Goal: Task Accomplishment & Management: Contribute content

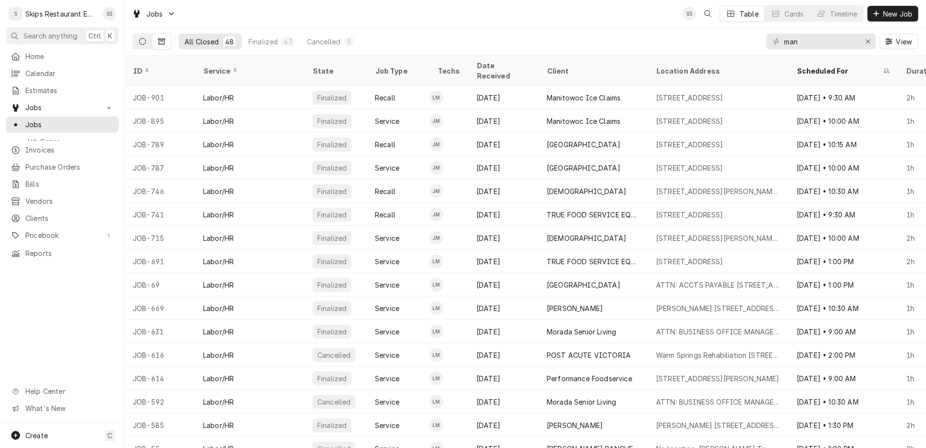
click at [139, 38] on icon "Dynamic Content Wrapper" at bounding box center [142, 41] width 7 height 7
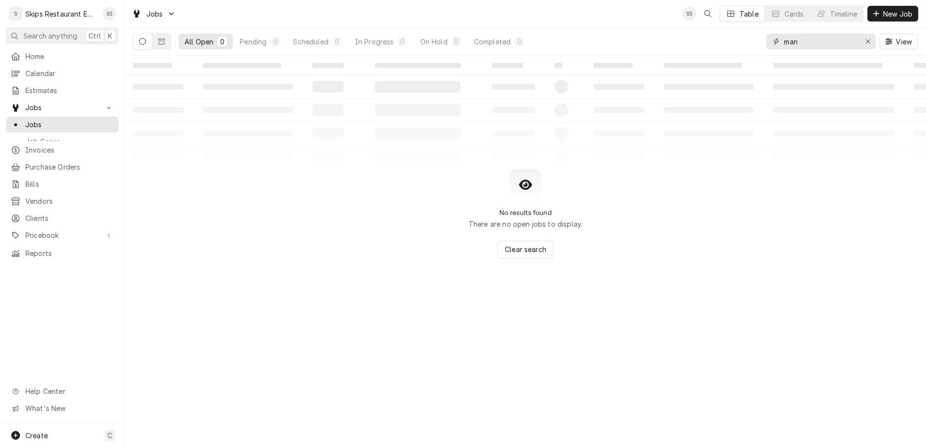
drag, startPoint x: 834, startPoint y: 30, endPoint x: 783, endPoint y: 31, distance: 51.3
click at [784, 34] on input "man" at bounding box center [820, 42] width 73 height 16
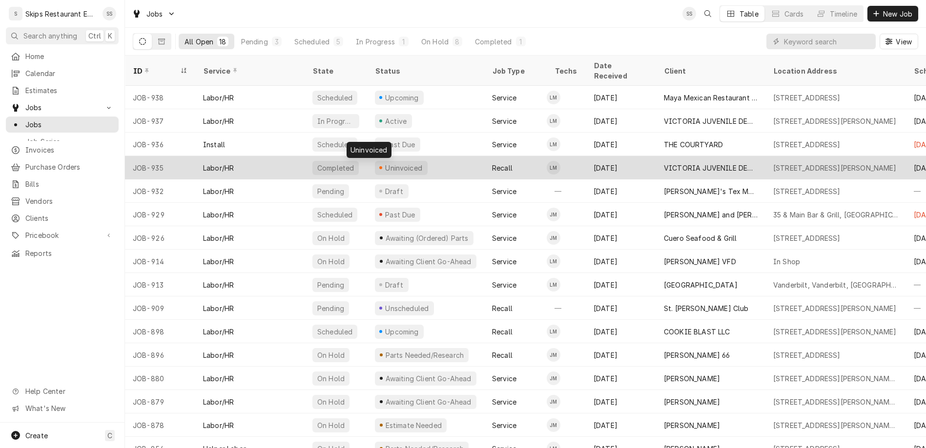
click at [384, 163] on div "Uninvoiced" at bounding box center [404, 168] width 40 height 10
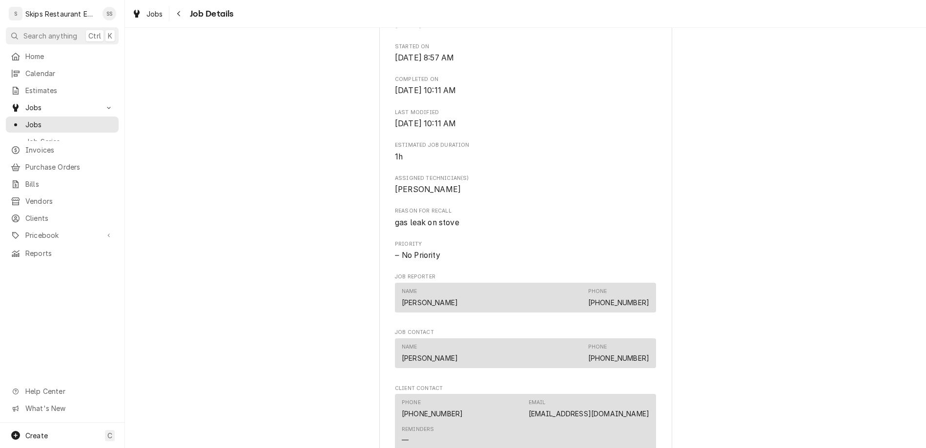
scroll to position [457, 0]
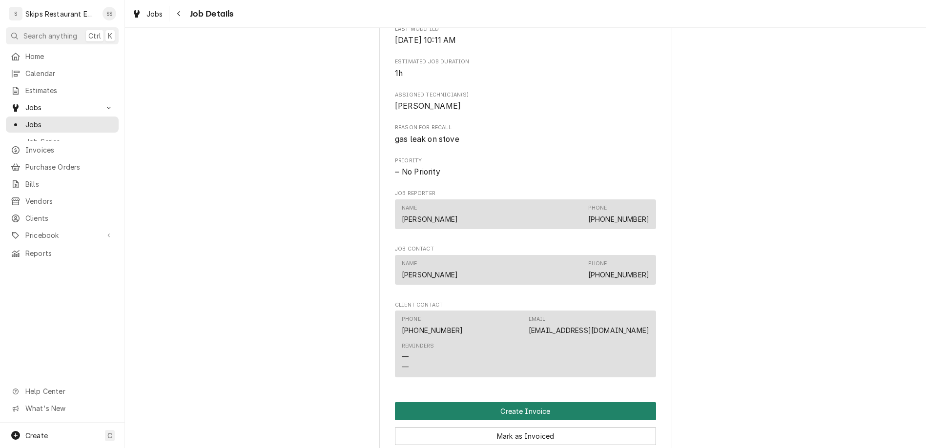
click at [494, 403] on button "Create Invoice" at bounding box center [525, 412] width 261 height 18
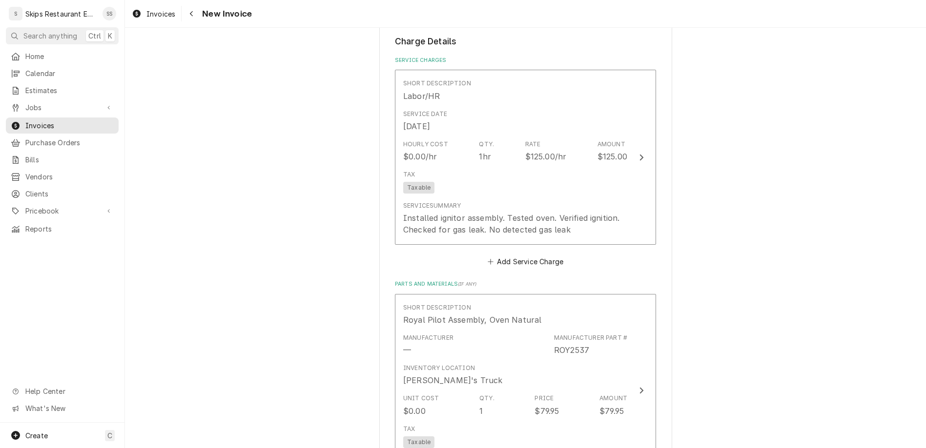
scroll to position [723, 0]
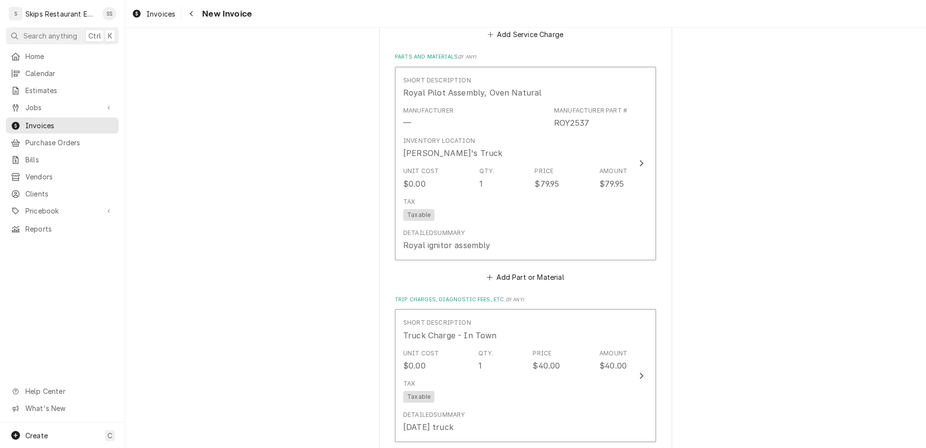
scroll to position [825, 0]
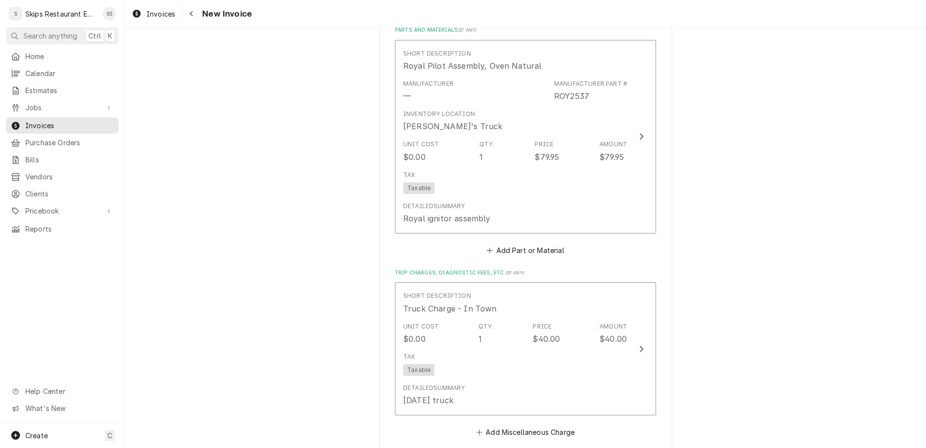
type textarea "x"
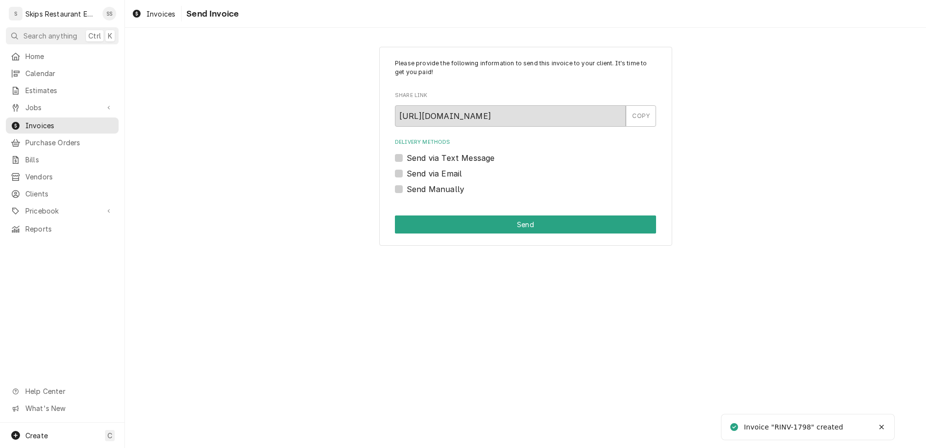
click at [414, 183] on label "Send Manually" at bounding box center [435, 189] width 58 height 12
click at [414, 183] on input "Send Manually" at bounding box center [536, 193] width 261 height 21
checkbox input "true"
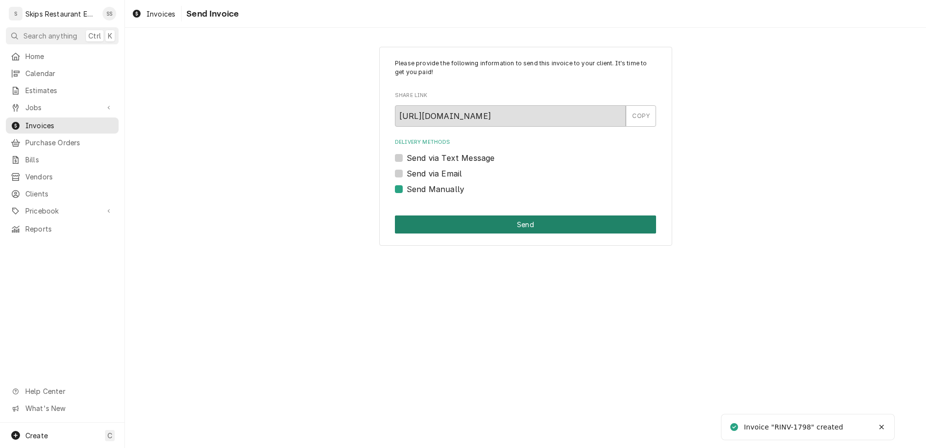
click at [490, 216] on button "Send" at bounding box center [525, 225] width 261 height 18
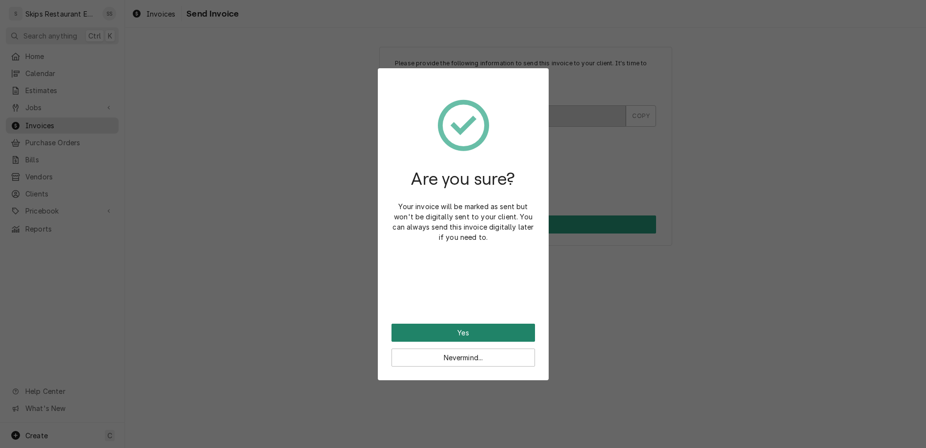
click at [464, 324] on button "Yes" at bounding box center [462, 333] width 143 height 18
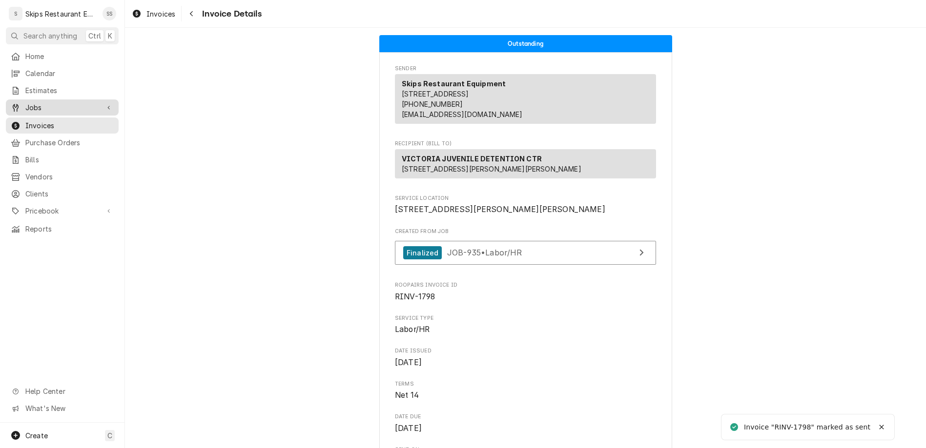
click at [33, 102] on span "Jobs" at bounding box center [62, 107] width 74 height 10
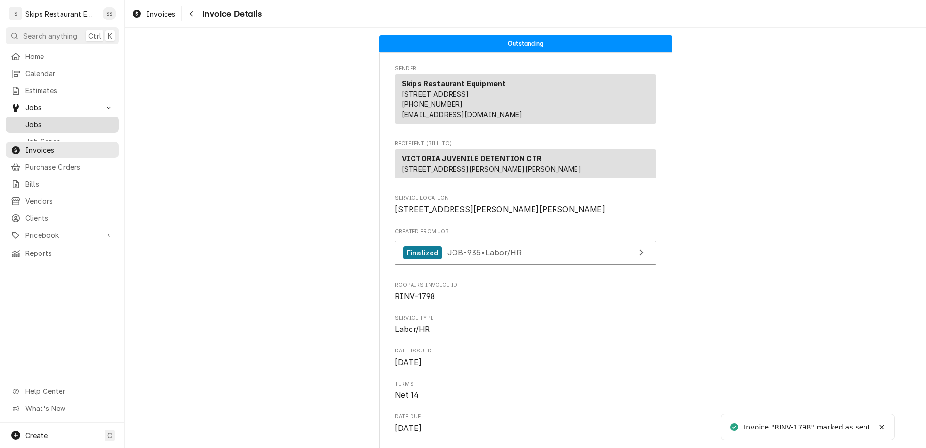
click at [27, 119] on div "Jobs" at bounding box center [62, 125] width 109 height 12
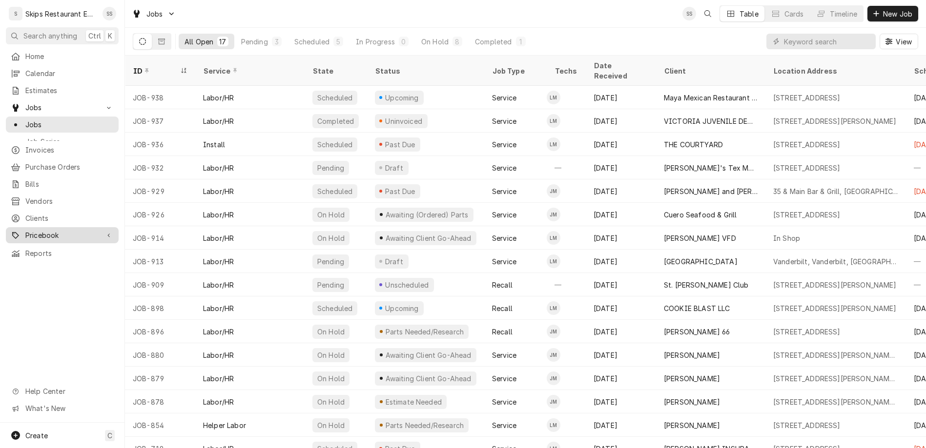
click at [25, 230] on span "Pricebook" at bounding box center [62, 235] width 74 height 10
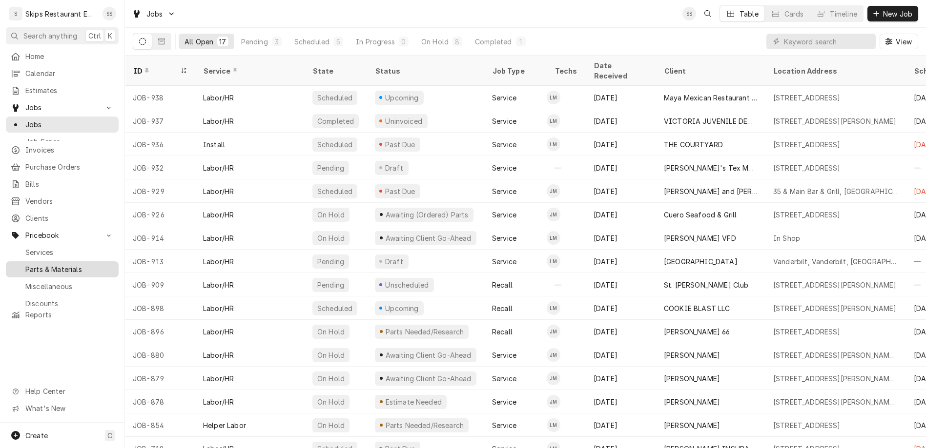
click at [25, 263] on div "Parts & Materials" at bounding box center [62, 269] width 109 height 12
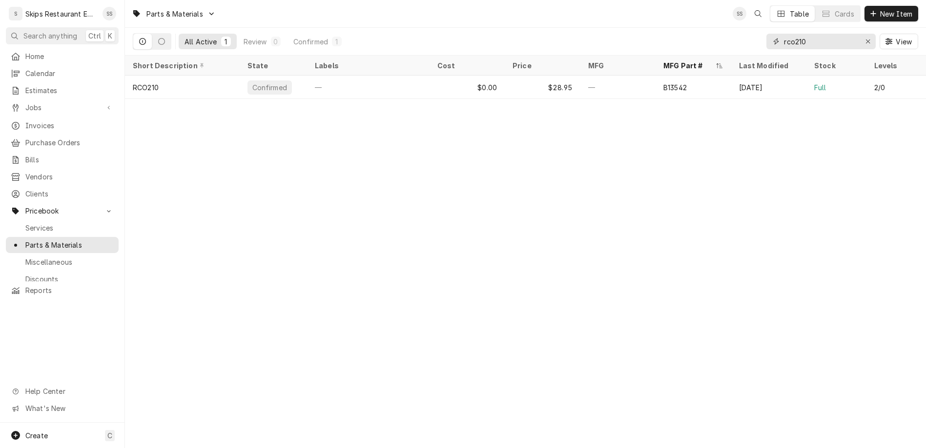
drag, startPoint x: 848, startPoint y: 30, endPoint x: 756, endPoint y: 30, distance: 92.2
click at [784, 34] on input "rco210" at bounding box center [820, 42] width 73 height 16
type input "J"
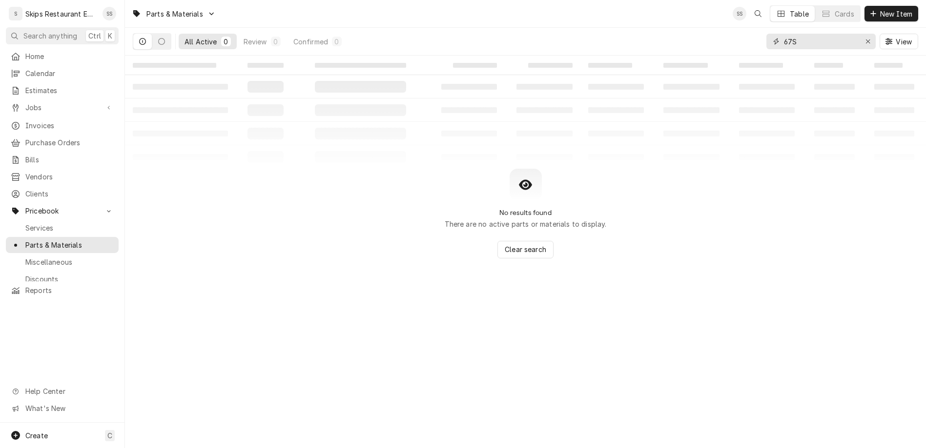
drag, startPoint x: 834, startPoint y: 32, endPoint x: 797, endPoint y: 32, distance: 36.6
click at [797, 34] on input "67S" at bounding box center [820, 42] width 73 height 16
click at [820, 34] on input "67S" at bounding box center [820, 42] width 73 height 16
type input "J67S"
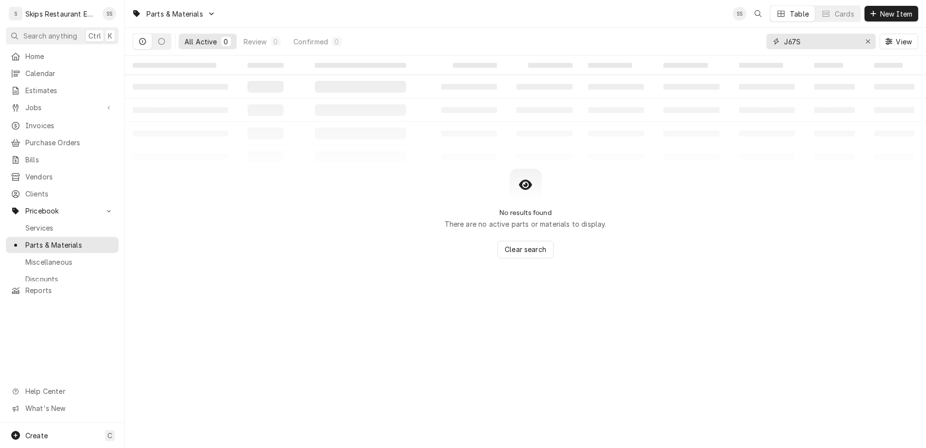
drag, startPoint x: 848, startPoint y: 32, endPoint x: 809, endPoint y: 33, distance: 39.0
click at [809, 34] on input "J67S" at bounding box center [820, 42] width 73 height 16
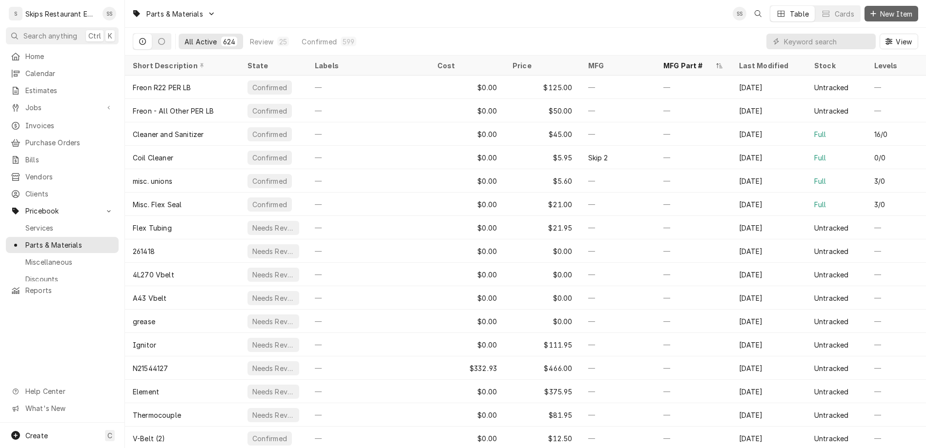
click at [895, 12] on span "New Item" at bounding box center [896, 14] width 36 height 10
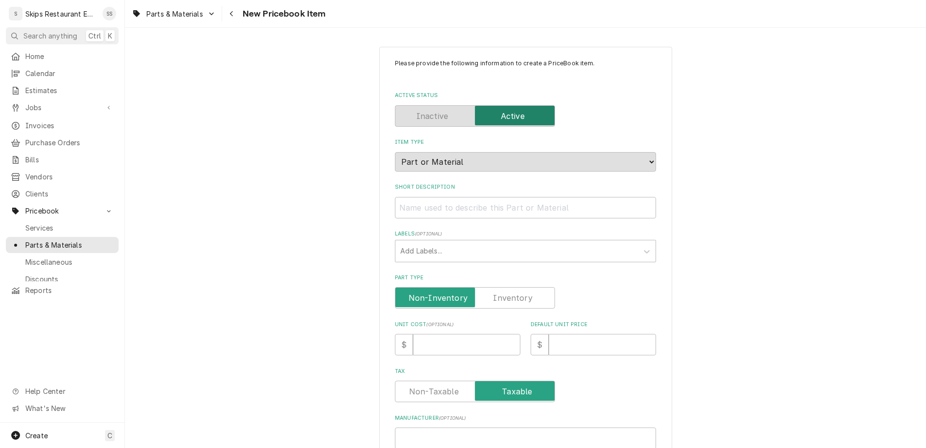
type textarea "x"
click at [452, 197] on input "Short Description" at bounding box center [525, 207] width 261 height 21
type input "H"
type textarea "x"
type input "Hu"
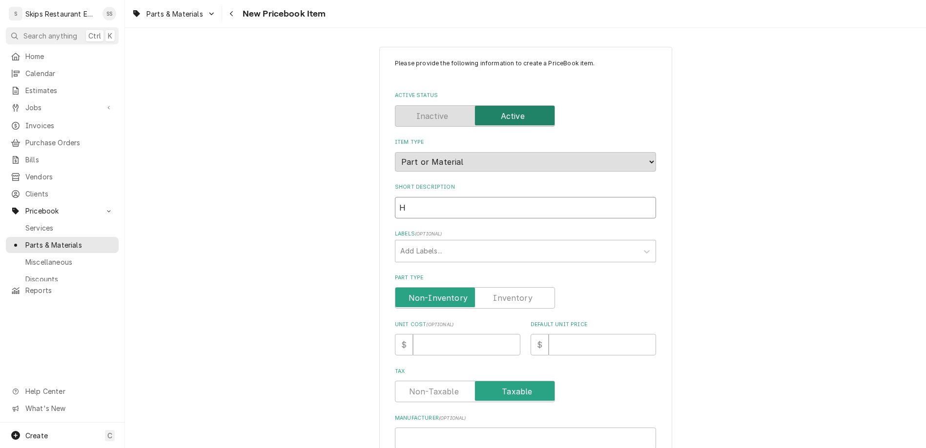
type textarea "x"
type input "Hub"
type textarea "x"
type input "Hubb"
type textarea "x"
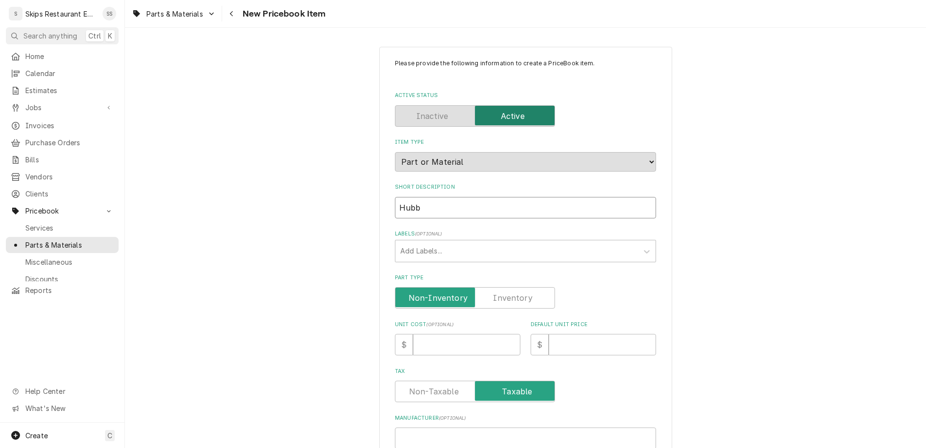
type input "Hubbe"
type textarea "x"
type input "Hubbel"
type textarea "x"
type input "[PERSON_NAME]"
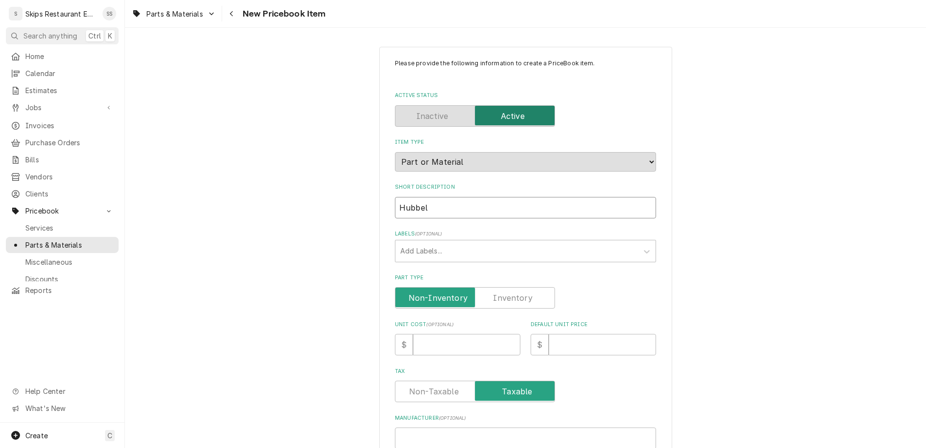
type textarea "x"
type input "Hubbell"
type textarea "x"
type input "Hubbell H"
type textarea "x"
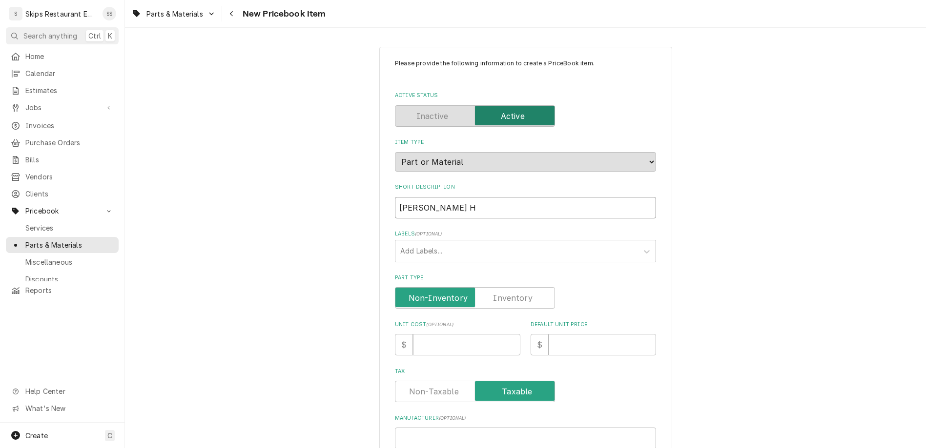
type input "Hubbell He"
type textarea "x"
type input "Hubbell Hea"
type textarea "x"
type input "Hubbell Heat"
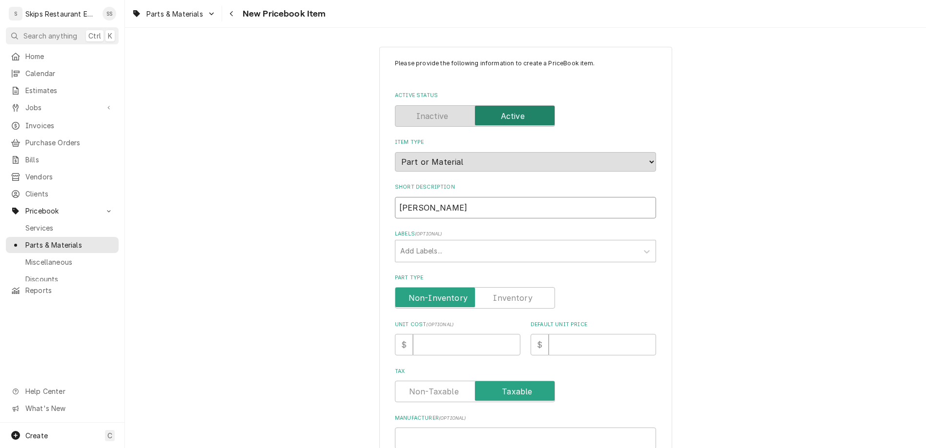
type textarea "x"
type input "Hubbell Heate"
type textarea "x"
type input "Hubbell Heater"
type textarea "x"
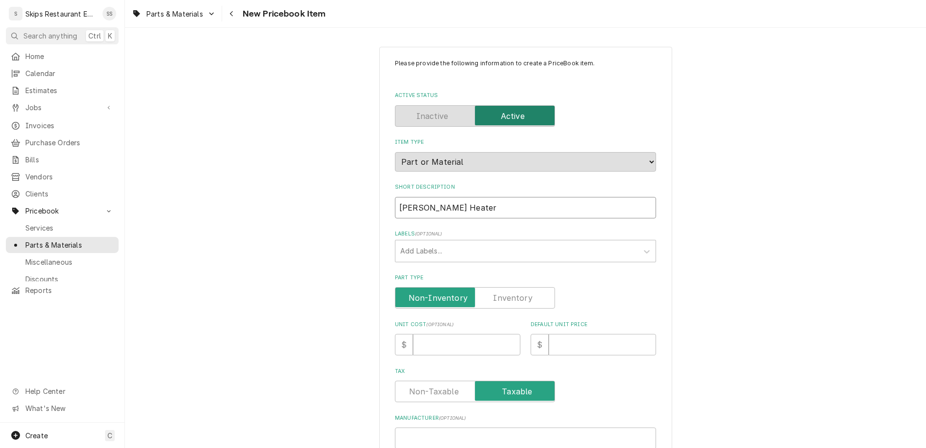
type input "Hubbell Heater"
click at [481, 287] on input "Part Type" at bounding box center [474, 297] width 151 height 21
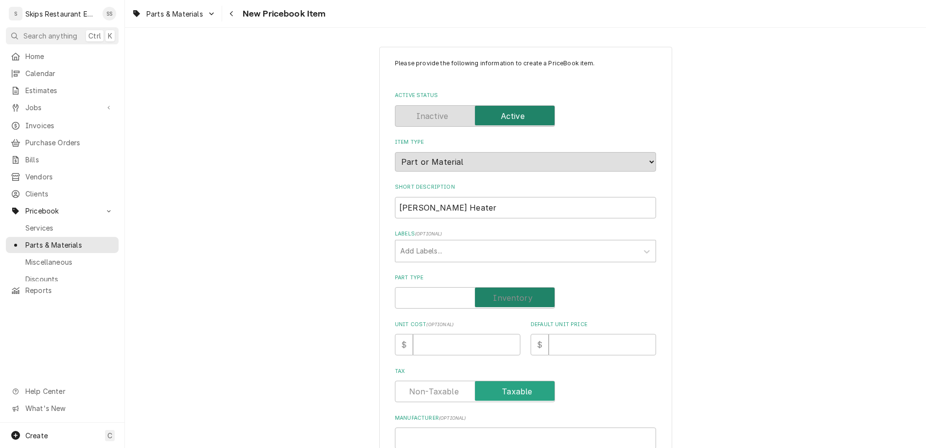
checkbox input "true"
type textarea "x"
click at [548, 334] on input "Default Unit Price" at bounding box center [601, 344] width 107 height 21
paste input "J67S"
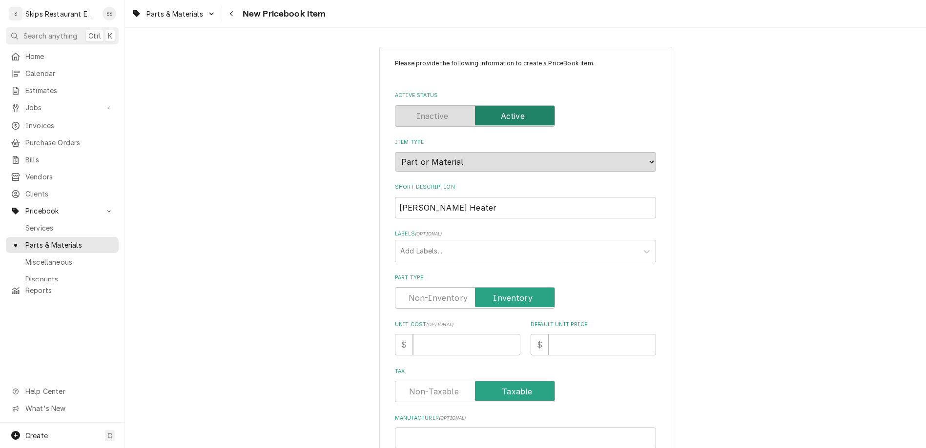
type input "J67S"
type textarea "x"
type input "J67S"
click at [548, 334] on input "Default Unit Price" at bounding box center [601, 344] width 107 height 21
type input "2"
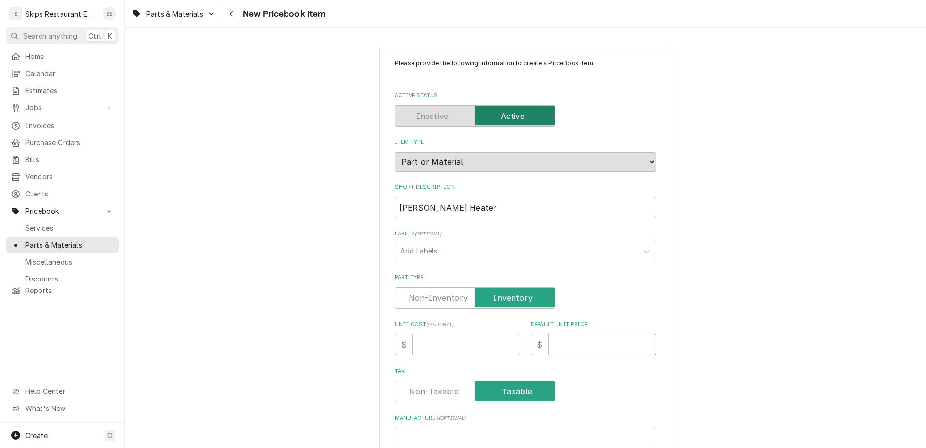
type textarea "x"
type input "25"
type textarea "x"
type input "258"
type textarea "x"
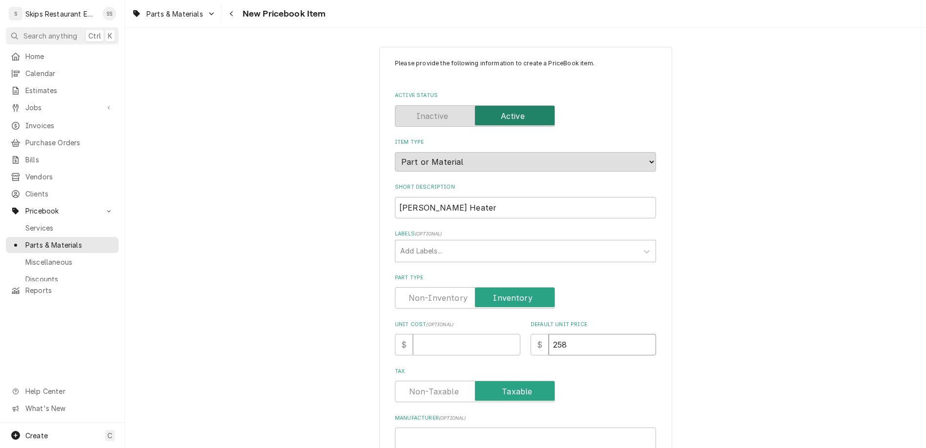
type input "2583"
type textarea "x"
type input "2583.7"
type textarea "x"
type input "2583.75"
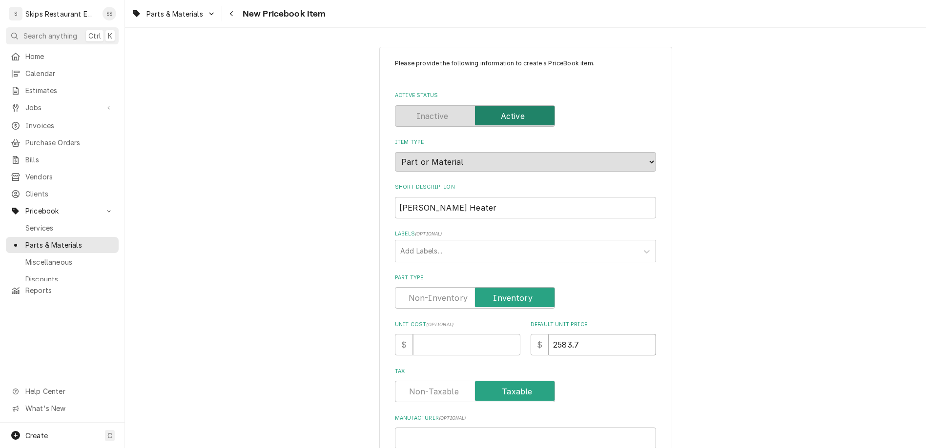
type textarea "x"
type input "2583.75"
paste textarea "240V/60/1 ph 29.0 amps"
type textarea "240V/60/1 ph 29.0 amps"
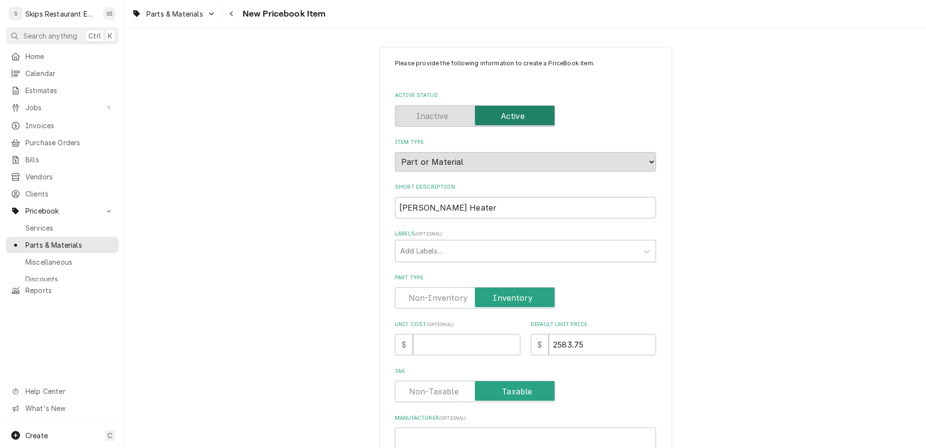
type textarea "x"
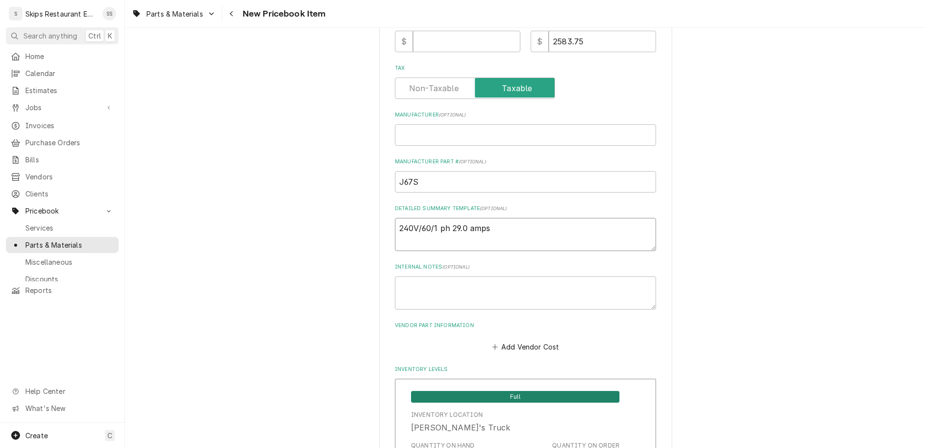
scroll to position [304, 0]
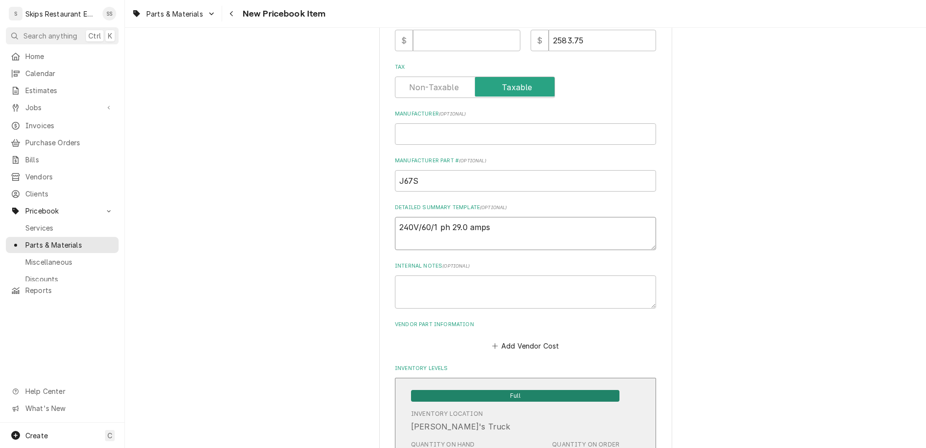
type textarea "240V/60/1 ph 29.0 amps"
click at [464, 390] on span "Full" at bounding box center [515, 396] width 208 height 12
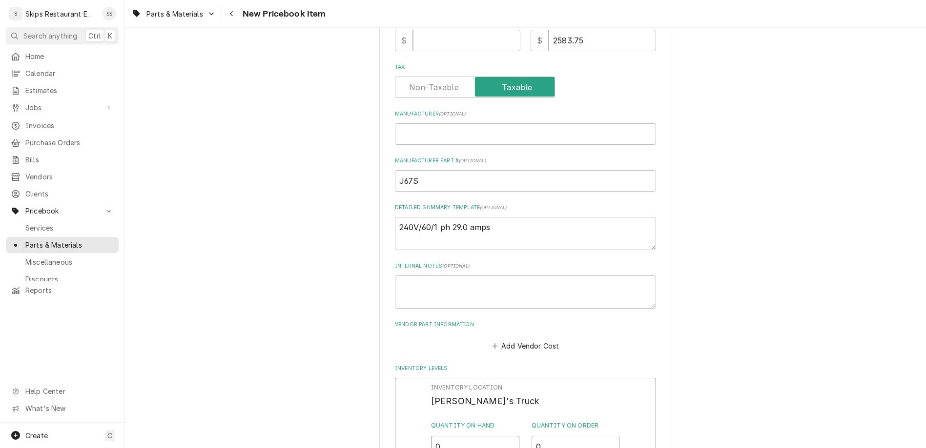
drag, startPoint x: 450, startPoint y: 275, endPoint x: 427, endPoint y: 283, distance: 24.6
click at [431, 436] on input "0" at bounding box center [475, 446] width 89 height 21
type input "1"
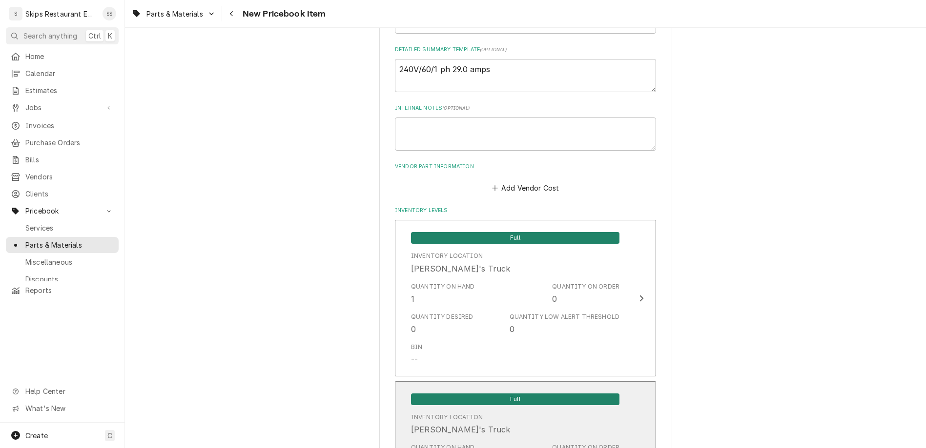
scroll to position [490, 0]
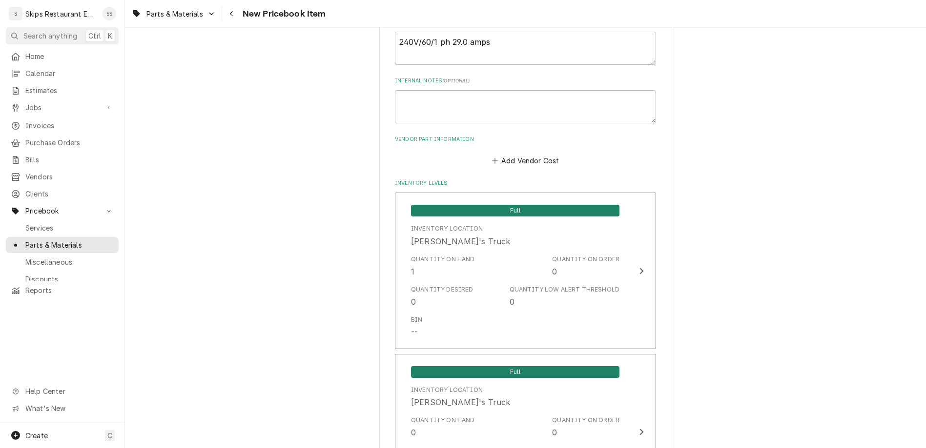
type textarea "x"
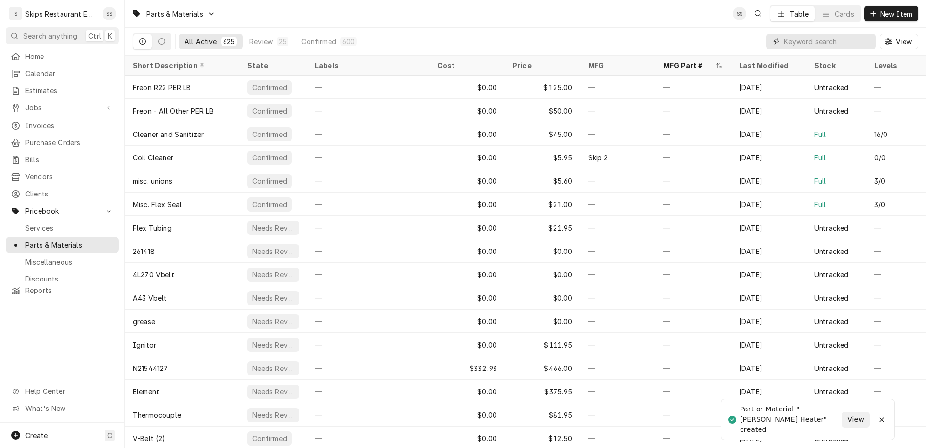
click at [839, 34] on input "Dynamic Content Wrapper" at bounding box center [827, 42] width 87 height 16
type input "TTD405"
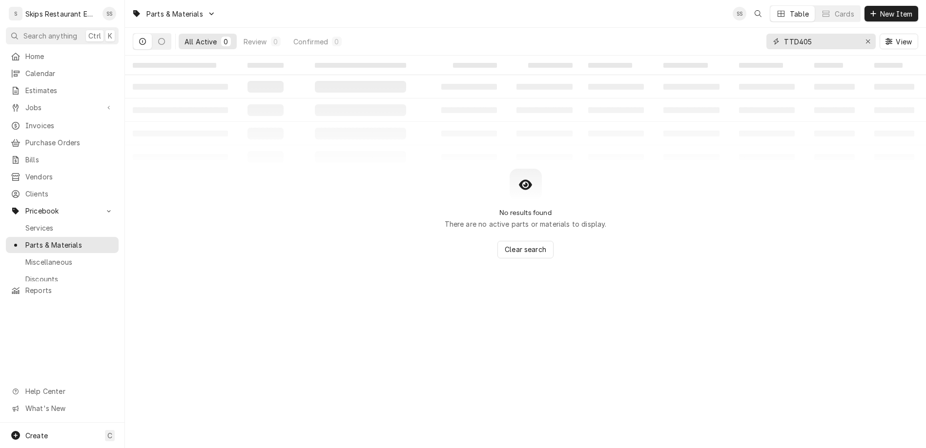
drag, startPoint x: 844, startPoint y: 33, endPoint x: 813, endPoint y: 31, distance: 30.3
click at [813, 34] on input "TTD405" at bounding box center [820, 42] width 73 height 16
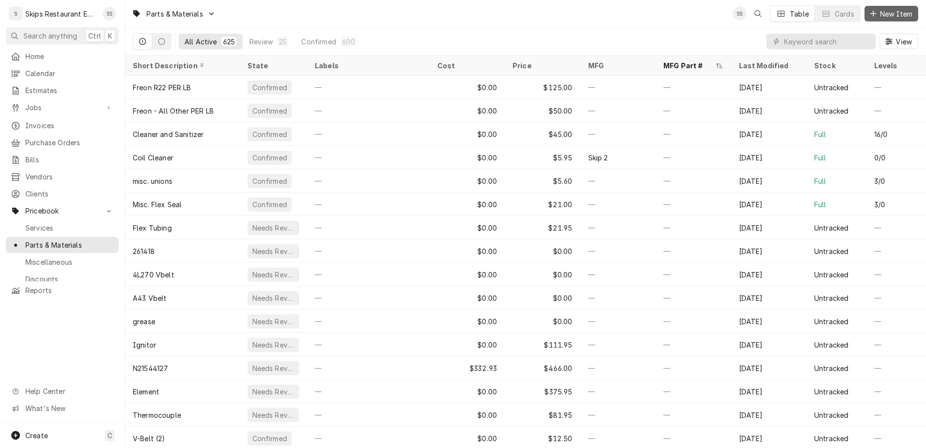
click at [892, 12] on span "New Item" at bounding box center [896, 14] width 36 height 10
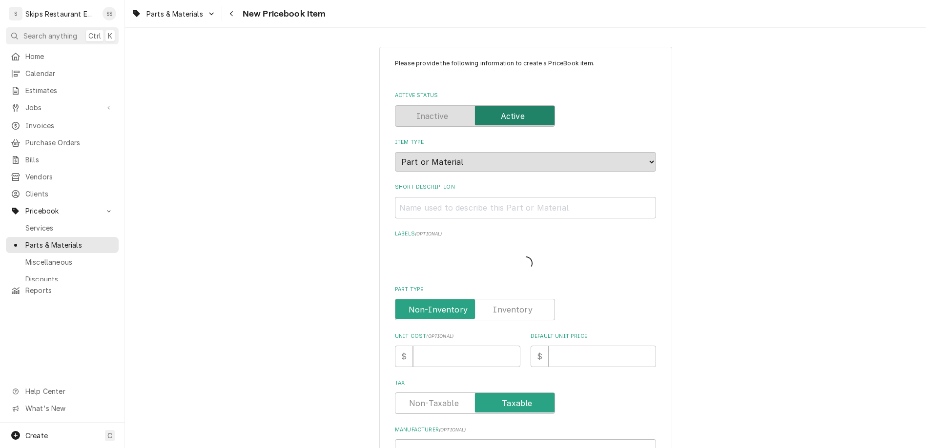
type textarea "x"
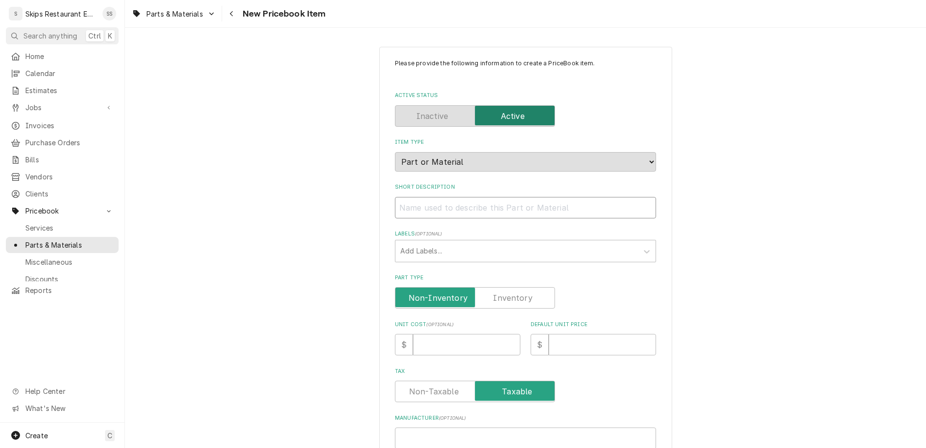
click at [469, 197] on input "Short Description" at bounding box center [525, 207] width 261 height 21
click at [367, 181] on div "Please provide the following information to create a PriceBook item. Active Sta…" at bounding box center [525, 377] width 801 height 679
paste input "TTD405"
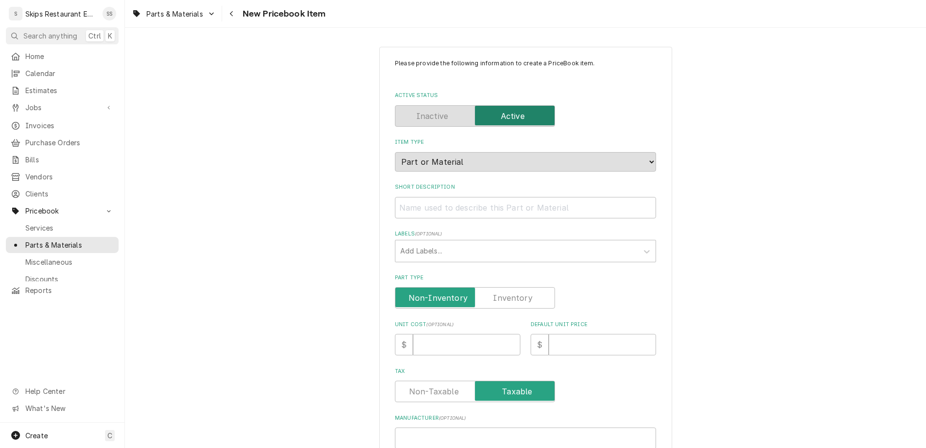
type input "TTD405"
type textarea "x"
type input "TTD405"
click at [461, 197] on input "Short Description" at bounding box center [525, 207] width 261 height 21
type input "T"
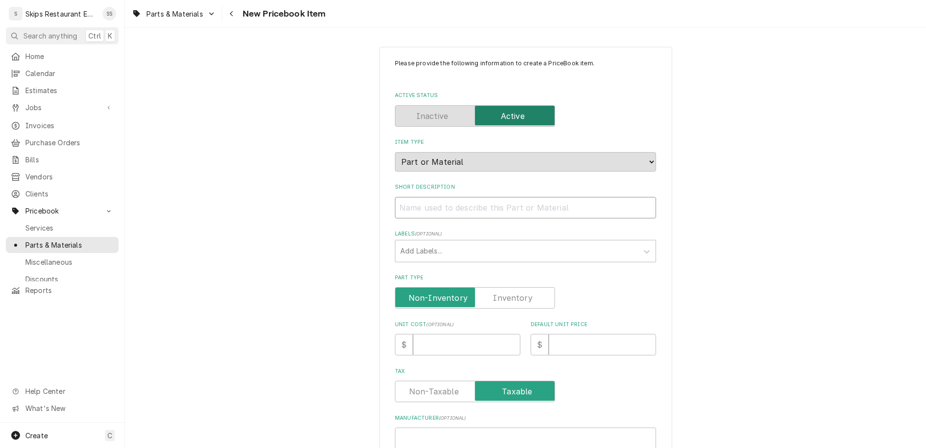
type textarea "x"
type input "T&"
type textarea "x"
type input "T&P"
type textarea "x"
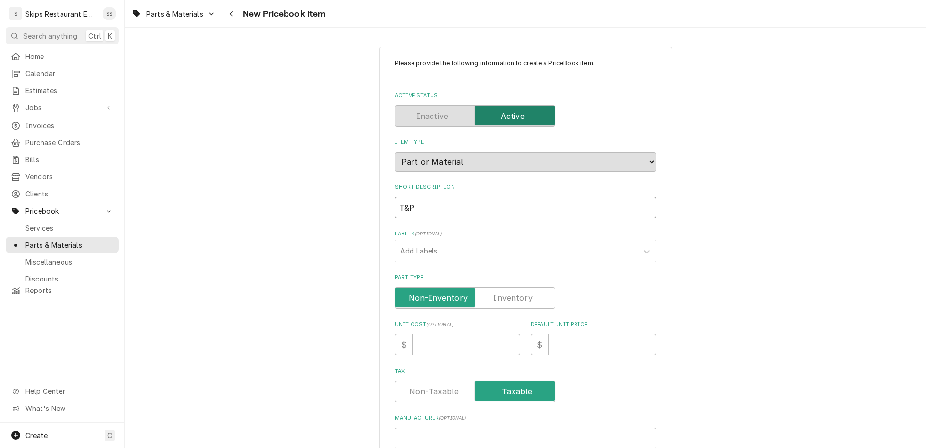
type input "T&P"
type textarea "x"
type input "T&P G"
type textarea "x"
type input "T&P Ga"
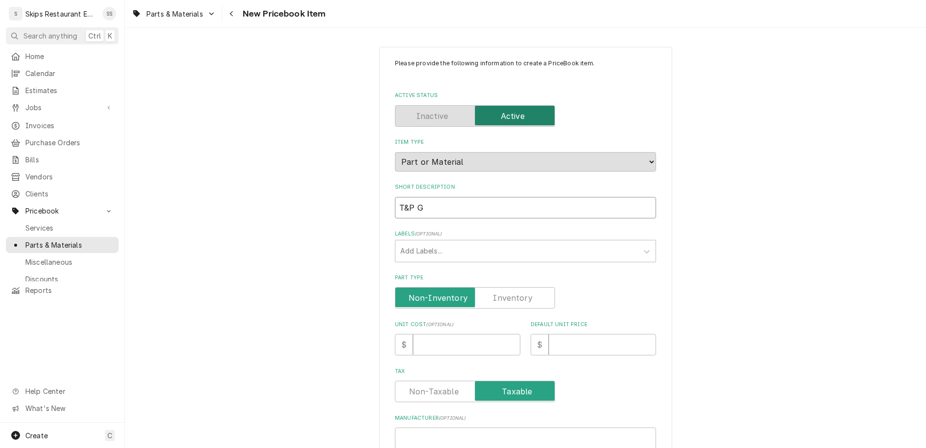
type textarea "x"
type input "T&P Gau"
type textarea "x"
type input "T&P Gaug"
type textarea "x"
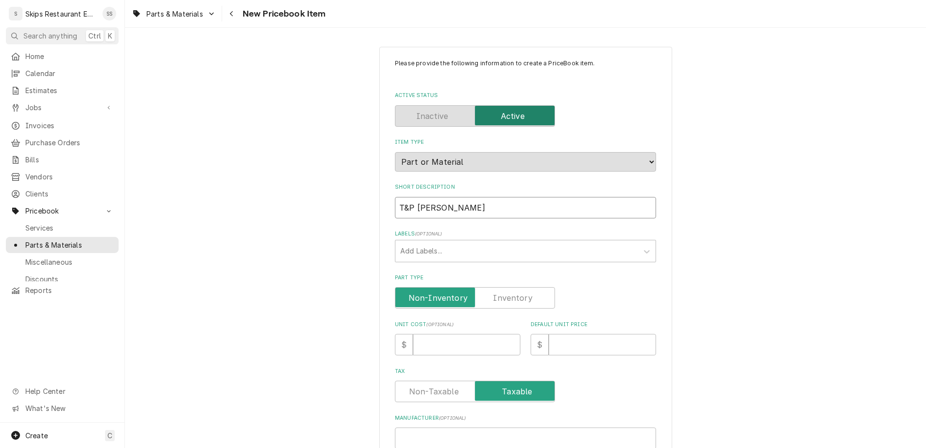
type input "T&P Gauge"
type textarea "x"
type input "T&P Gauge,"
type textarea "x"
type input "T&P Gauge,"
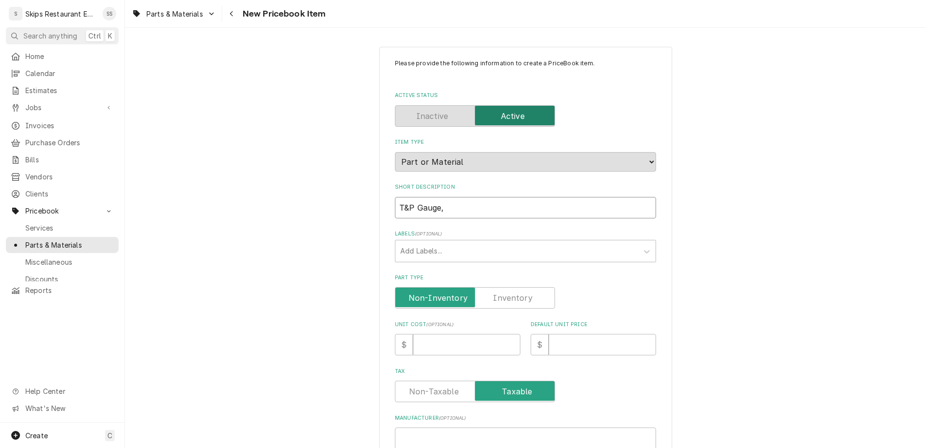
type textarea "x"
type input "T&P Gauge, B"
type textarea "x"
type input "T&P Gauge, Bo"
type textarea "x"
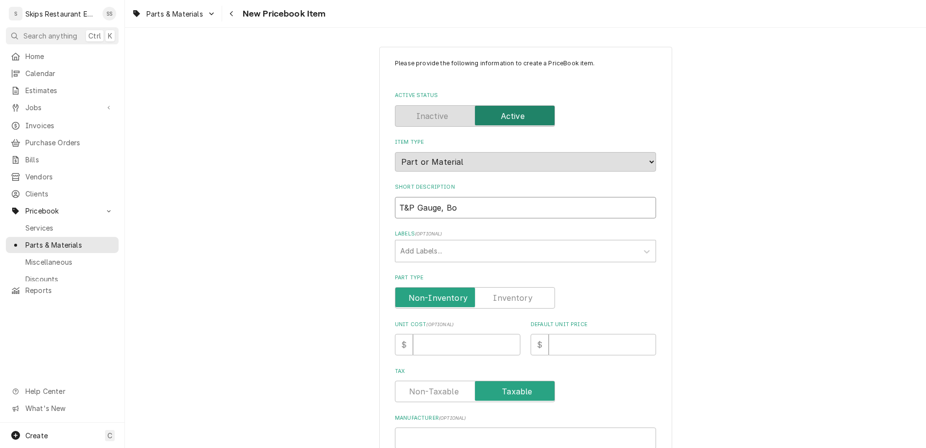
type input "T&P Gauge, Bot"
type textarea "x"
type input "T&P Gauge, Bott"
type textarea "x"
type input "T&P Gauge, Botto"
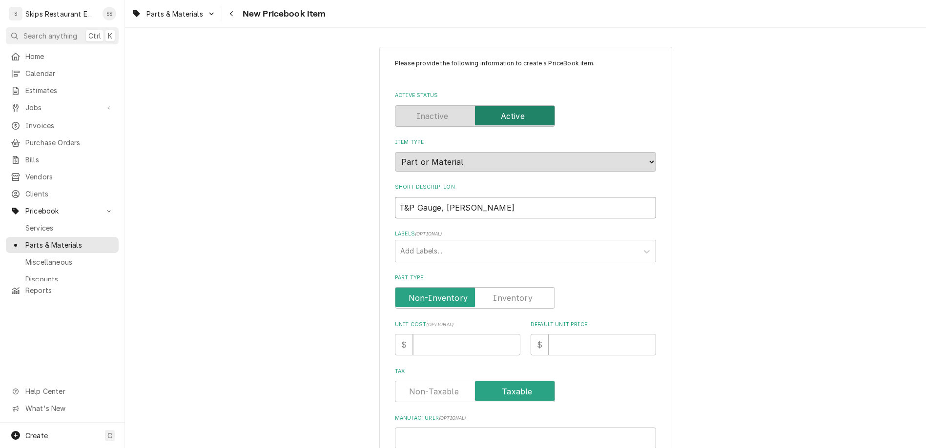
type textarea "x"
type input "T&P Gauge, Bottom"
type textarea "x"
type input "T&P Gauge, Bottom"
type textarea "x"
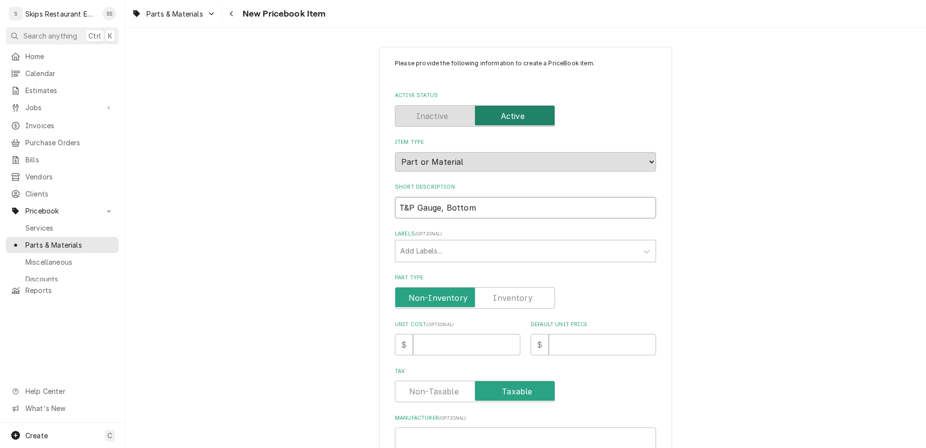
type input "T&P Gauge, Bottom B"
type textarea "x"
type input "T&P Gauge, Bottom Bo"
type textarea "x"
type input "T&P Gauge, Bottom Bon"
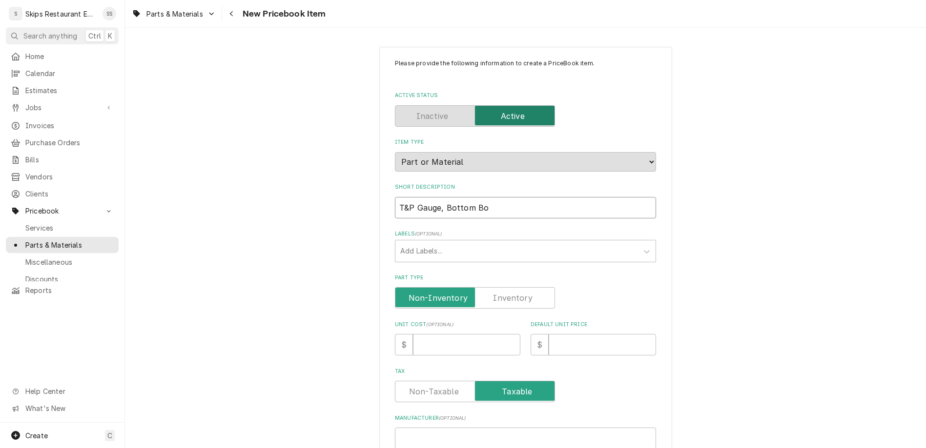
type textarea "x"
type input "T&P Gauge, Bottom Bo"
type textarea "x"
type input "T&P Gauge, Bottom B"
type textarea "x"
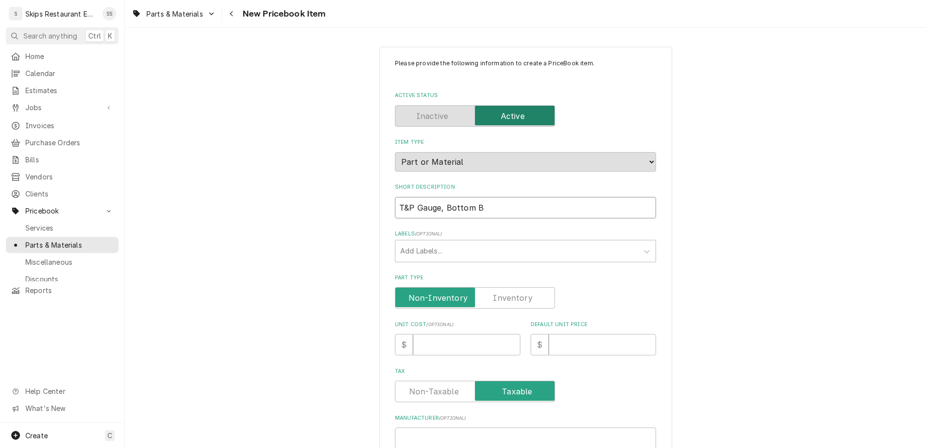
type input "T&P Gauge, Bottom"
type textarea "x"
type input "T&P Gauge, Bottom C"
type textarea "x"
type input "T&P Gauge, Bottom Co"
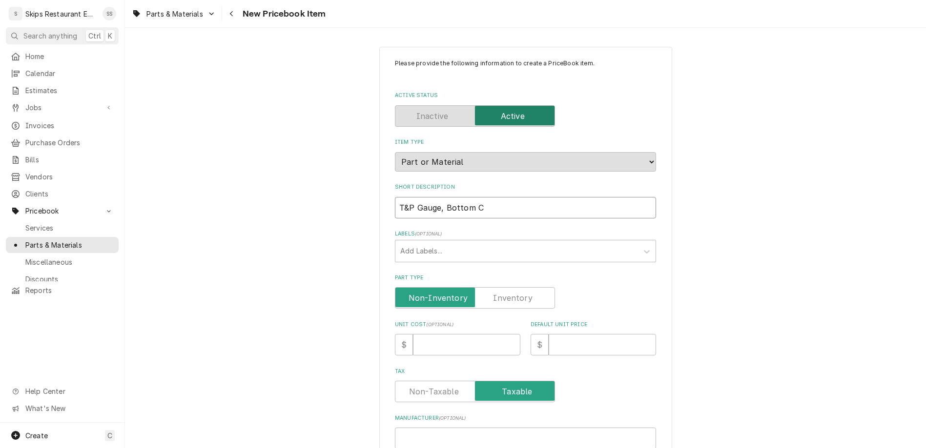
type textarea "x"
type input "T&P Gauge, Bottom Con"
type textarea "x"
type input "T&P Gauge, Bottom Conn"
type textarea "x"
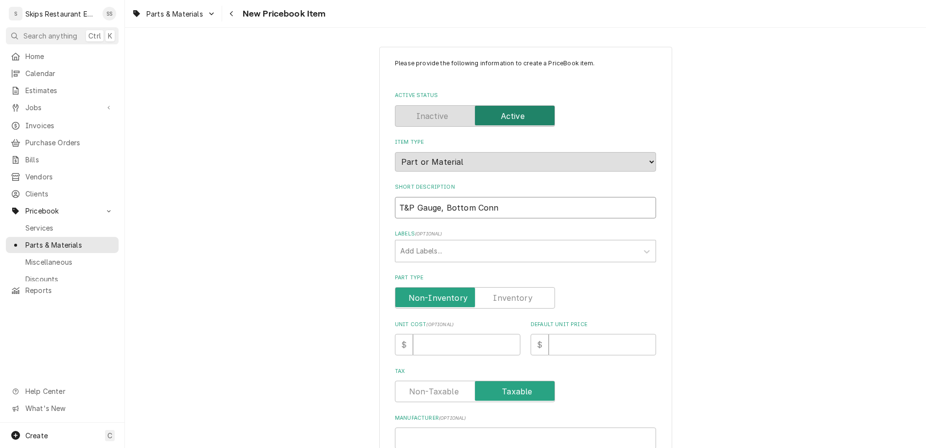
type input "T&P Gauge, Bottom Conne"
type textarea "x"
type input "T&P Gauge, Bottom Connec"
type textarea "x"
type input "T&P Gauge, Bottom Connect"
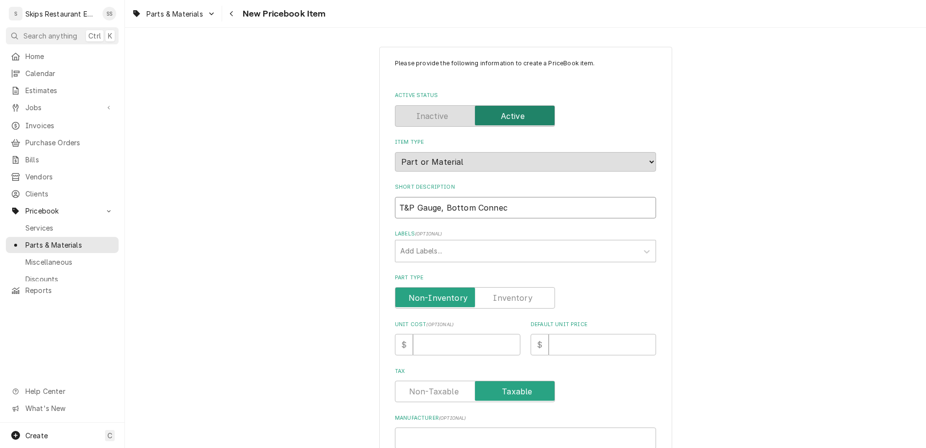
type textarea "x"
type input "T&P Gauge, Bottom Connecte"
type textarea "x"
type input "T&P Gauge, Bottom Connected"
type textarea "x"
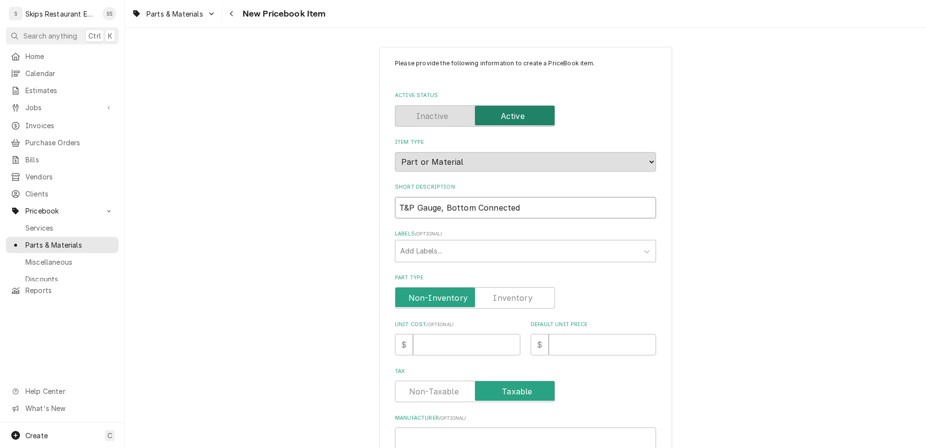
type input "T&P Gauge, Bottom Connected"
click at [510, 287] on label "Part Type" at bounding box center [475, 297] width 160 height 21
click at [510, 287] on input "Part Type" at bounding box center [474, 297] width 151 height 21
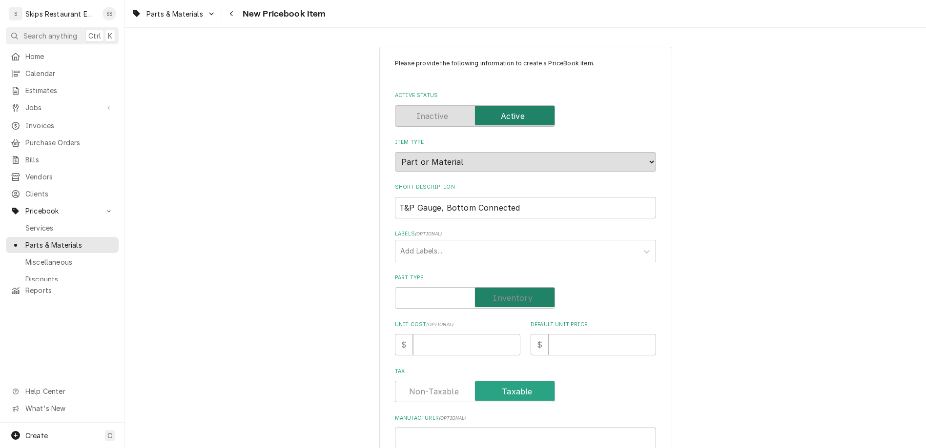
checkbox input "true"
type textarea "x"
click at [548, 334] on input "Default Unit Price" at bounding box center [601, 344] width 107 height 21
type input "5"
type textarea "x"
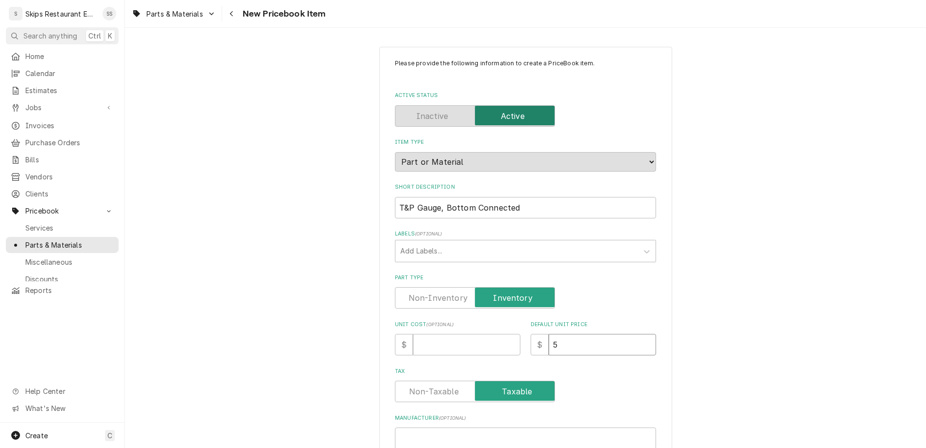
type input "55"
type textarea "x"
type input "55.1"
type textarea "x"
type input "55.10"
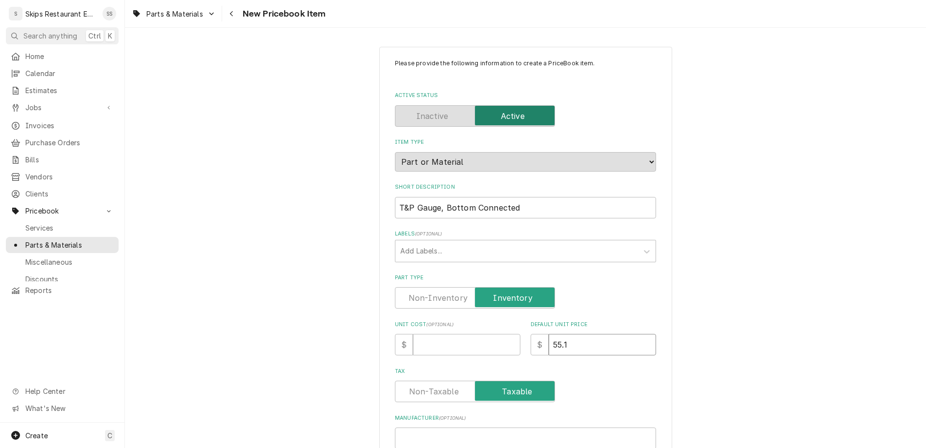
type textarea "x"
type input "55.10"
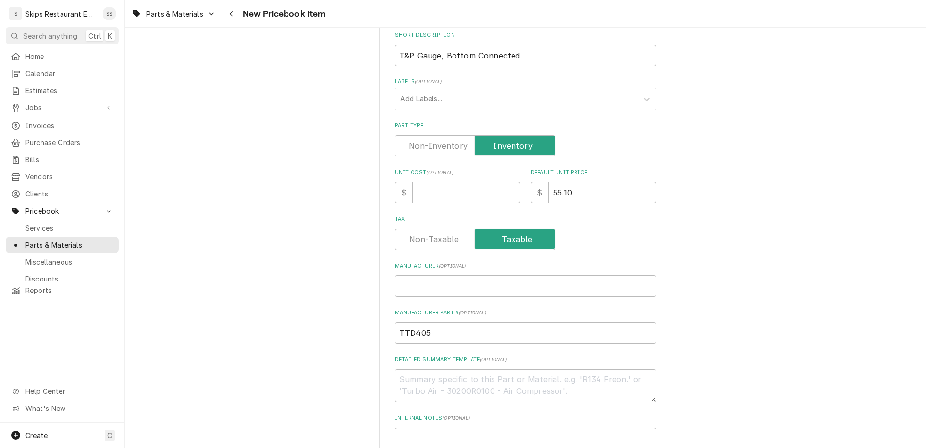
drag, startPoint x: 451, startPoint y: 430, endPoint x: 422, endPoint y: 426, distance: 29.5
type input "1"
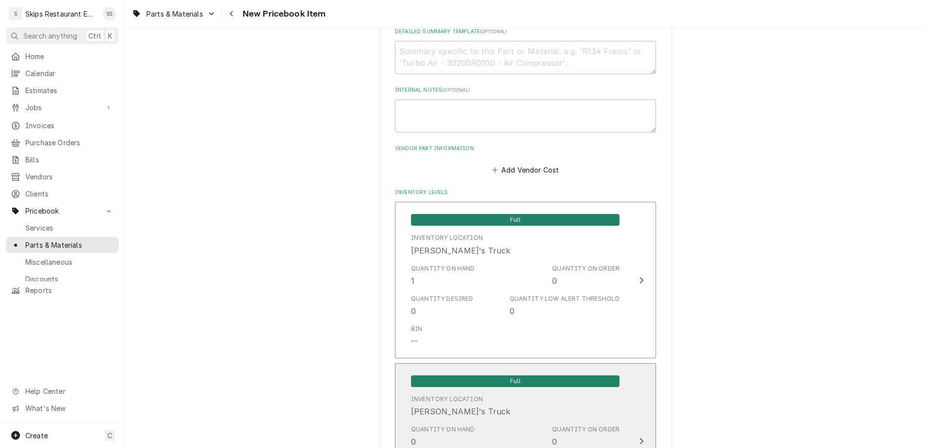
scroll to position [490, 0]
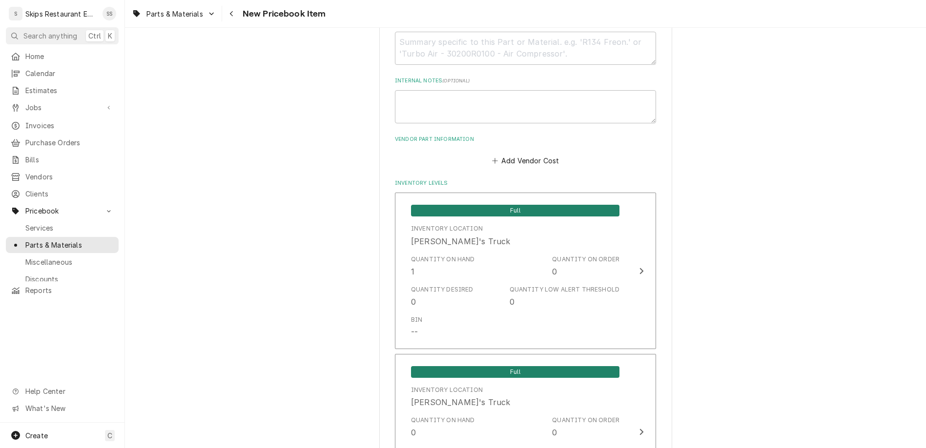
type textarea "x"
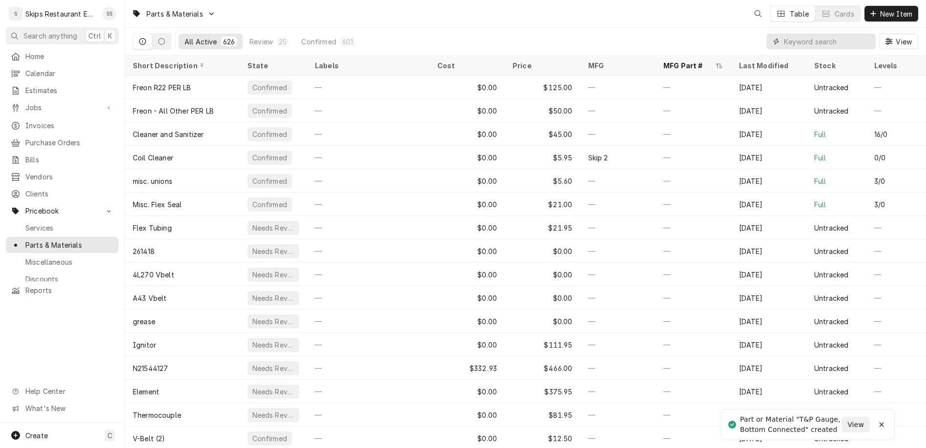
click at [842, 34] on input "Dynamic Content Wrapper" at bounding box center [827, 42] width 87 height 16
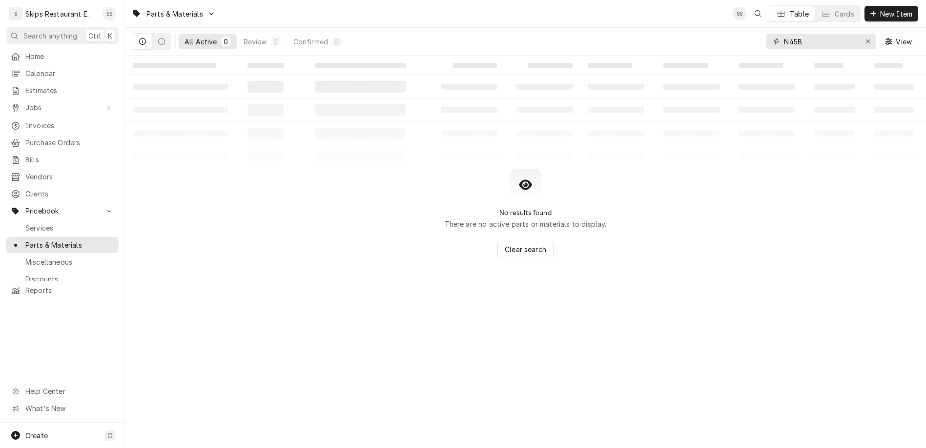
type input "N45BU"
drag, startPoint x: 841, startPoint y: 30, endPoint x: 807, endPoint y: 31, distance: 34.7
click at [807, 34] on input "N45BU" at bounding box center [820, 42] width 73 height 16
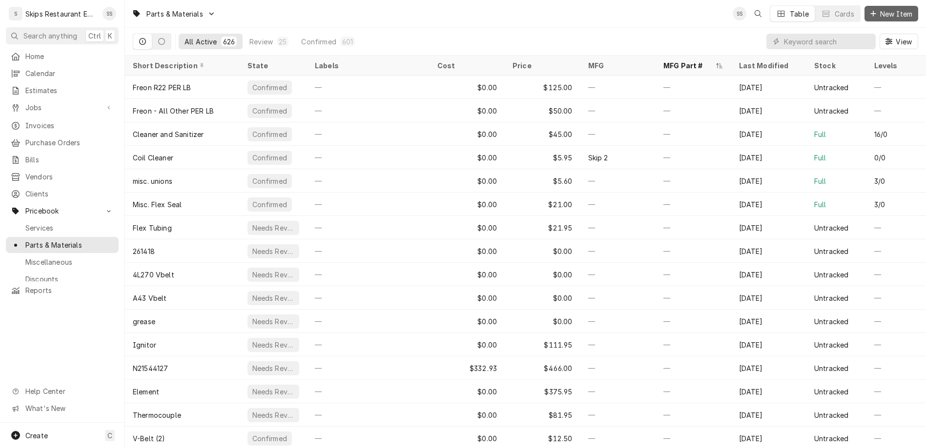
click at [891, 12] on span "New Item" at bounding box center [896, 14] width 36 height 10
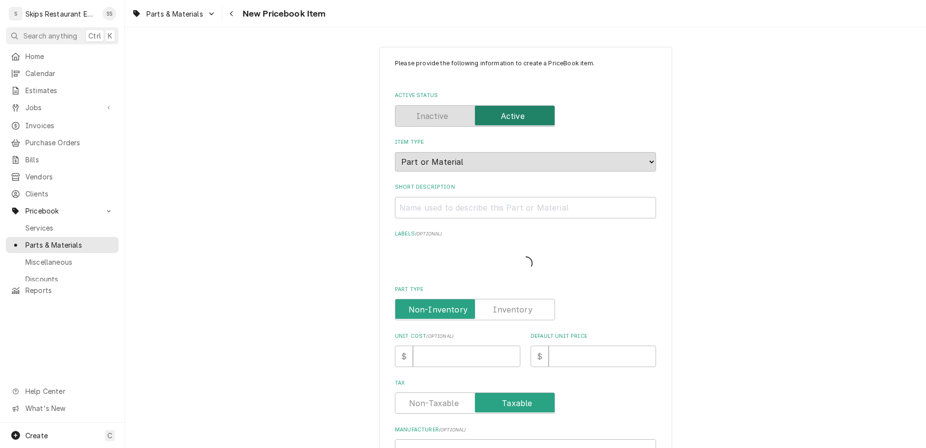
type textarea "x"
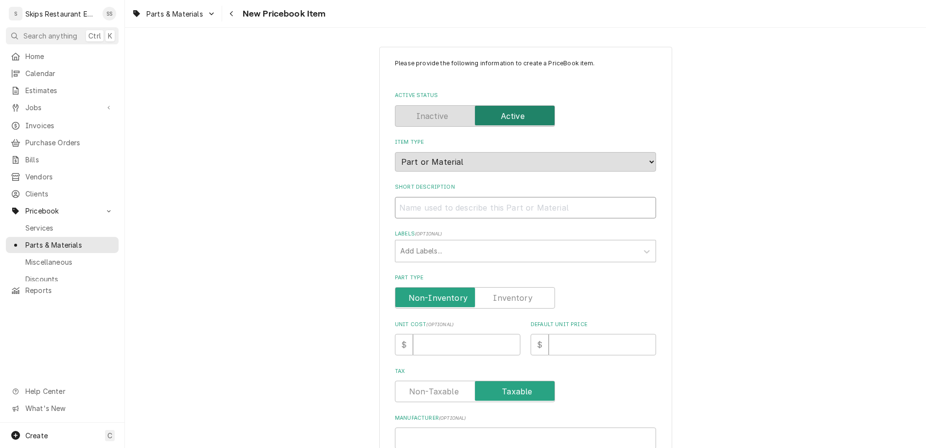
click at [464, 197] on input "Short Description" at bounding box center [525, 207] width 261 height 21
type input "P"
type textarea "x"
type input "Pr"
type textarea "x"
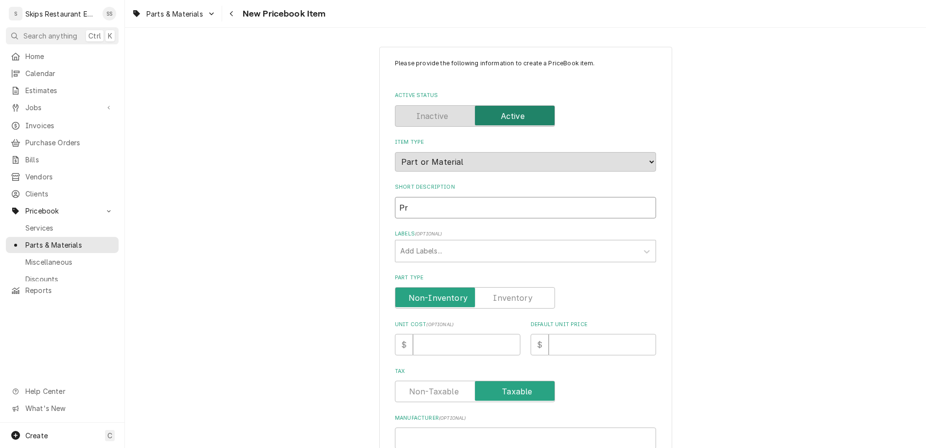
type input "Pre"
type textarea "x"
type input "Pres"
type textarea "x"
type input "Press"
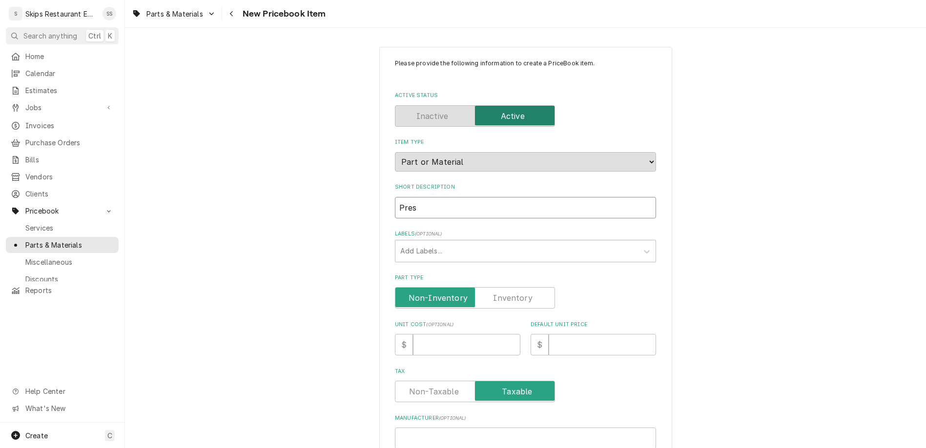
type textarea "x"
type input "Pressu"
type textarea "x"
type input "Pressur"
type textarea "x"
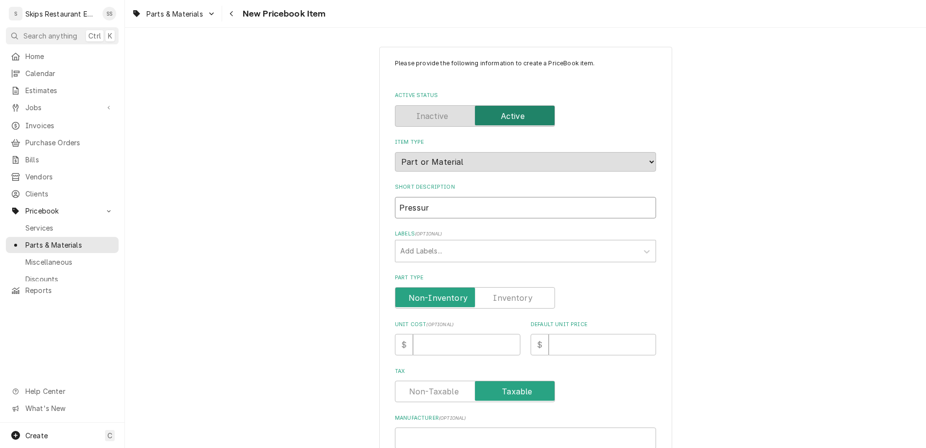
type input "Pressure"
type textarea "x"
type input "Pressure"
type textarea "x"
type input "Pressure R"
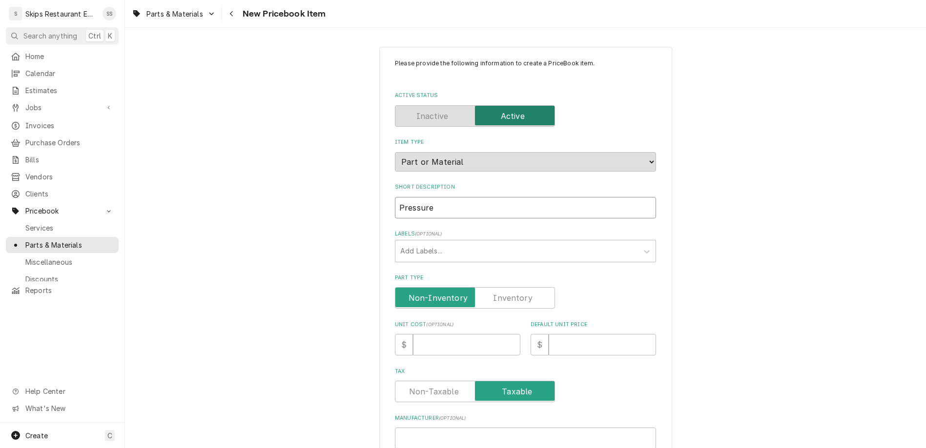
type textarea "x"
type input "Pressure Re"
type textarea "x"
type input "Pressure Red"
type textarea "x"
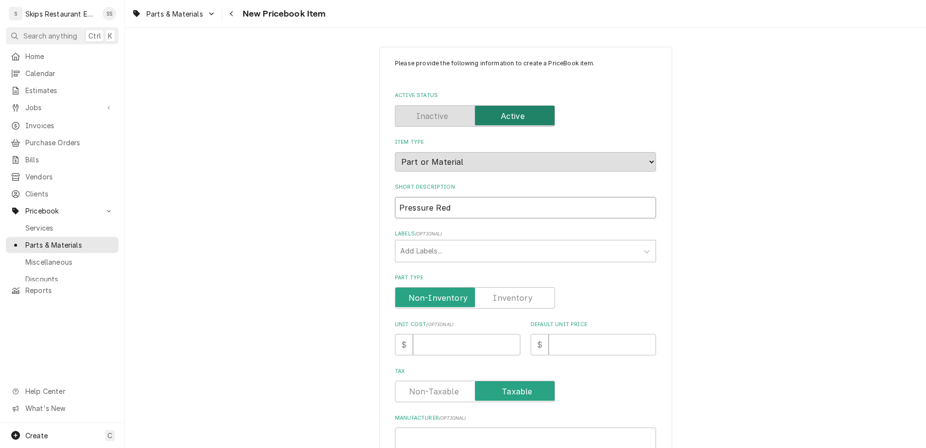
type input "Pressure Redu"
type textarea "x"
type input "Pressure Reduc"
type textarea "x"
type input "Pressure Reduci"
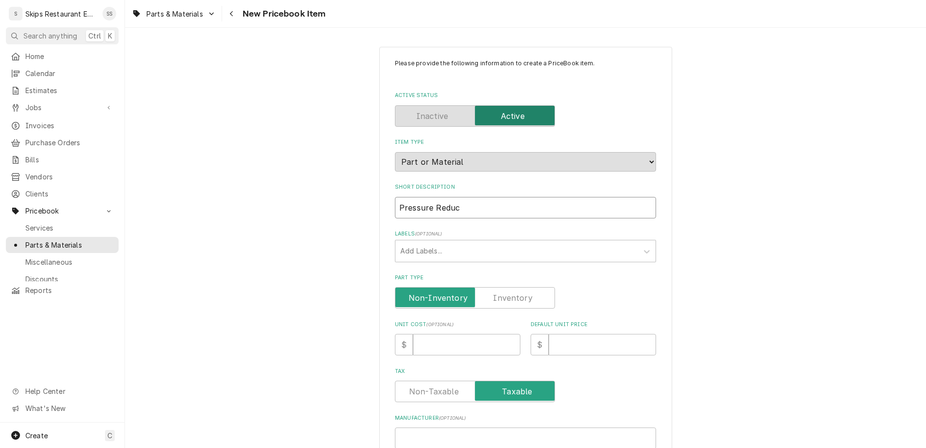
type textarea "x"
type input "Pressure Reducin"
type textarea "x"
type input "Pressure Reducing"
type textarea "x"
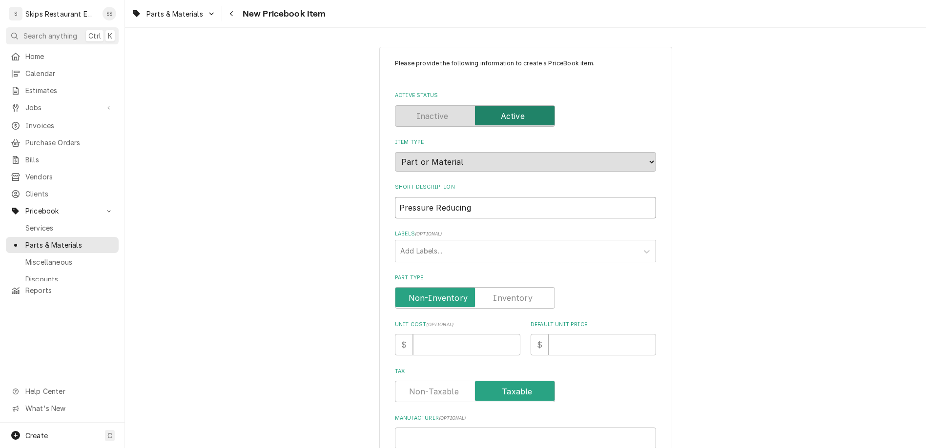
type input "Pressure Reducing"
type textarea "x"
type input "Pressure Reducing V"
type textarea "x"
type input "Pressure Reducing Va"
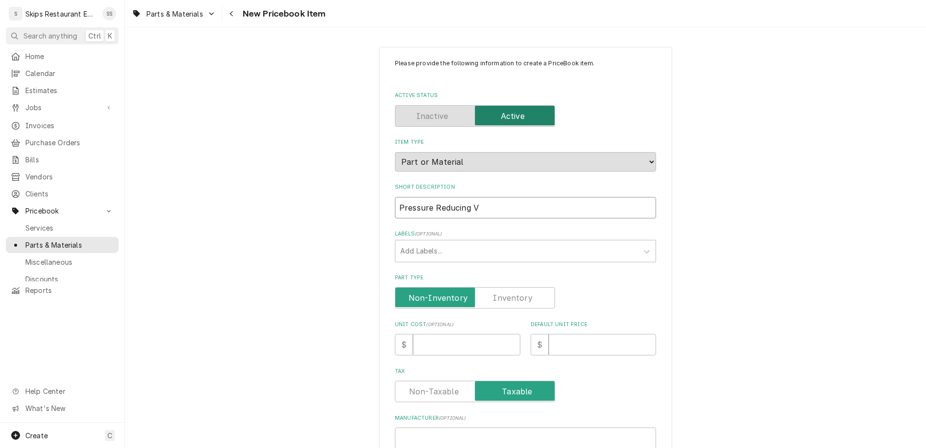
type textarea "x"
type input "Pressure Reducing Val"
type textarea "x"
type input "Pressure Reducing Valv"
type textarea "x"
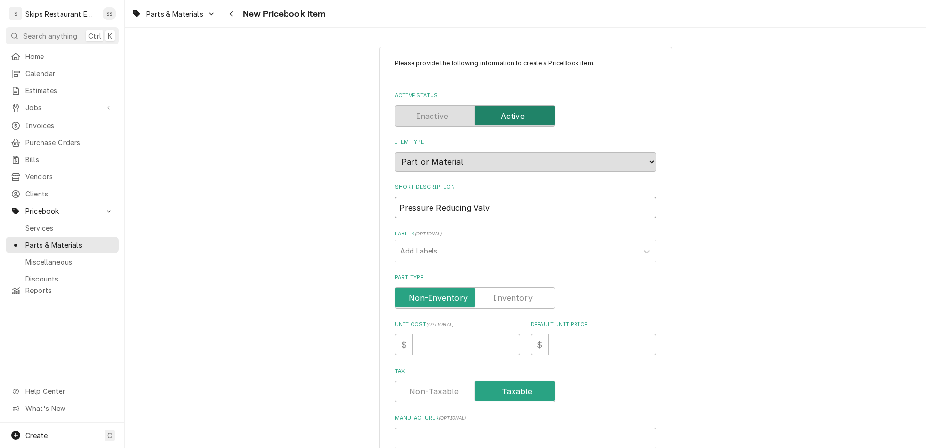
type input "Pressure Reducing Valve"
type textarea "x"
type input "Pressure Reducing Valve"
type textarea "x"
type input "Pressure Reducing Valve 3"
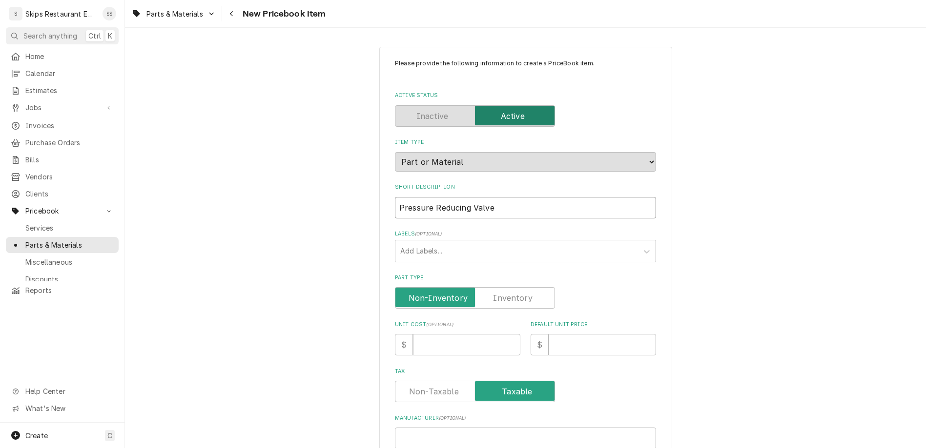
type textarea "x"
type input "Pressure Reducing Valve 3/"
type textarea "x"
type input "Pressure Reducing Valve 3/4"
type textarea "x"
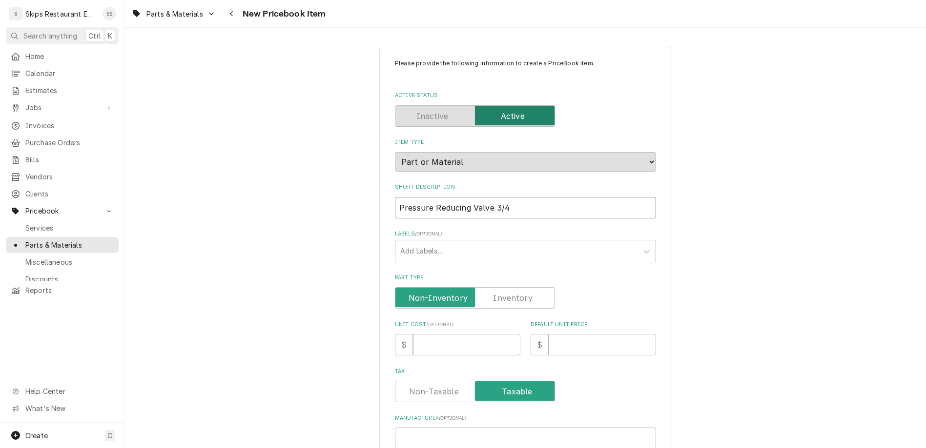
type input "Pressure Reducing Valve 3/4""
type textarea "x"
type input "Pressure Reducing Valve 3/4""
type textarea "x"
type input "Pressure Reducing Valve 3/4" U"
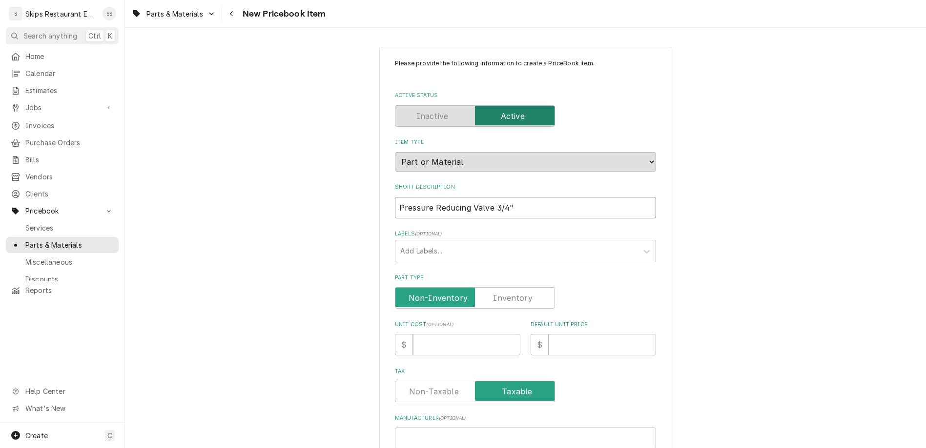
type textarea "x"
type input "Pressure Reducing Valve 3/4" Un"
type textarea "x"
type input "Pressure Reducing Valve 3/4" Uni"
type textarea "x"
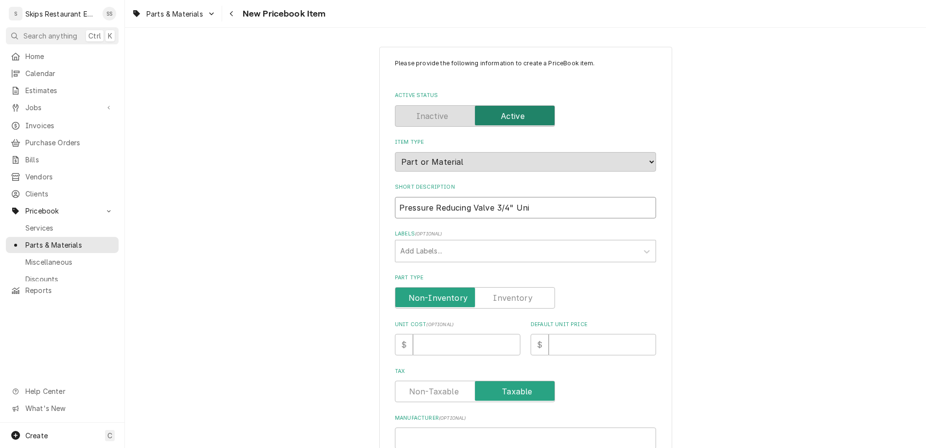
type input "Pressure Reducing Valve 3/4" Unio"
type textarea "x"
type input "Pressure Reducing Valve 3/4" Union"
type textarea "x"
type input "Pressure Reducing Valve 3/4" Union"
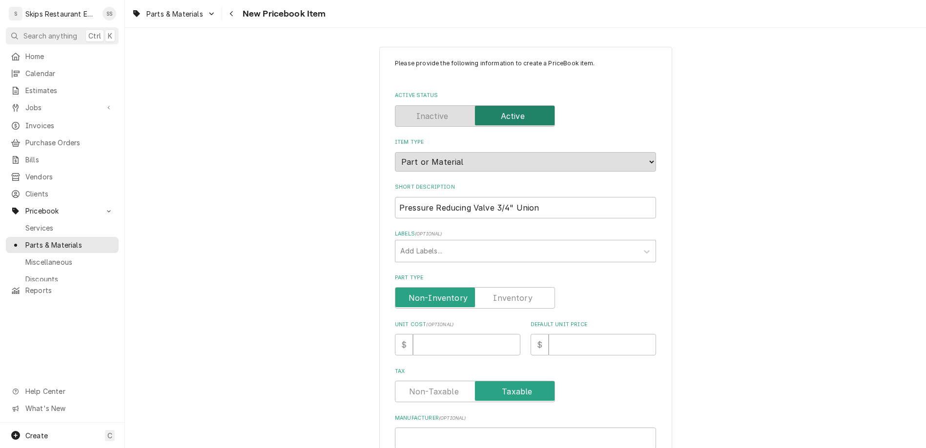
click at [494, 287] on label "Part Type" at bounding box center [475, 297] width 160 height 21
click at [494, 287] on input "Part Type" at bounding box center [474, 297] width 151 height 21
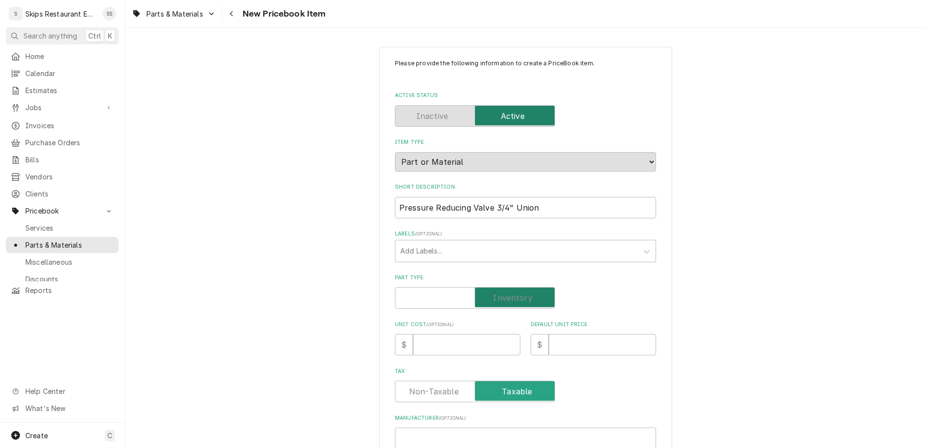
checkbox input "true"
type textarea "x"
paste input "N45BU"
type input "N45BU"
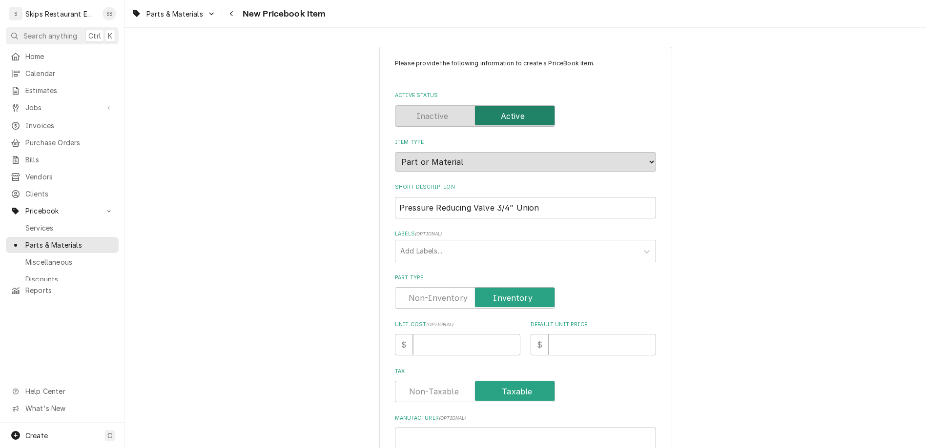
type textarea "x"
type input "N45BU"
click at [517, 242] on div "Labels" at bounding box center [516, 251] width 233 height 18
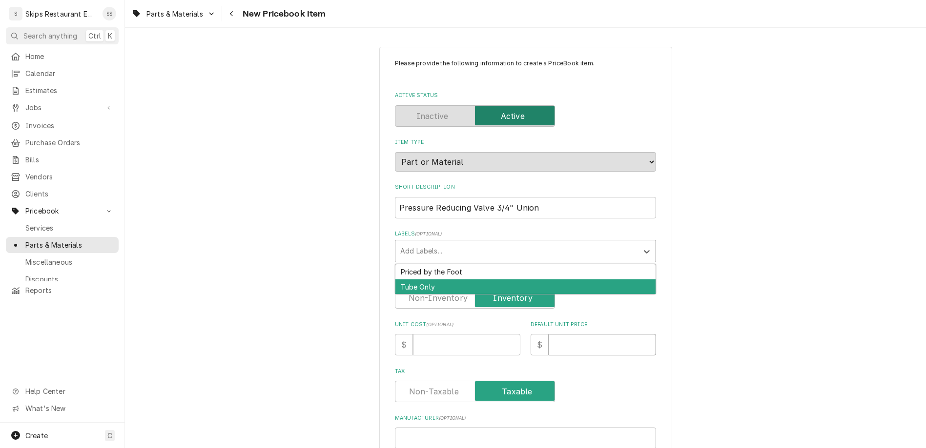
click at [554, 334] on input "Default Unit Price" at bounding box center [601, 344] width 107 height 21
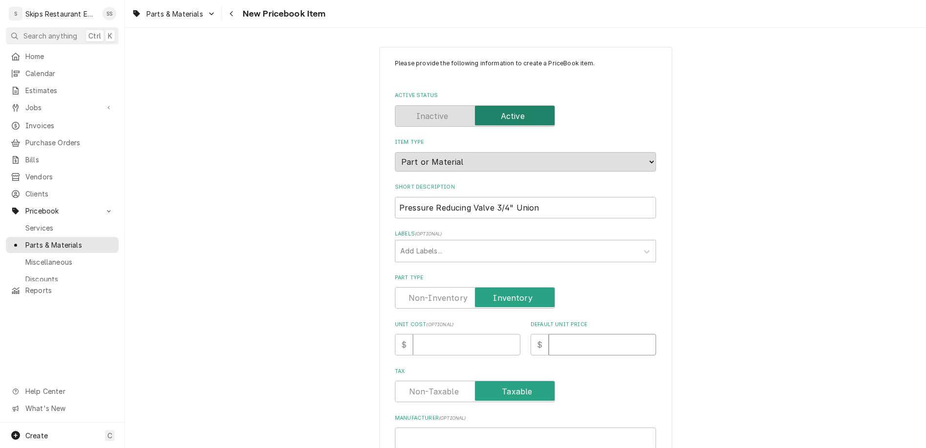
type input "1"
type textarea "x"
type input "15"
type textarea "x"
type input "15.2"
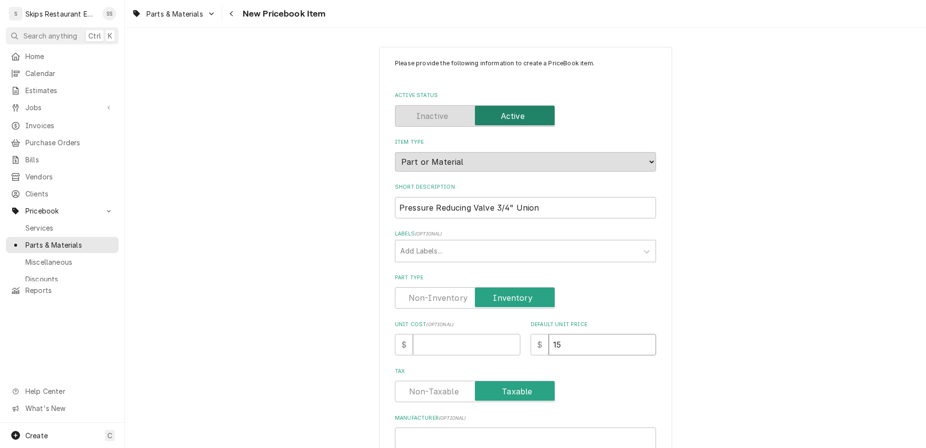
type textarea "x"
type input "15"
type textarea "x"
type input "152"
type textarea "x"
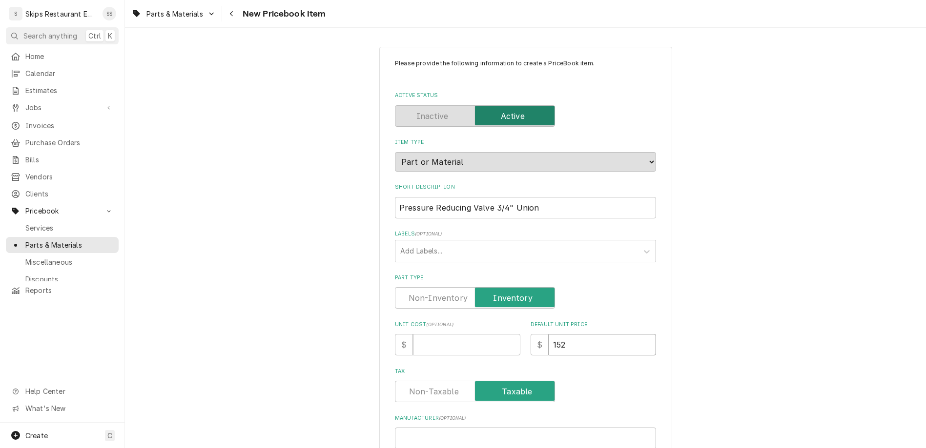
type input "152.2"
type textarea "x"
type input "152.25"
type textarea "x"
type input "152.25"
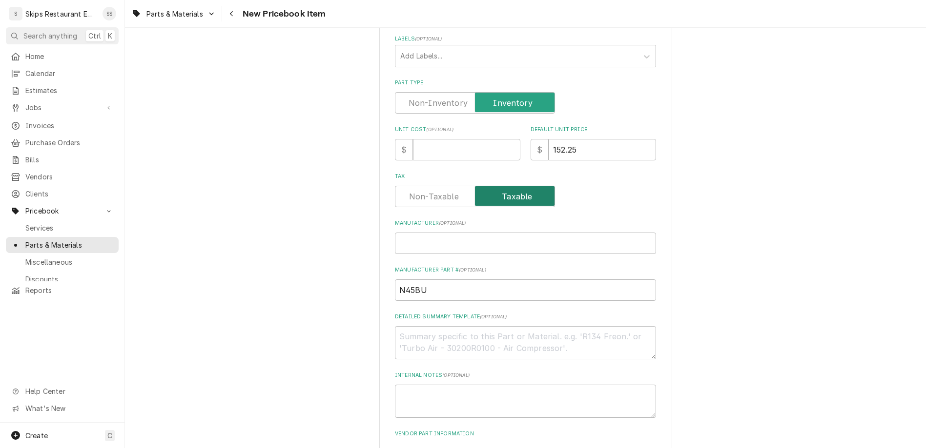
scroll to position [266, 0]
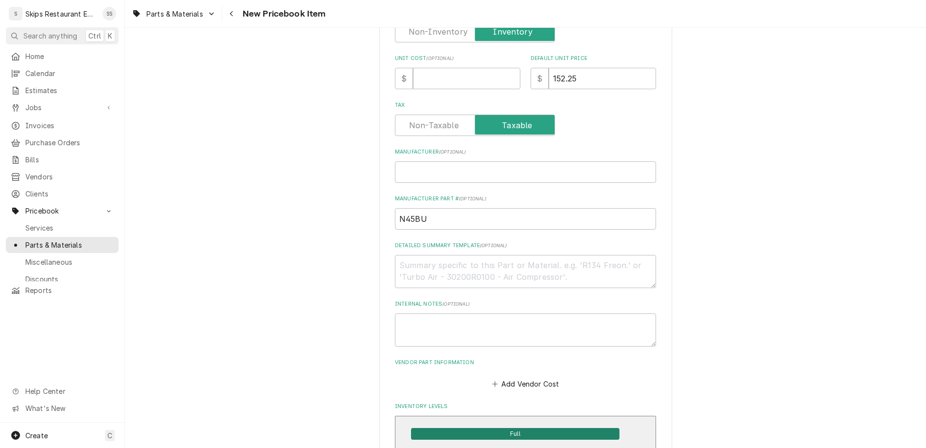
click at [494, 428] on span "Full" at bounding box center [515, 434] width 208 height 12
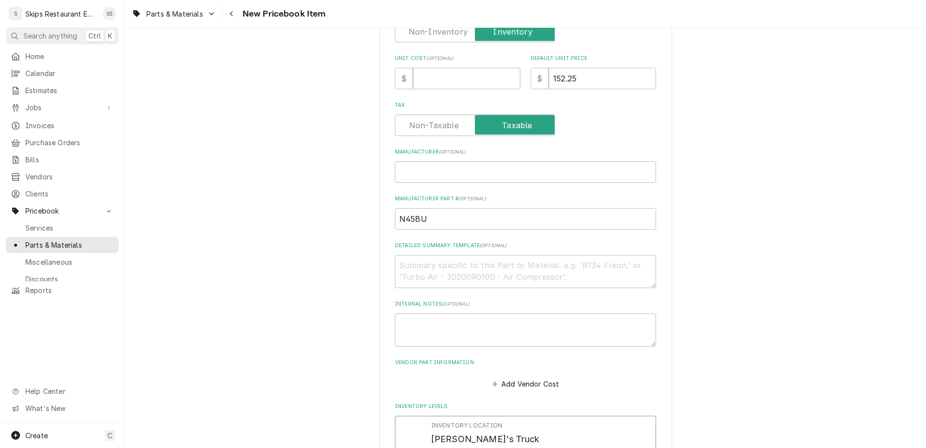
drag, startPoint x: 448, startPoint y: 319, endPoint x: 409, endPoint y: 319, distance: 39.5
type input "1"
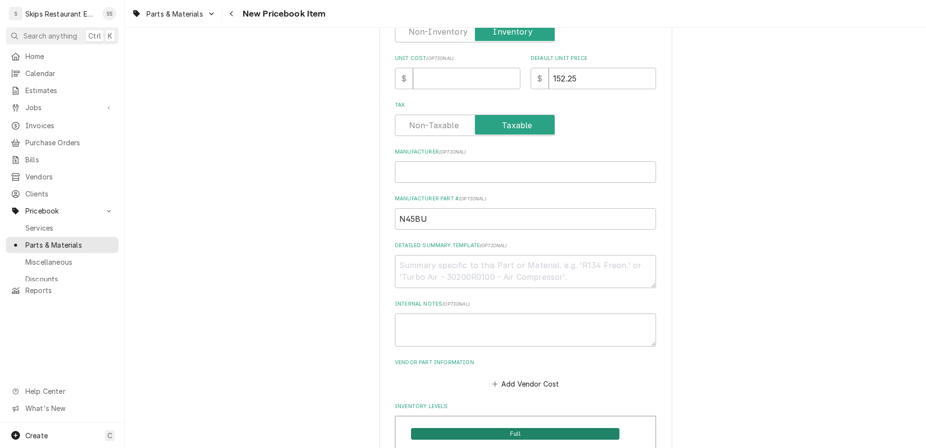
scroll to position [490, 0]
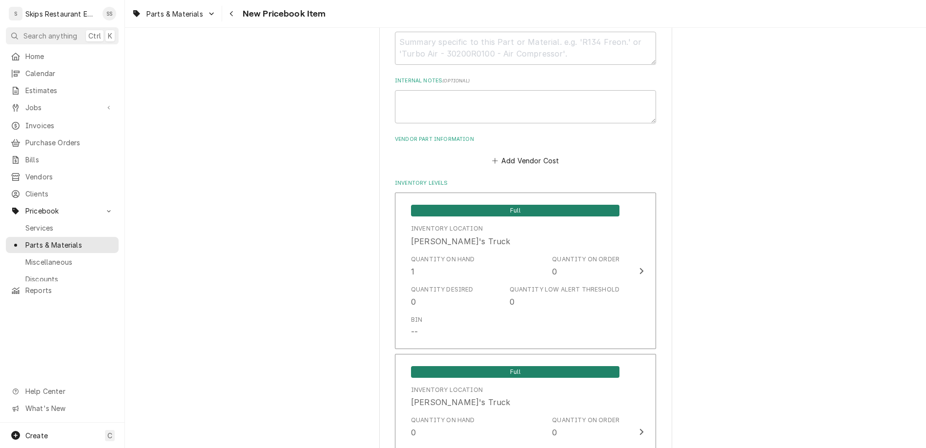
type textarea "x"
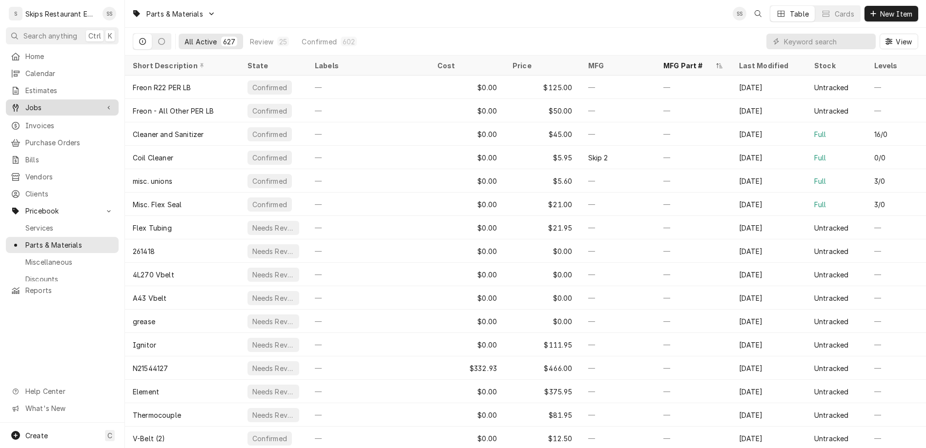
click at [25, 102] on span "Jobs" at bounding box center [62, 107] width 74 height 10
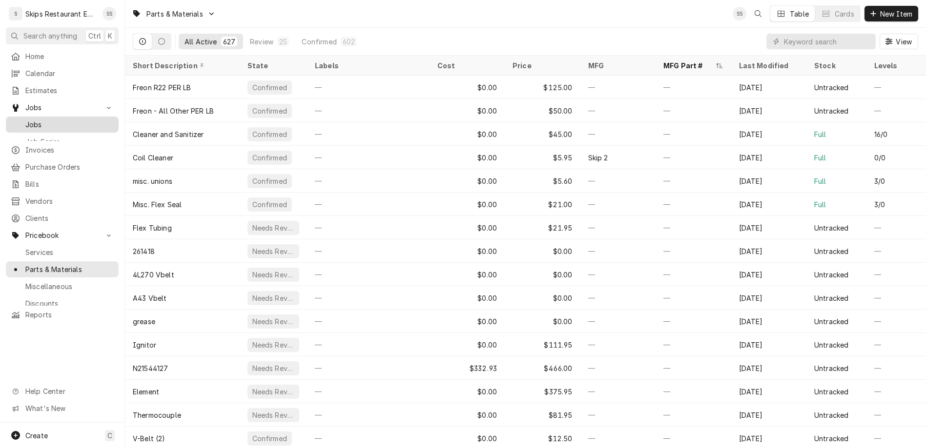
click at [25, 120] on span "Jobs" at bounding box center [69, 125] width 88 height 10
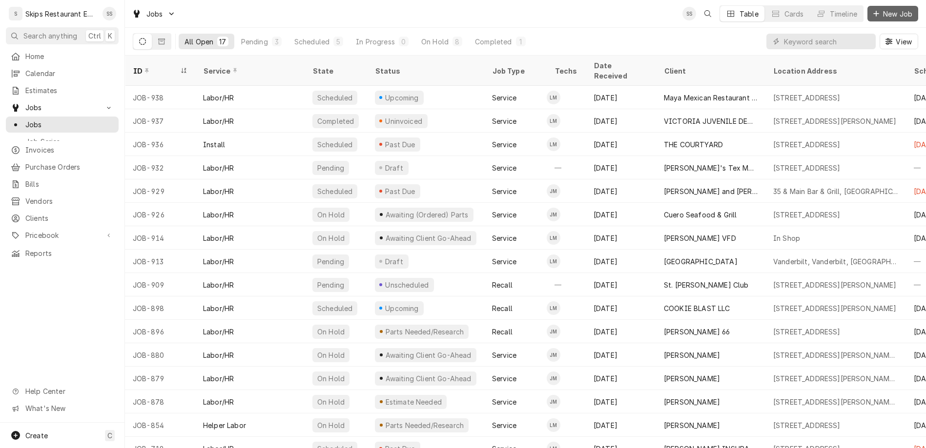
click at [903, 10] on span "New Job" at bounding box center [897, 14] width 33 height 10
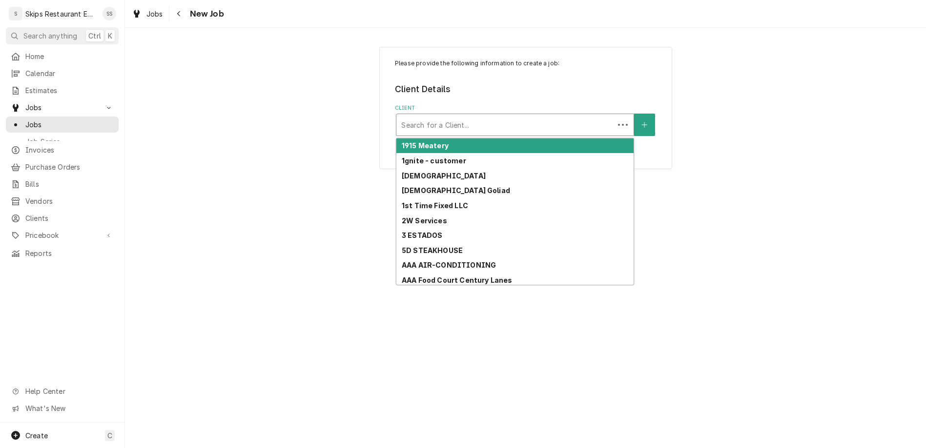
click at [514, 116] on div "Client" at bounding box center [505, 125] width 208 height 18
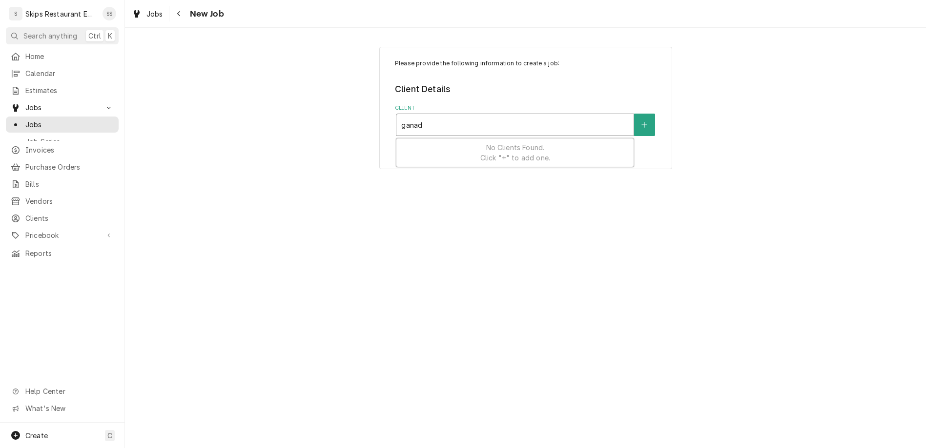
type input "ganado"
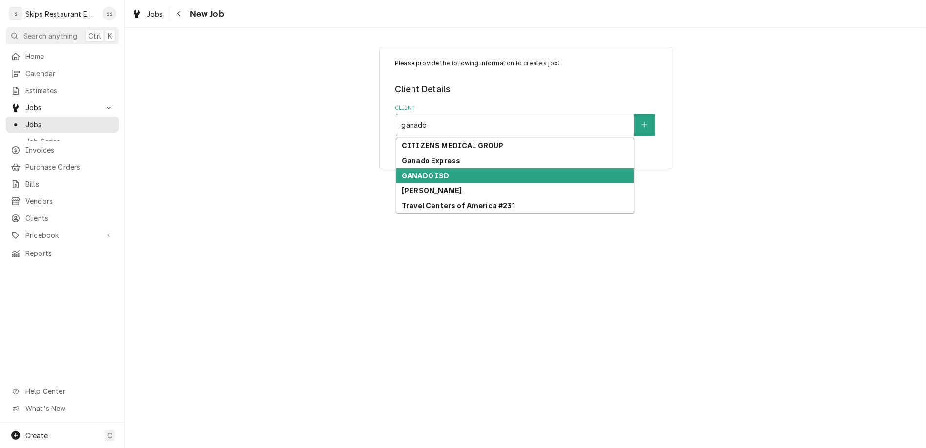
click at [422, 172] on strong "GANADO ISD" at bounding box center [426, 176] width 48 height 8
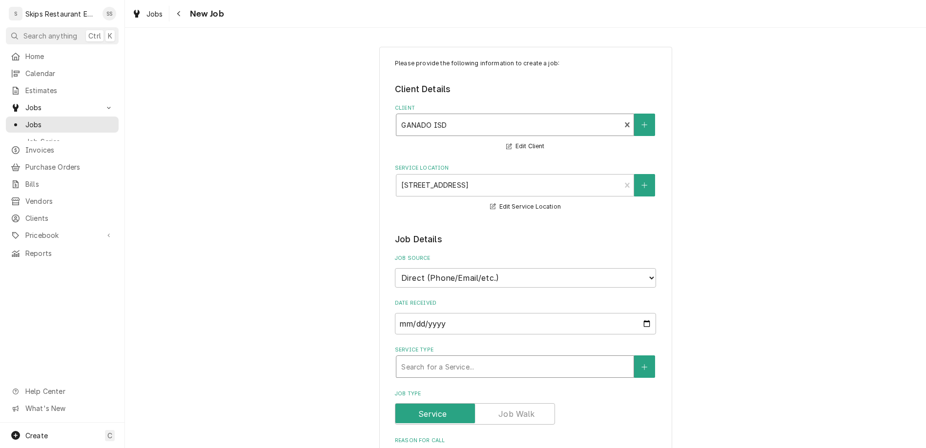
click at [461, 358] on div "Service Type" at bounding box center [514, 367] width 227 height 18
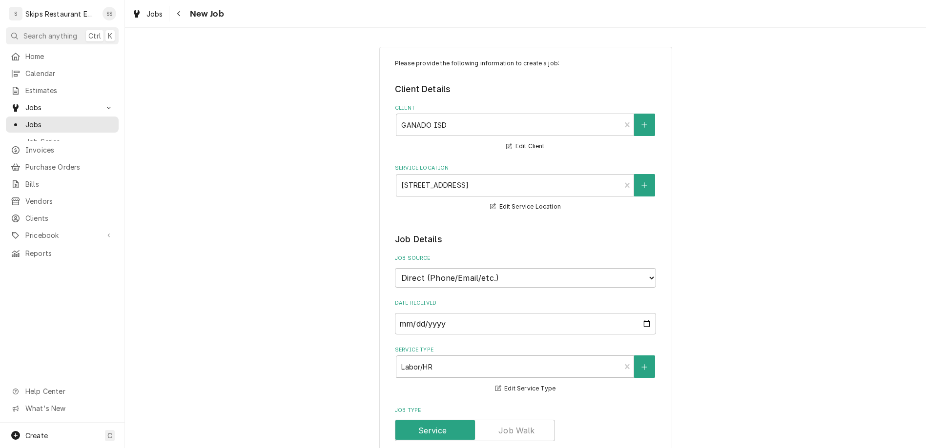
type textarea "x"
type textarea "M"
type textarea "x"
type textarea "Mi"
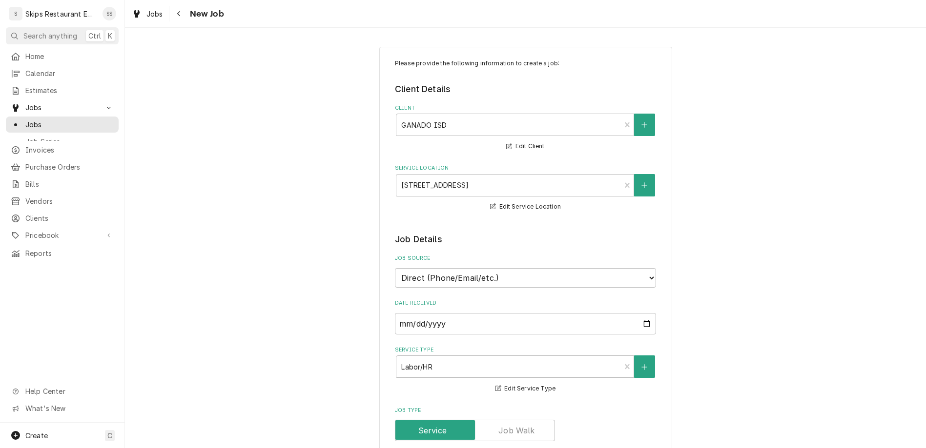
type textarea "x"
type textarea "Mix"
type textarea "x"
type textarea "Mixe"
type textarea "x"
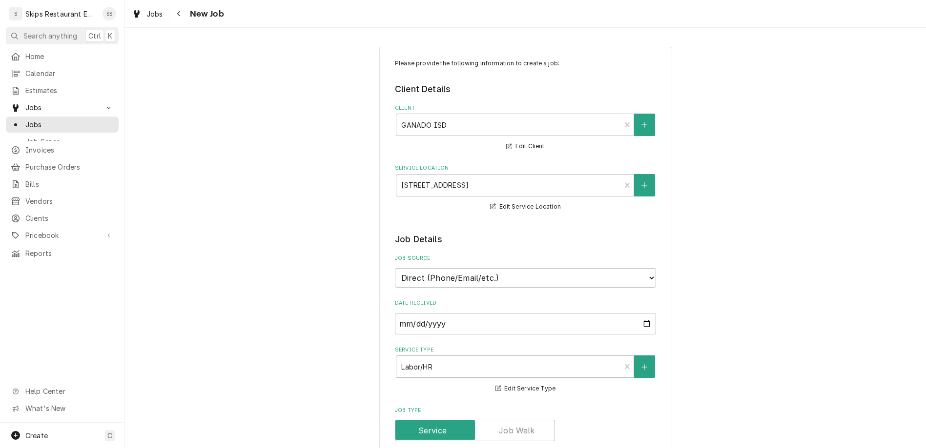
type textarea "Mixer"
type textarea "x"
type textarea "Mixer"
type textarea "x"
type textarea "Mixer -"
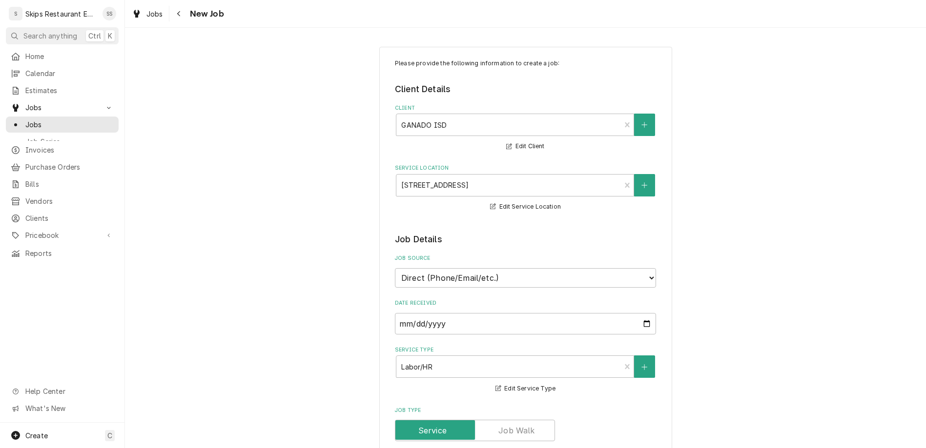
type textarea "x"
type textarea "Mixer -"
type textarea "x"
type textarea "Mixer - a"
type textarea "x"
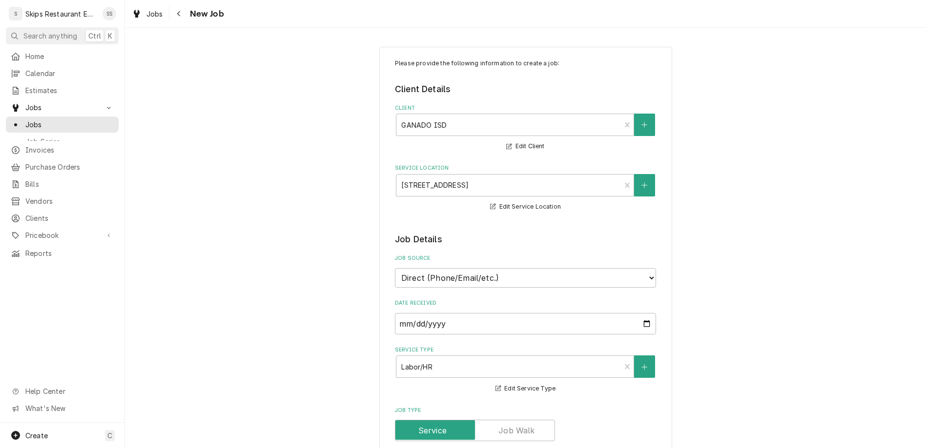
type textarea "Mixer - arm"
type textarea "x"
type textarea "Mixer - arm w"
type textarea "x"
type textarea "Mixer - arm wo"
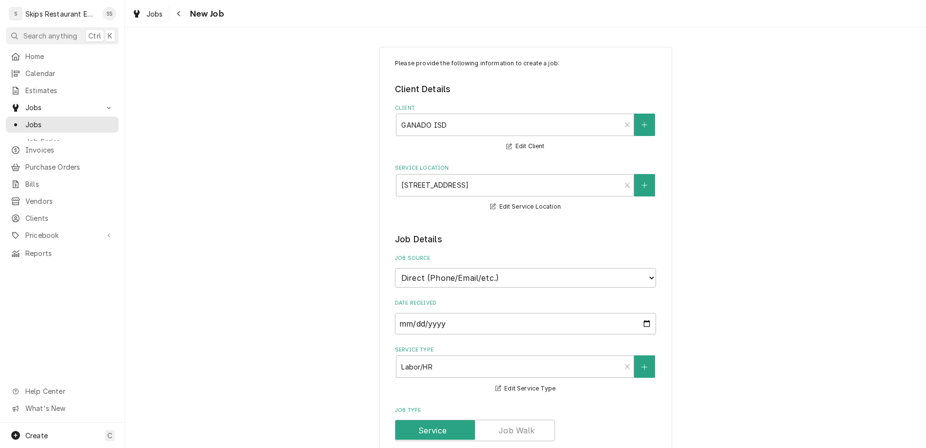
type textarea "x"
type textarea "Mixer - arm wou"
type textarea "x"
type textarea "Mixer - arm wo"
type textarea "x"
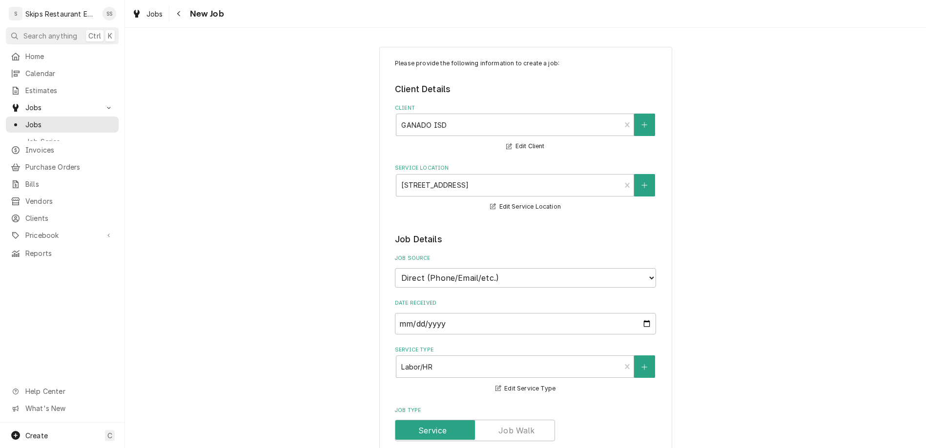
type textarea "Mixer - arm won"
type textarea "x"
type textarea "Mixer - arm won'"
type textarea "x"
type textarea "Mixer - arm won't"
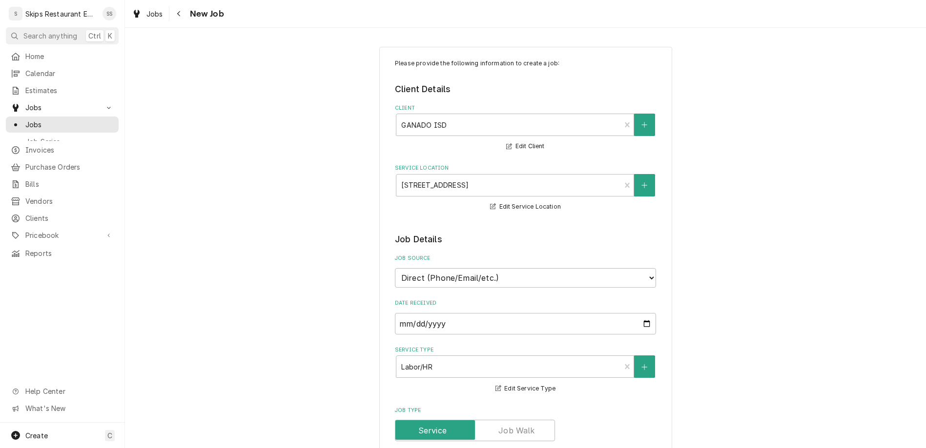
type textarea "x"
type textarea "Mixer - arm won't l"
type textarea "x"
type textarea "Mixer - arm won't li"
type textarea "x"
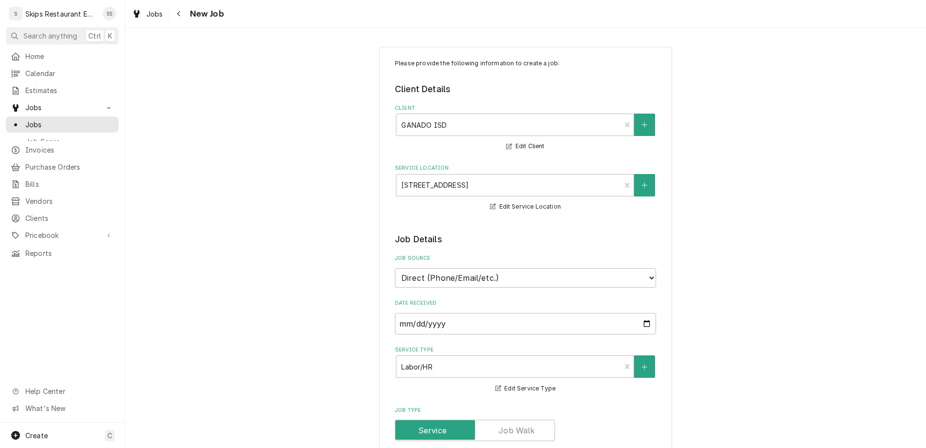
type textarea "Mixer - arm won't lif"
type textarea "x"
type textarea "Mixer - arm won't lift"
type textarea "x"
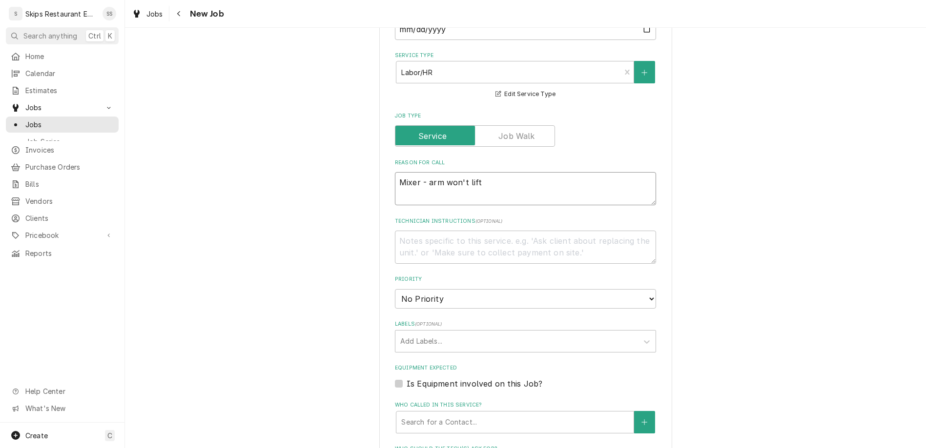
scroll to position [304, 0]
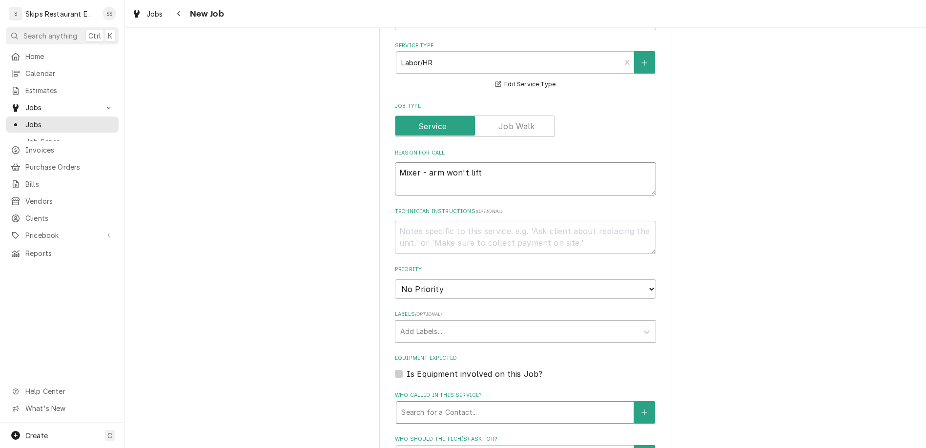
type textarea "Mixer - arm won't lift"
click at [453, 404] on div "Who called in this service?" at bounding box center [514, 413] width 227 height 18
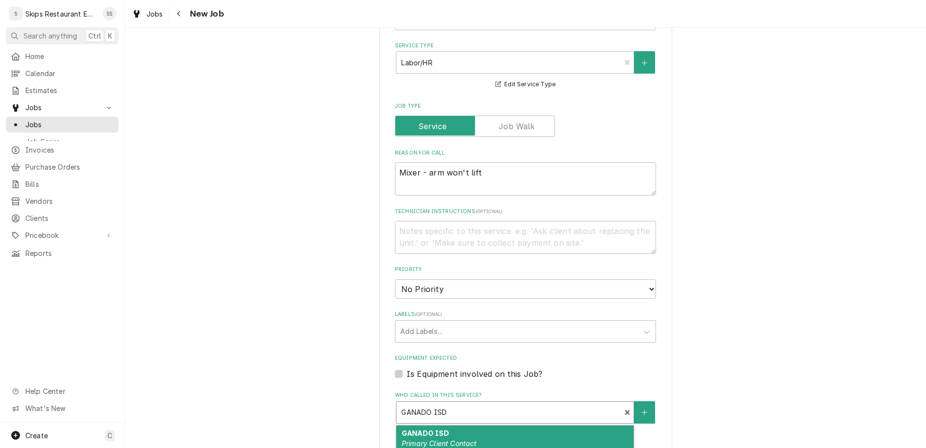
click at [436, 404] on div "Who called in this service?" at bounding box center [508, 413] width 214 height 18
type textarea "x"
click at [641, 409] on icon "Create New Contact" at bounding box center [644, 412] width 6 height 7
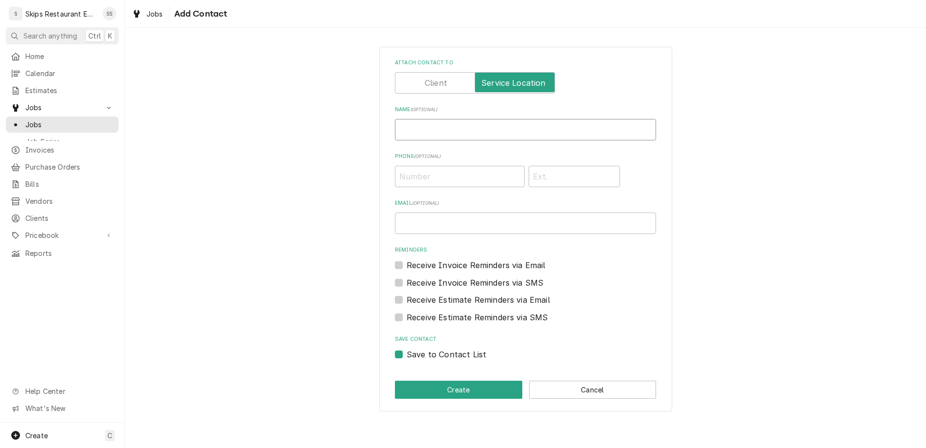
click at [452, 119] on input "Name ( optional )" at bounding box center [525, 129] width 261 height 21
type input "Tracy"
type input "(361) 771-4232"
click at [446, 381] on button "Create" at bounding box center [458, 390] width 127 height 18
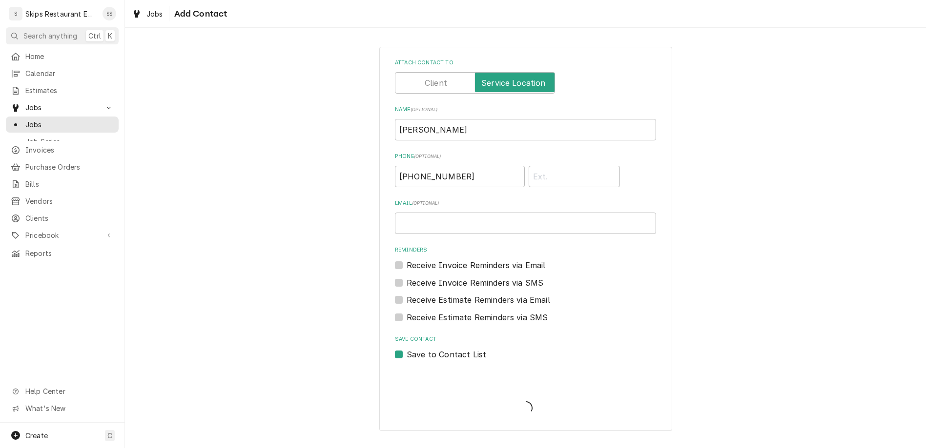
scroll to position [304, 0]
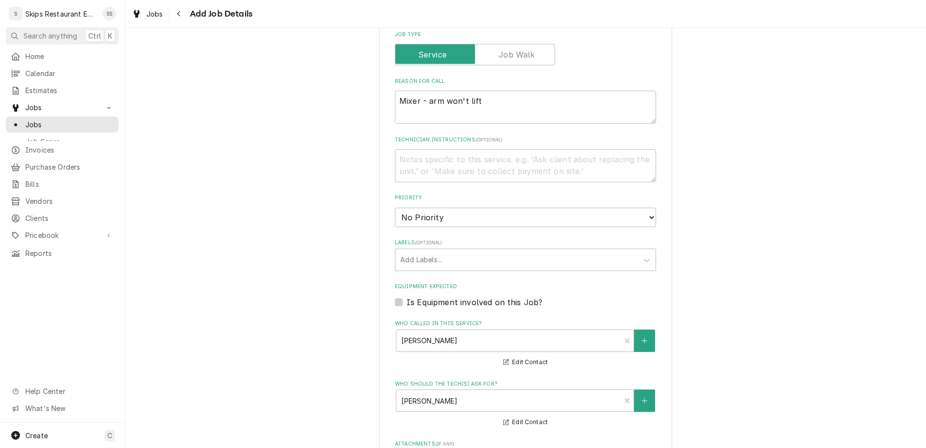
type textarea "x"
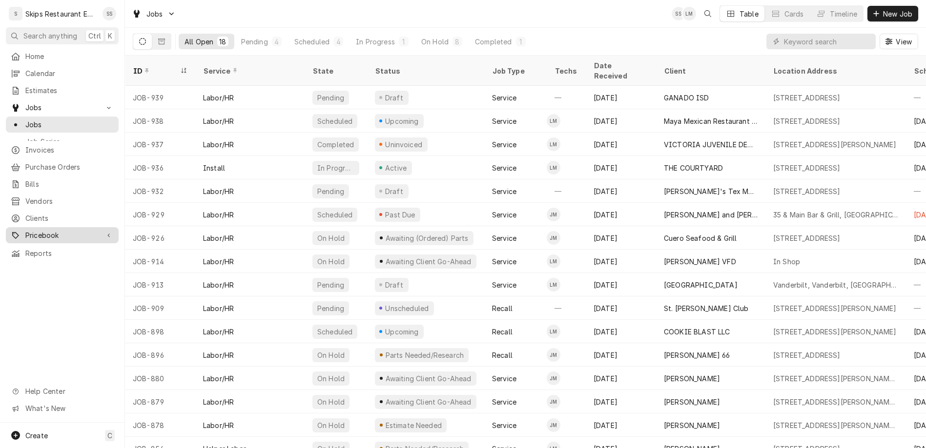
click at [31, 230] on span "Pricebook" at bounding box center [62, 235] width 74 height 10
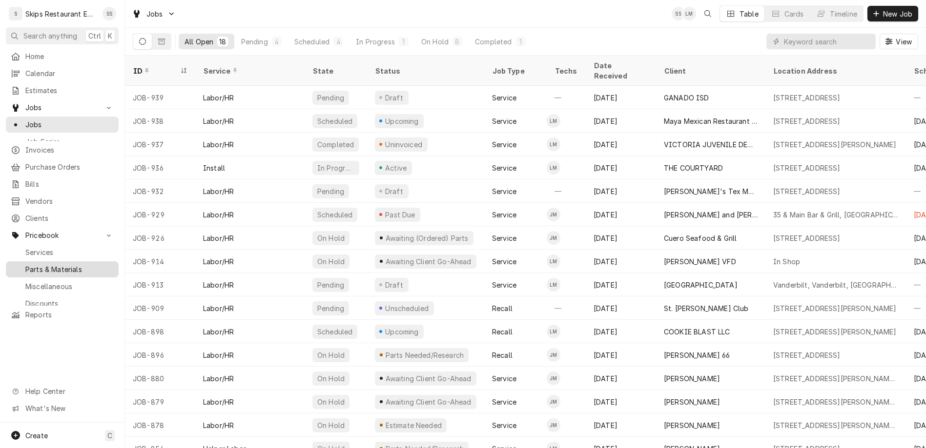
click at [28, 264] on span "Parts & Materials" at bounding box center [69, 269] width 88 height 10
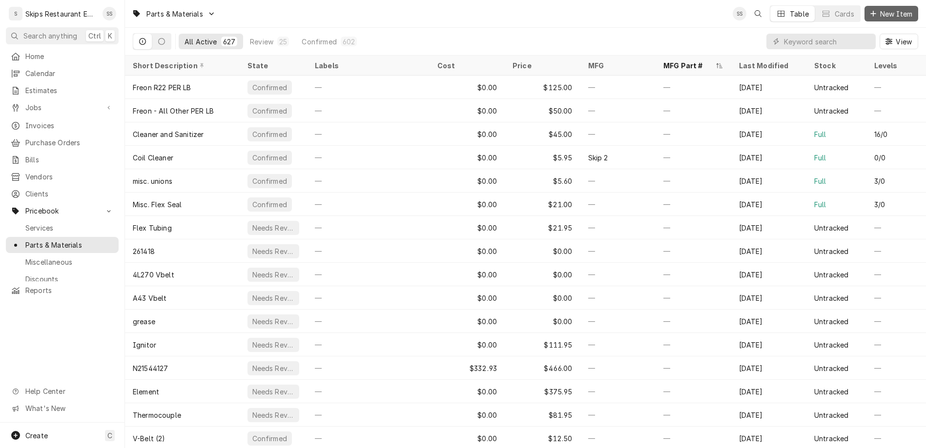
click at [893, 13] on span "New Item" at bounding box center [896, 14] width 36 height 10
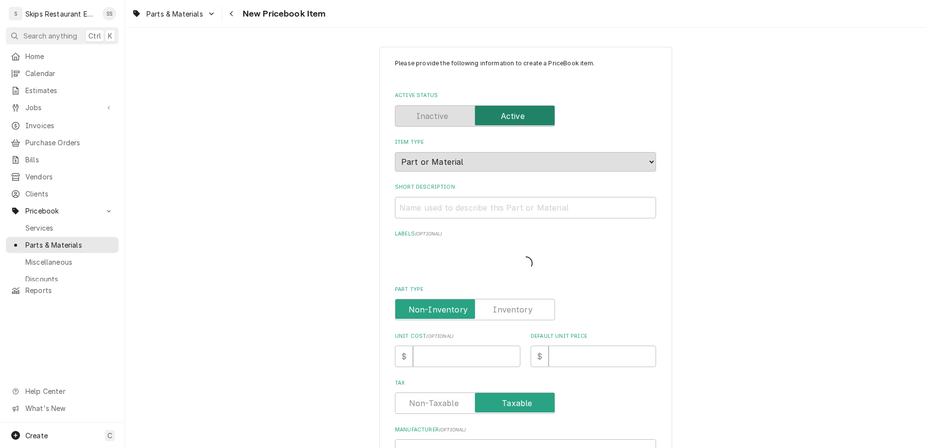
type textarea "x"
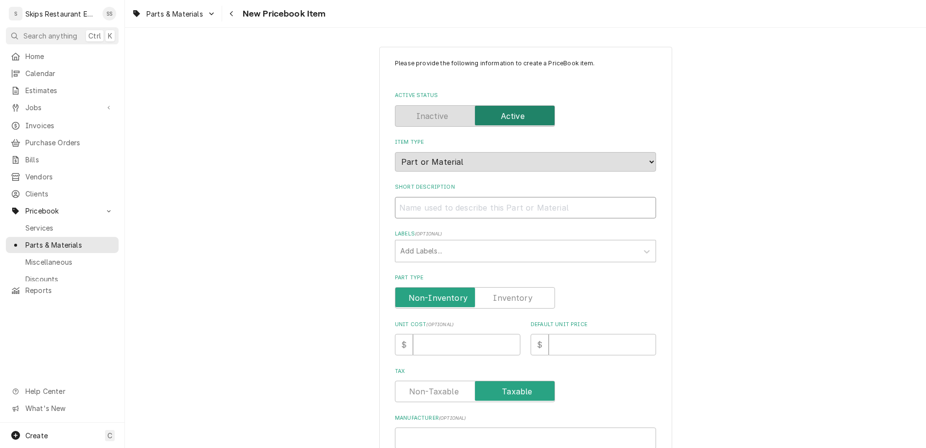
click at [449, 197] on input "Short Description" at bounding box center [525, 207] width 261 height 21
type input "C"
type textarea "x"
type input "Ca"
type textarea "x"
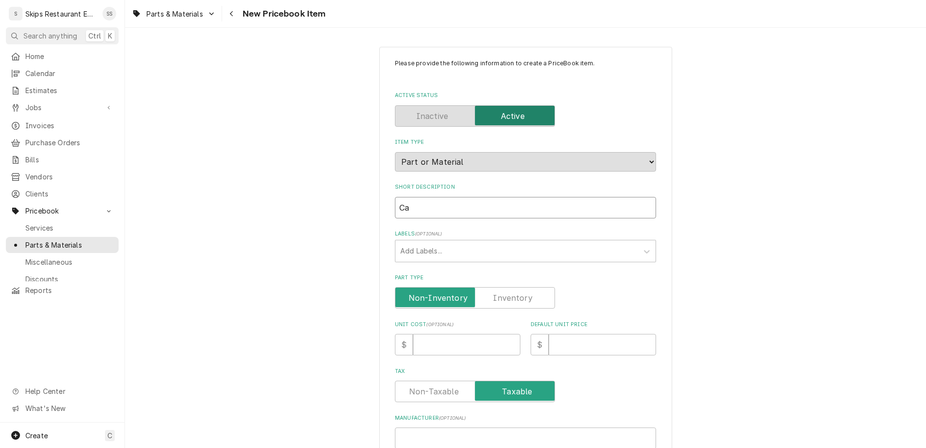
type input "Car"
type textarea "x"
type input "Care"
type textarea "x"
type input "Carel"
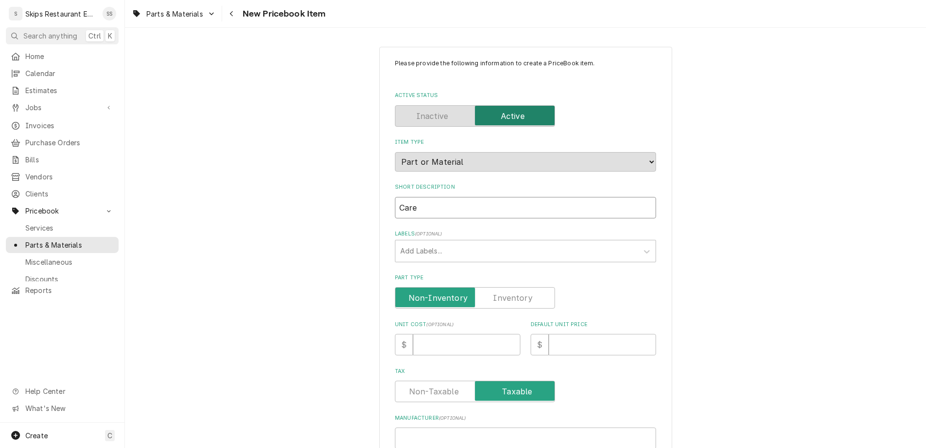
type textarea "x"
type input "Carel"
type textarea "x"
type input "Carel C"
type textarea "x"
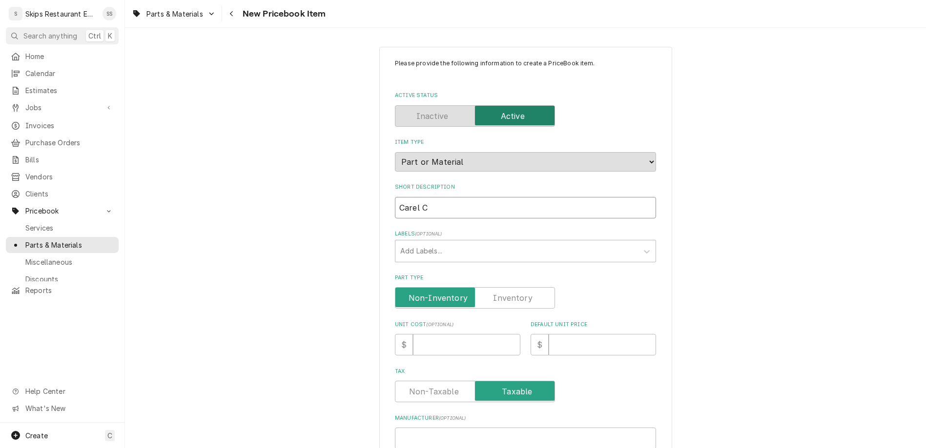
type input "Carel Co"
type textarea "x"
type input "Carel Con"
type textarea "x"
type input "Carel Cont"
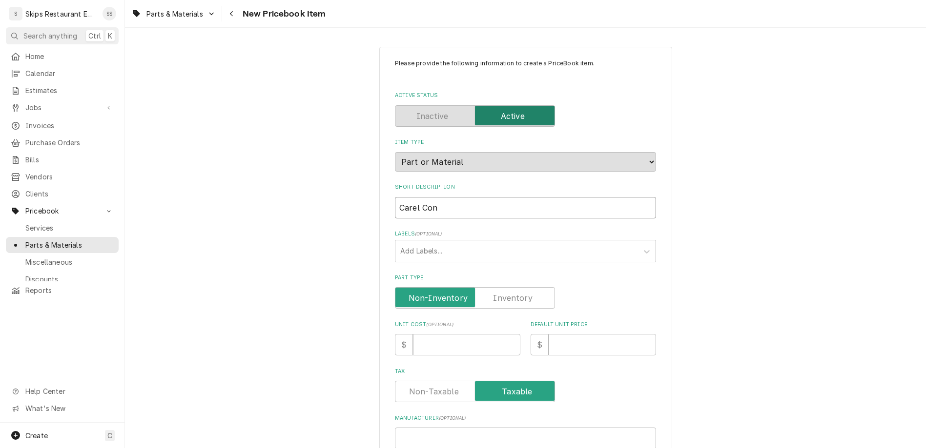
type textarea "x"
type input "Carel Contr"
type textarea "x"
type input "Carel Contro"
type textarea "x"
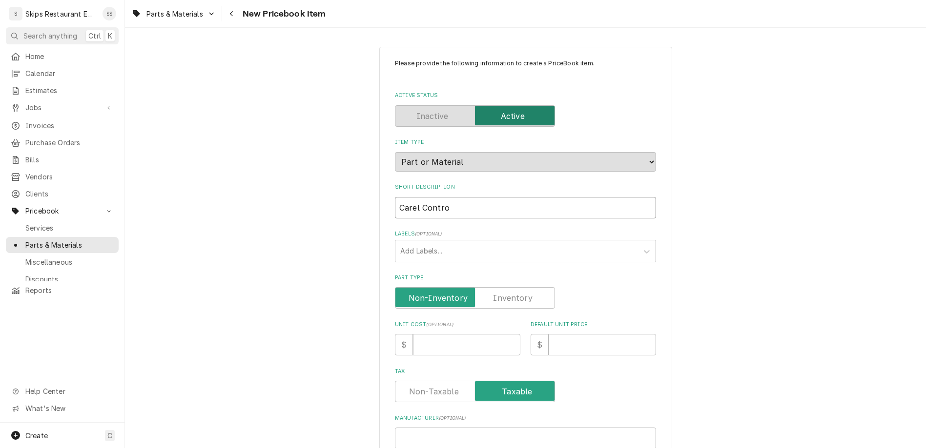
type input "Carel Control"
type textarea "x"
type input "Carel Controll"
type textarea "x"
type input "Carel Controlle"
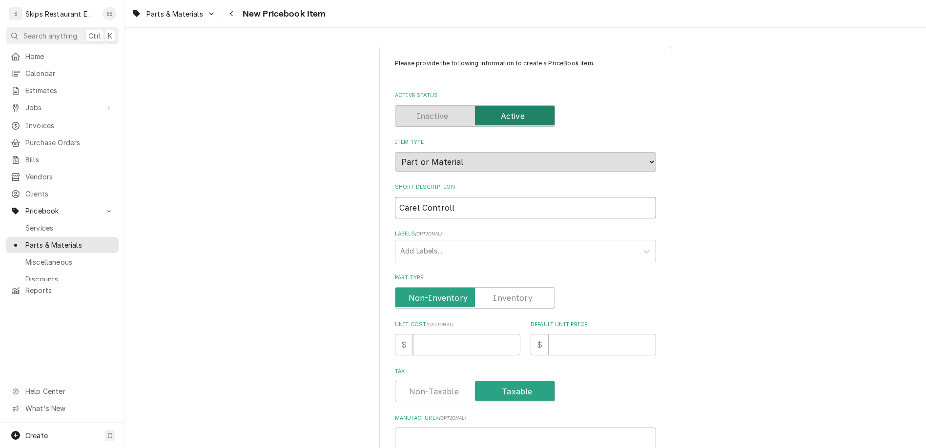
type textarea "x"
type input "Carel Controller"
type textarea "x"
type input "Carel Controller"
click at [499, 287] on input "Part Type" at bounding box center [474, 297] width 151 height 21
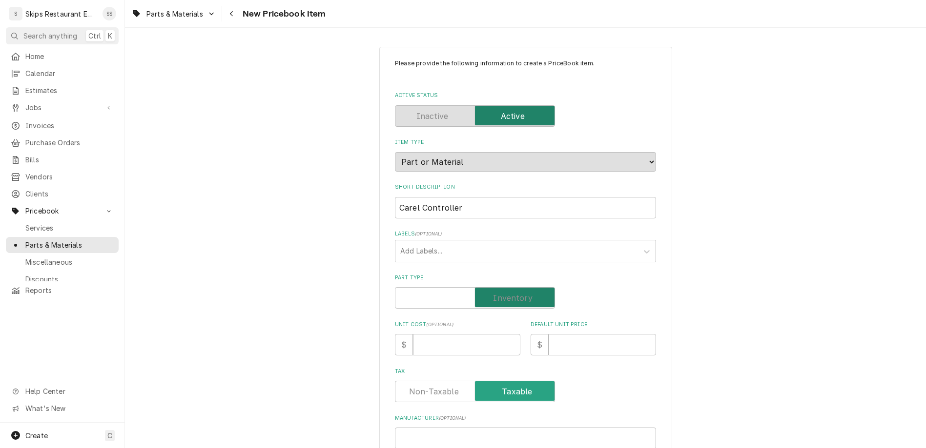
checkbox input "true"
type textarea "x"
click at [550, 334] on input "Default Unit Price" at bounding box center [601, 344] width 107 height 21
click at [513, 197] on input "Carel Controller" at bounding box center [525, 207] width 261 height 21
type input "Carel Controller0"
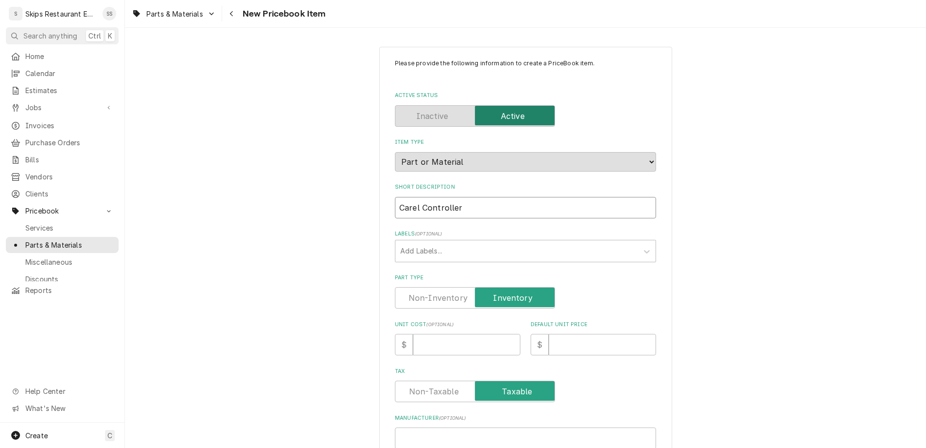
type textarea "x"
type input "Carel Controller05"
type textarea "x"
type input "Carel Controller052"
type textarea "x"
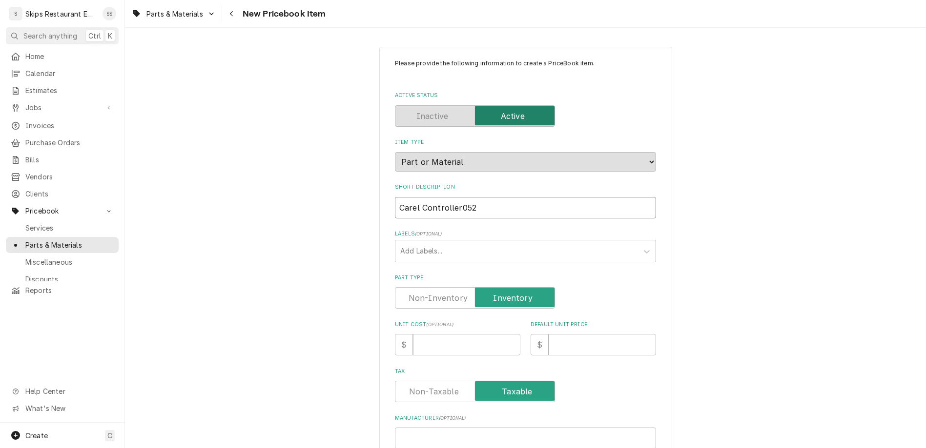
type input "Carel Controller0523"
type textarea "x"
click at [457, 197] on input "Carel Controller0523" at bounding box center [525, 207] width 261 height 21
type input "Carel Controller 0523"
type textarea "x"
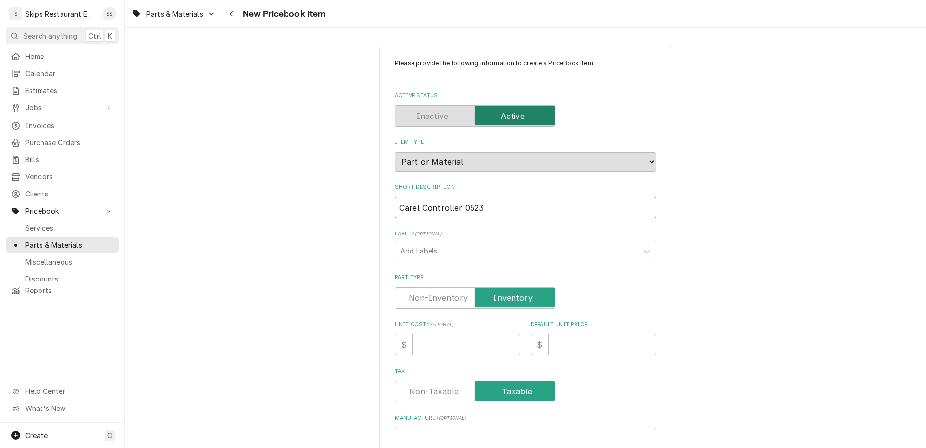
type input "Carel Controller 0523"
click at [560, 334] on input "Default Unit Price" at bounding box center [601, 344] width 107 height 21
type input "3"
type textarea "x"
type input "31"
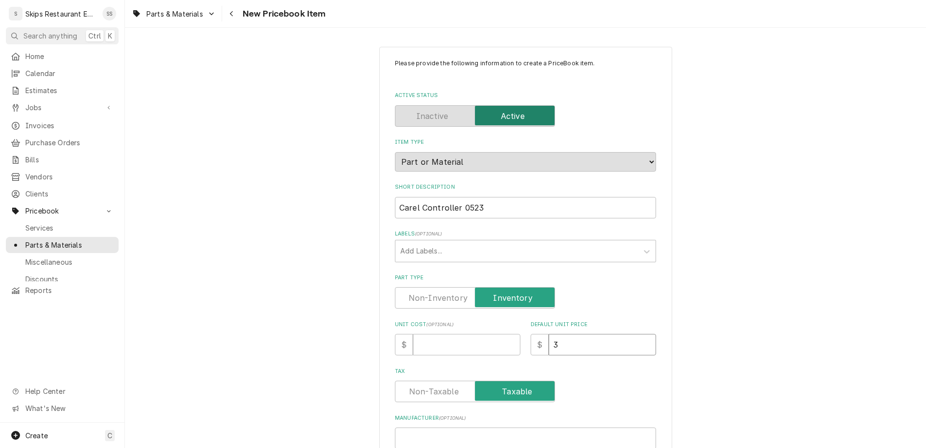
type textarea "x"
type input "316"
type textarea "x"
type input "316.0"
type textarea "x"
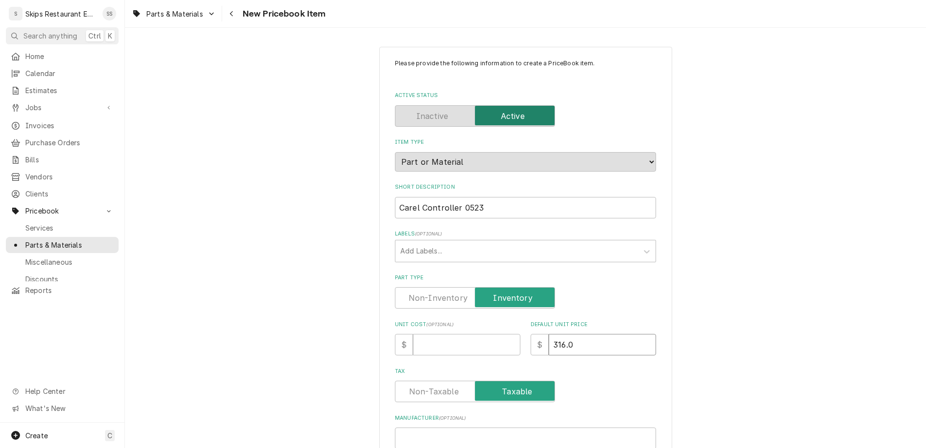
type input "316.01"
type textarea "x"
type input "316.01"
type input "I"
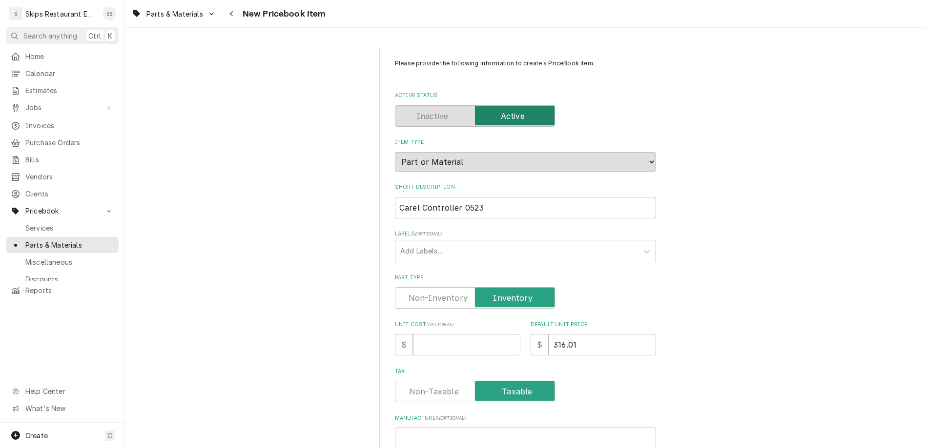
type textarea "x"
type input "IJ"
type textarea "x"
type input "IJW"
type textarea "x"
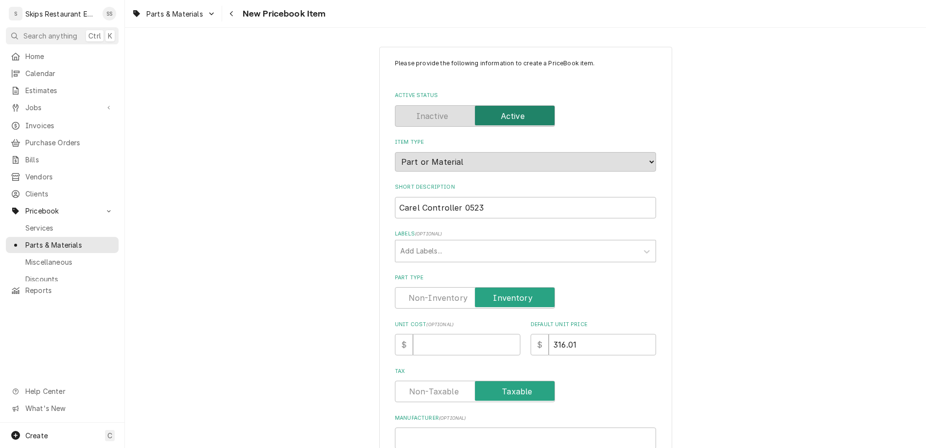
type input "IJWP"
type textarea "x"
type input "IJWPS"
type textarea "x"
type input "IJWPSA"
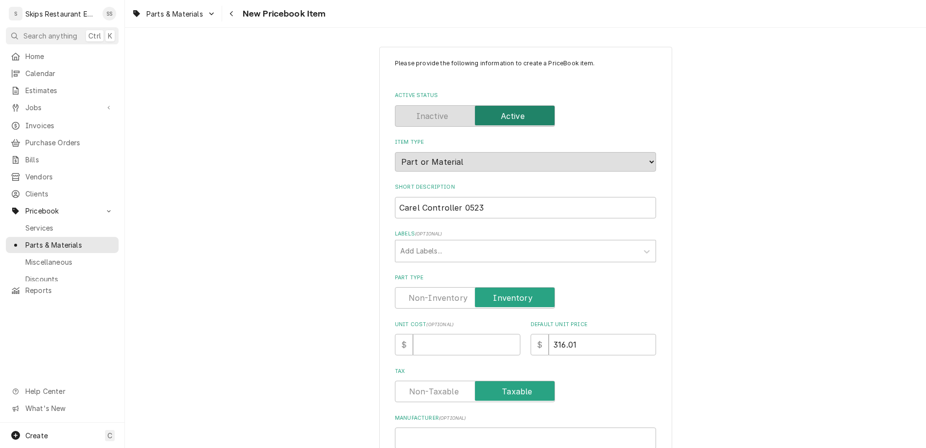
type textarea "x"
type input "IJWPSA4"
type textarea "x"
type input "IJWPSA4B"
type textarea "x"
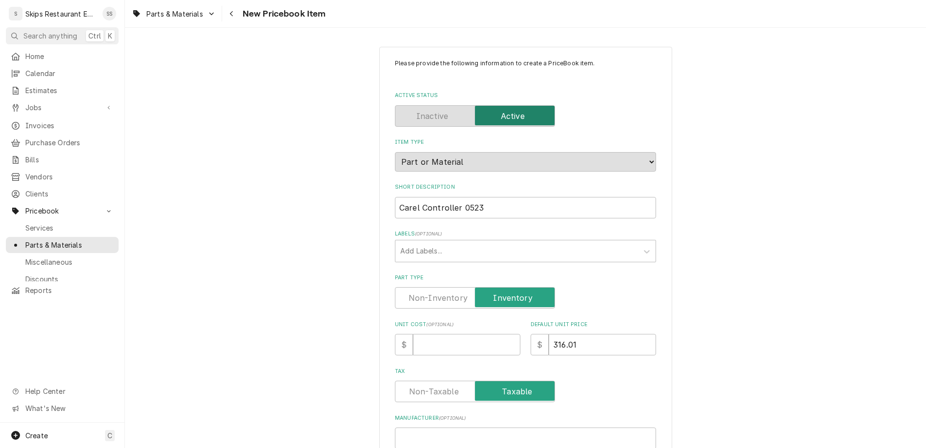
type input "IJWPSA4B0"
type textarea "x"
type input "IJWPSA4B02"
type textarea "x"
type input "IJWPSA4B02S"
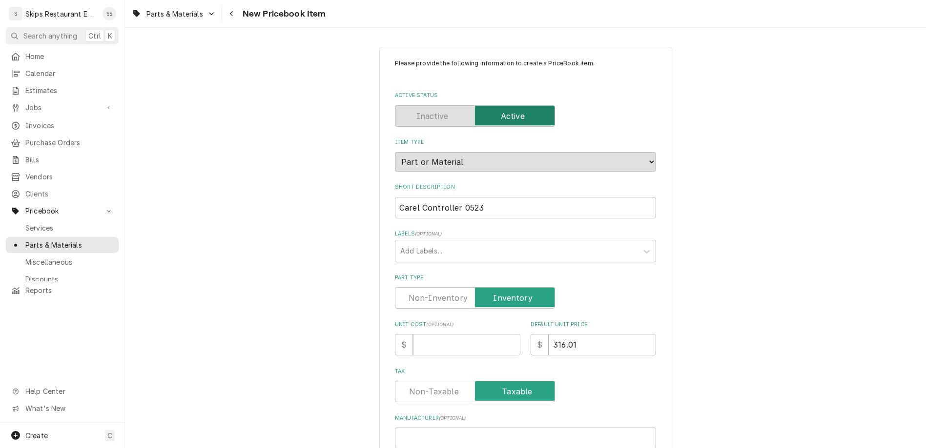
type textarea "x"
type input "IJWPSA4B02S0"
type textarea "x"
type input "IJWPSA4B02S05"
type textarea "x"
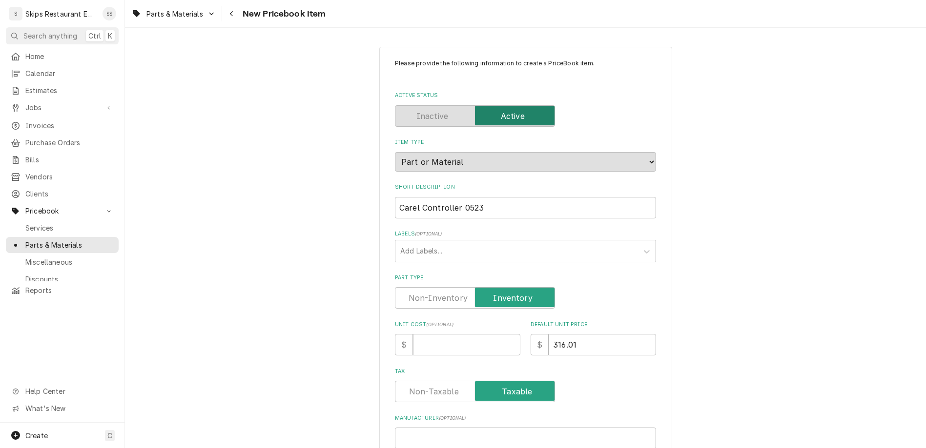
type input "IJWPSA4B02S052"
type textarea "x"
type input "IJWPSA4B02S0523"
type textarea "x"
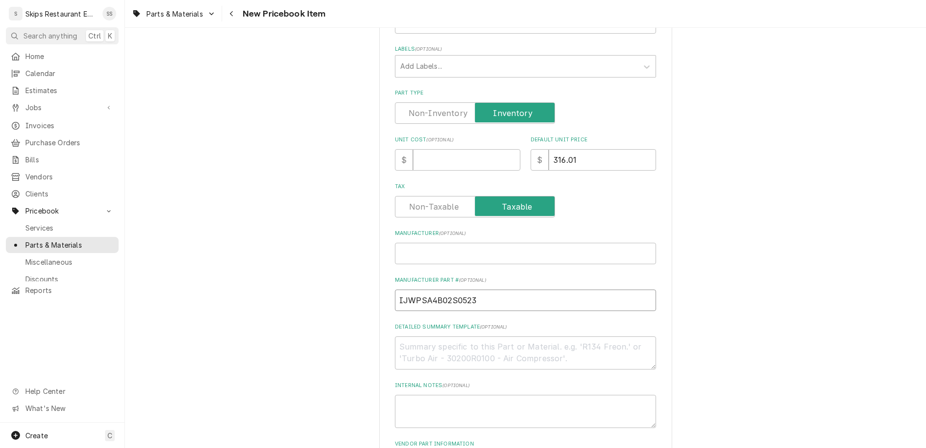
scroll to position [228, 0]
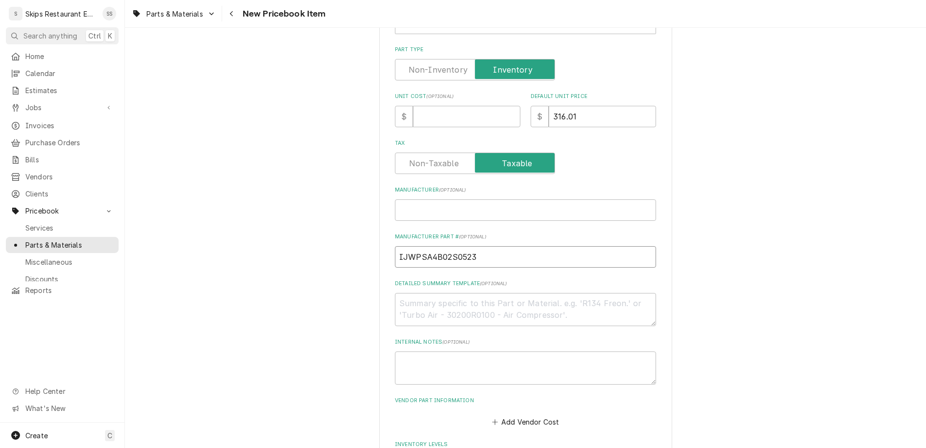
type input "IJWPSA4B02S0523"
drag, startPoint x: 449, startPoint y: 355, endPoint x: 425, endPoint y: 359, distance: 24.7
type input "1"
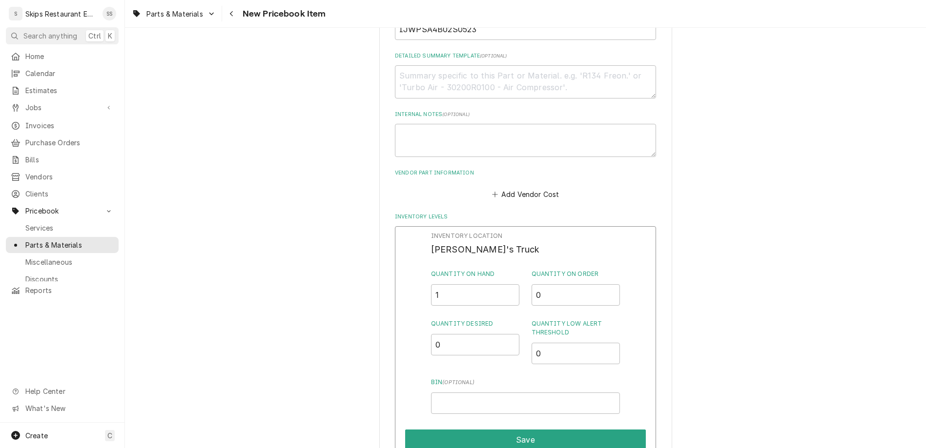
scroll to position [457, 0]
click at [493, 429] on button "Save" at bounding box center [525, 439] width 241 height 20
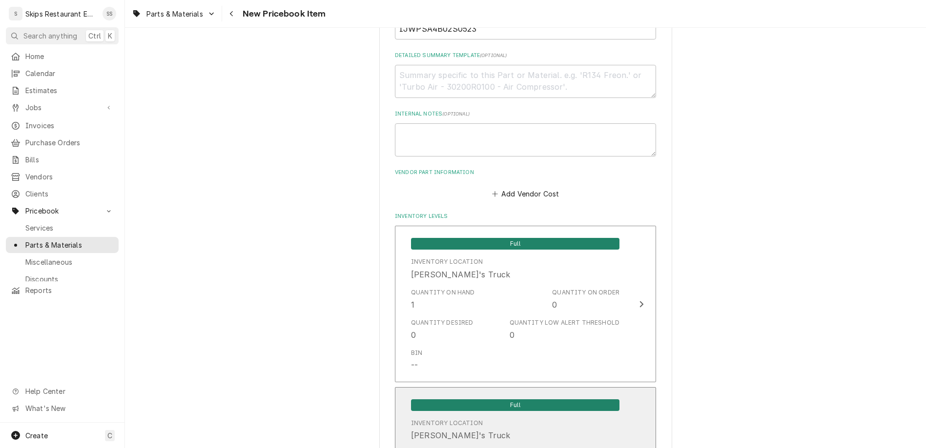
scroll to position [490, 0]
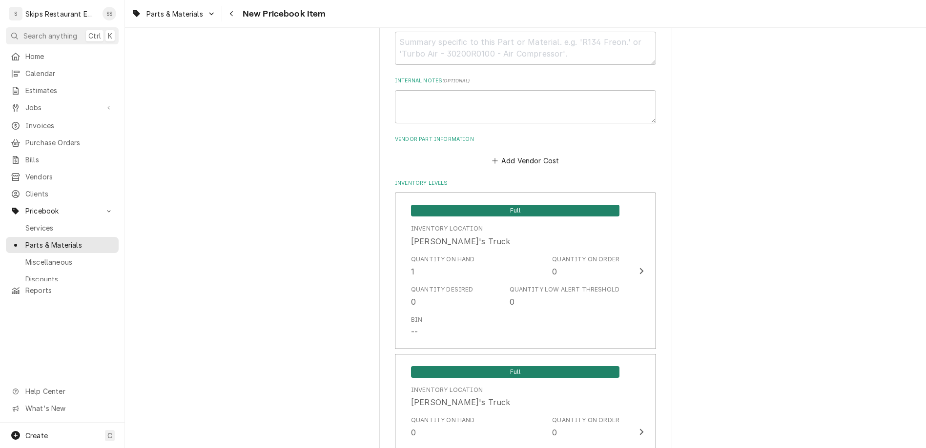
type textarea "x"
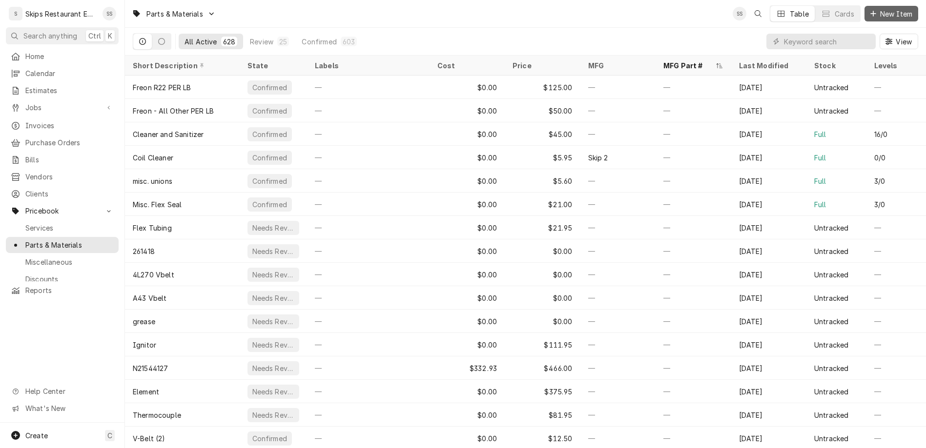
click at [900, 14] on button "New Item" at bounding box center [891, 14] width 54 height 16
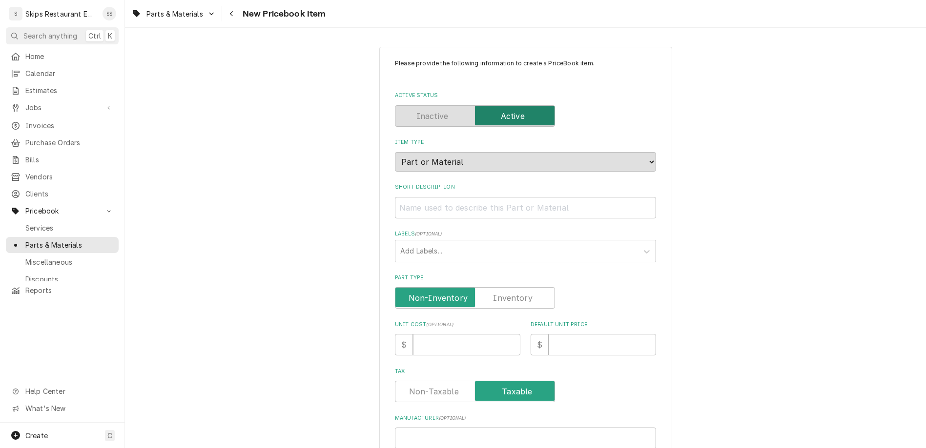
type textarea "x"
click at [477, 197] on input "Short Description" at bounding box center [525, 207] width 261 height 21
type input "H"
type textarea "x"
type input "He"
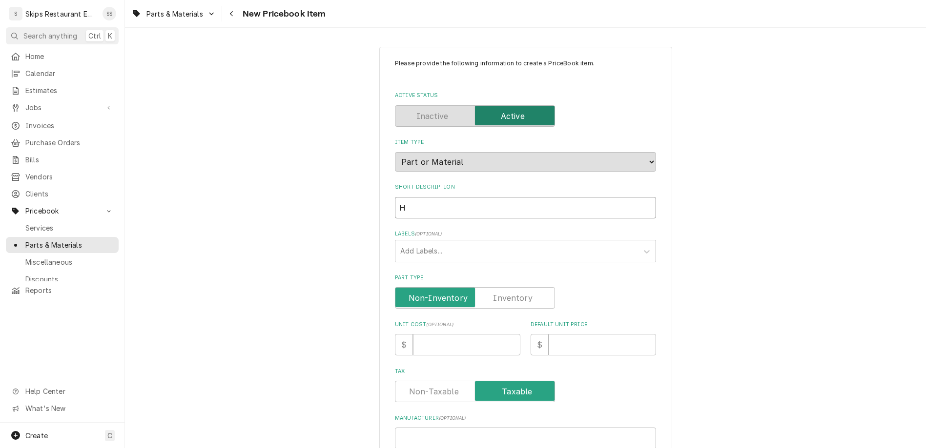
type textarea "x"
type input "Hea"
type textarea "x"
type input "Heat"
type textarea "x"
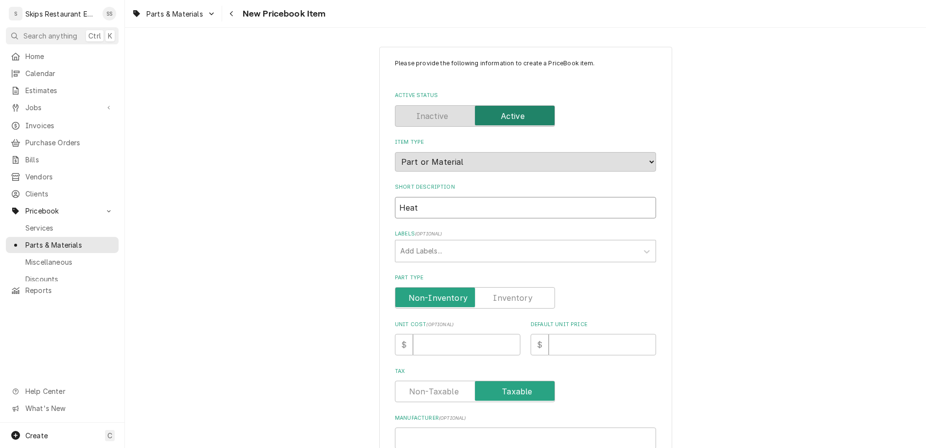
type input "HeatC"
type textarea "x"
type input "HeatCr"
type textarea "x"
type input "HeatCra"
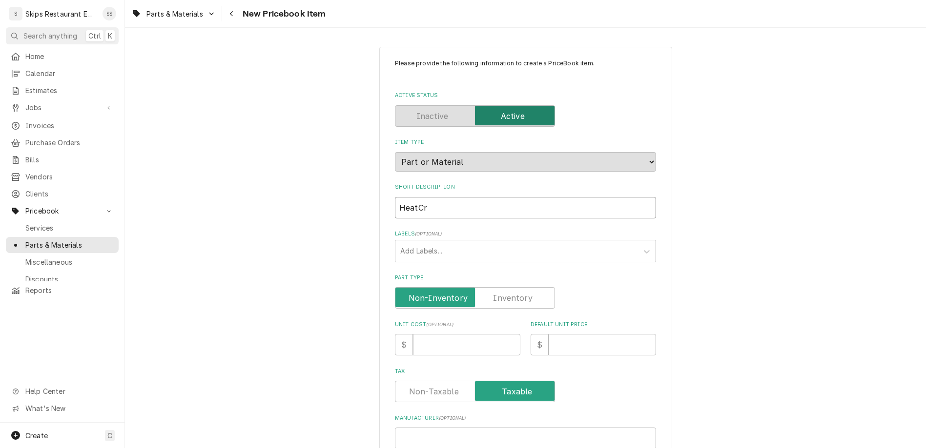
type textarea "x"
type input "HeatCraf"
type textarea "x"
type input "HeatCraft"
type textarea "x"
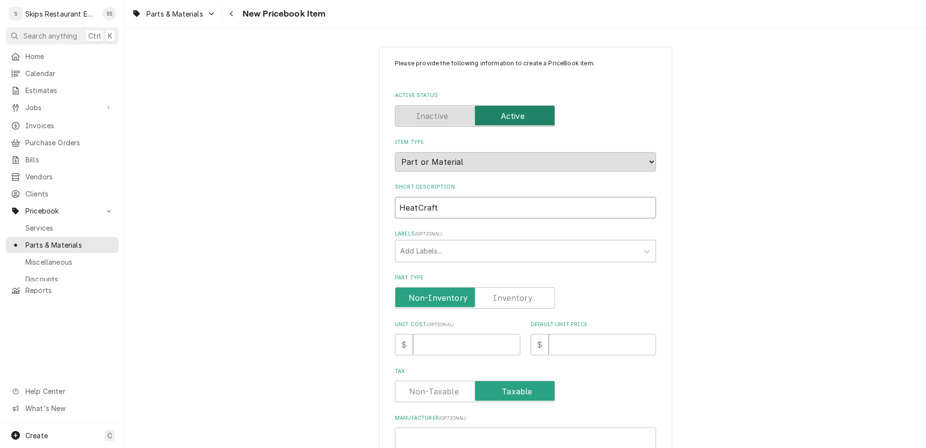
type input "HeatCraft"
type textarea "x"
type input "HeatCraft T"
type textarea "x"
type input "HeatCraft Te"
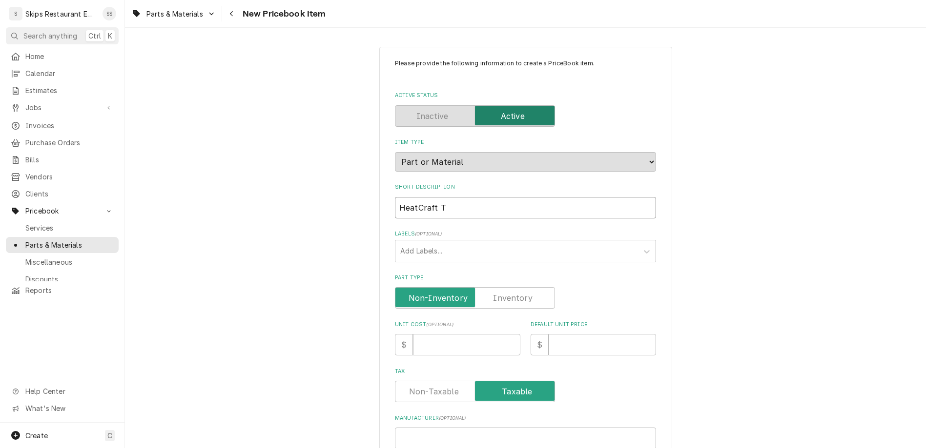
type textarea "x"
type input "HeatCraft Tem"
type textarea "x"
type input "HeatCraft Temp"
type textarea "x"
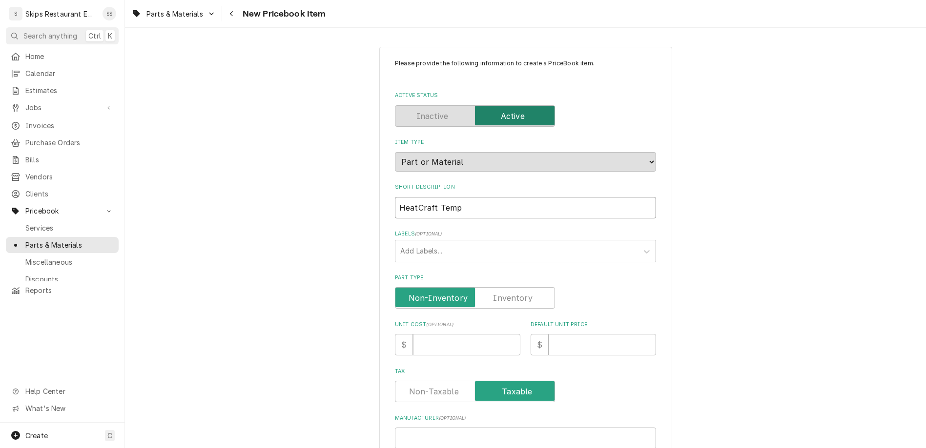
type input "HeatCraft Temp"
type textarea "x"
type input "HeatCraft Temp P"
type textarea "x"
type input "HeatCraft Temp Pr"
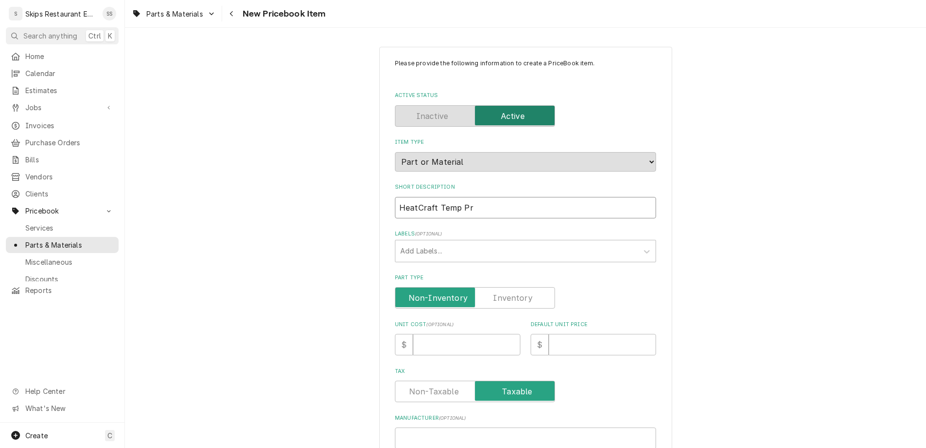
type textarea "x"
type input "HeatCraft Temp Pro"
type textarea "x"
type input "HeatCraft Temp Prov"
type textarea "x"
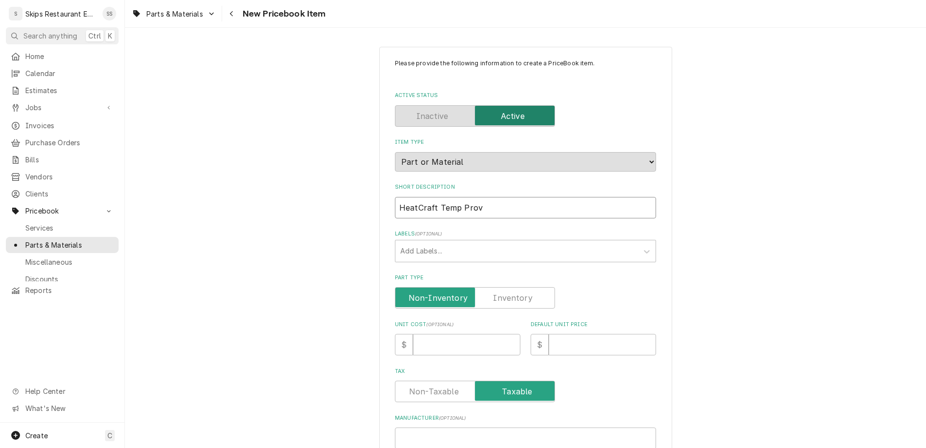
type input "HeatCraft Temp Pro"
type textarea "x"
type input "HeatCraft Temp Prob"
type textarea "x"
type input "HeatCraft Temp Probe"
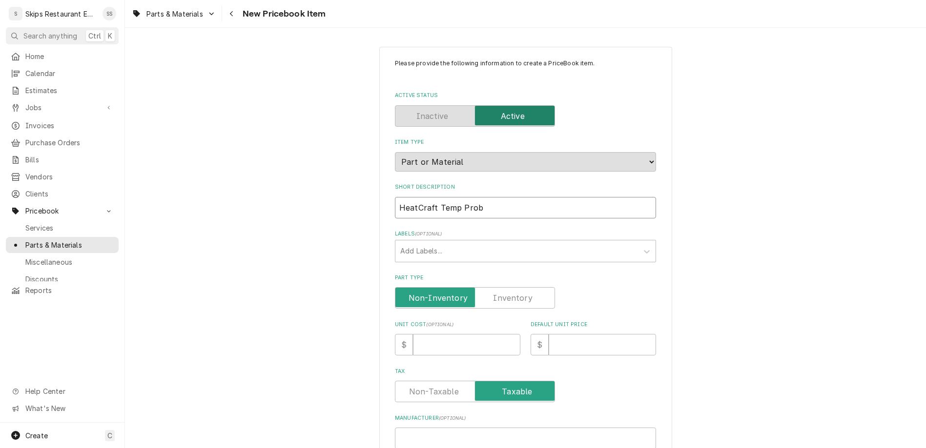
type textarea "x"
type input "HeatCraft Temp Probe"
click at [493, 287] on label "Part Type" at bounding box center [475, 297] width 160 height 21
click at [493, 287] on input "Part Type" at bounding box center [474, 297] width 151 height 21
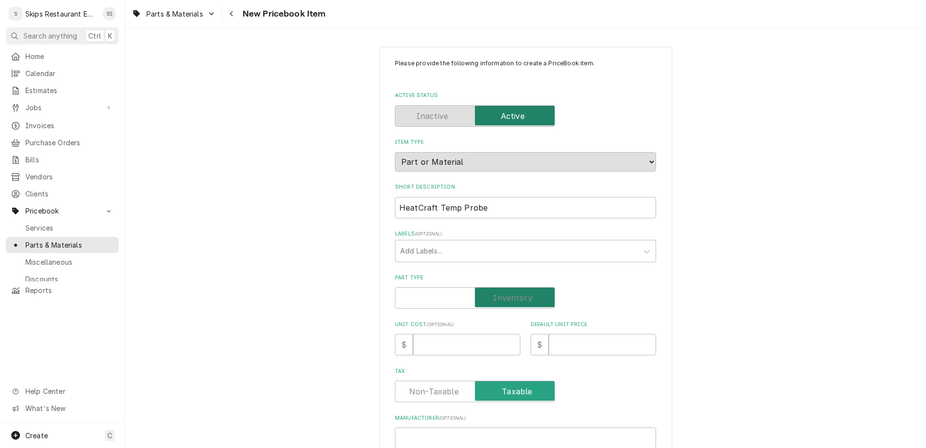
checkbox input "true"
type textarea "x"
click at [548, 334] on input "Default Unit Price" at bounding box center [601, 344] width 107 height 21
type input "4"
type textarea "x"
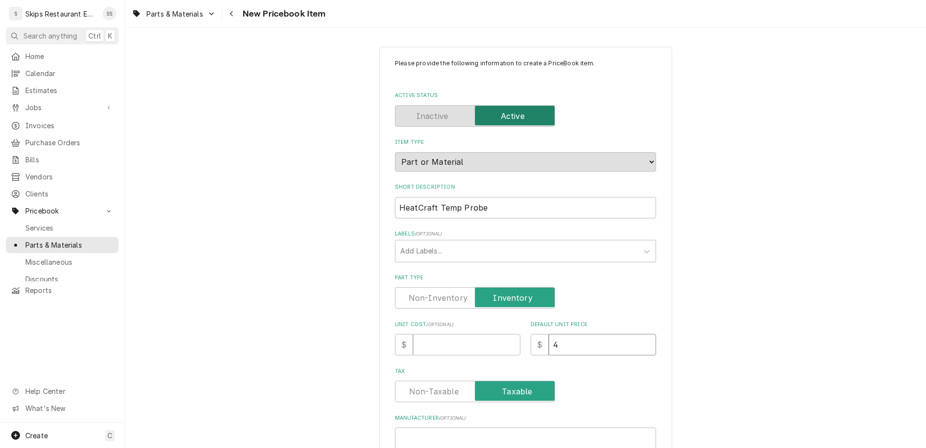
type input "48"
type textarea "x"
type input "48.9"
type textarea "x"
type input "48.95"
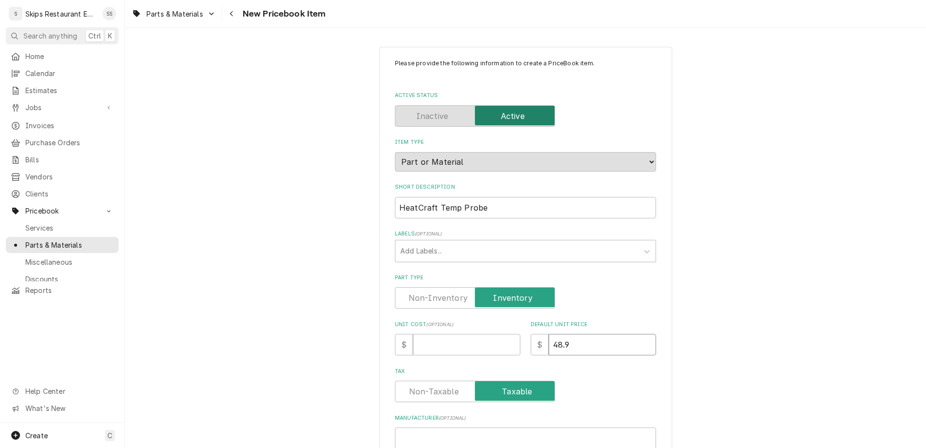
type textarea "x"
type input "48.95"
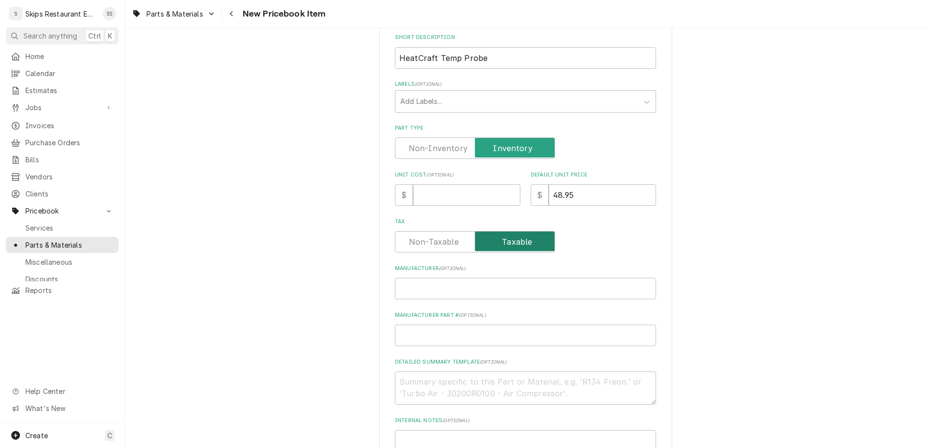
scroll to position [152, 0]
click at [455, 323] on input "Manufacturer Part # ( optional )" at bounding box center [525, 333] width 261 height 21
type input "2"
type textarea "x"
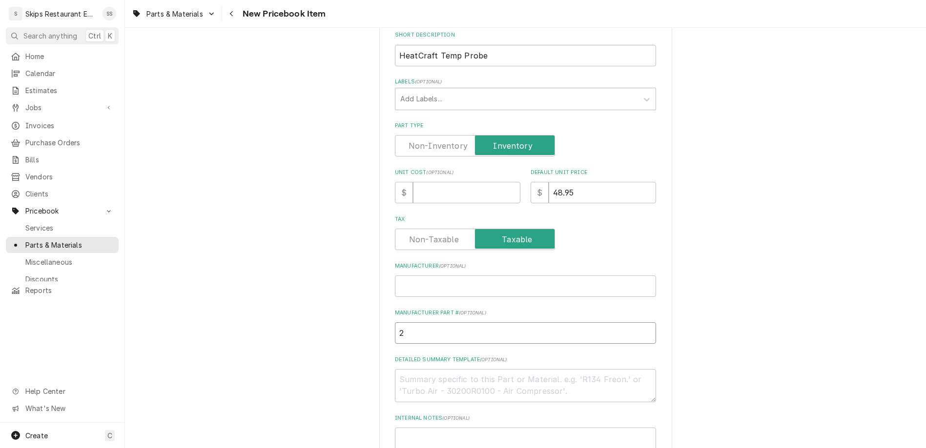
type input "28"
type textarea "x"
type input "289"
type textarea "x"
type input "2891"
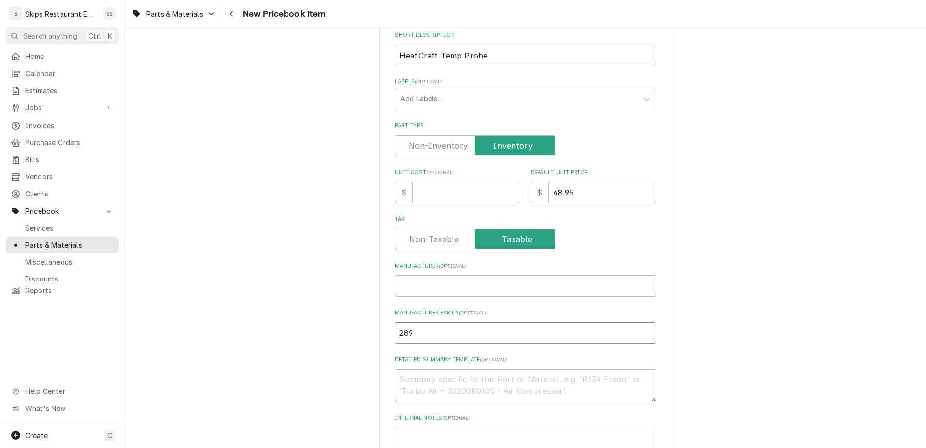
type textarea "x"
type input "28913"
type textarea "x"
type input "289137"
type textarea "x"
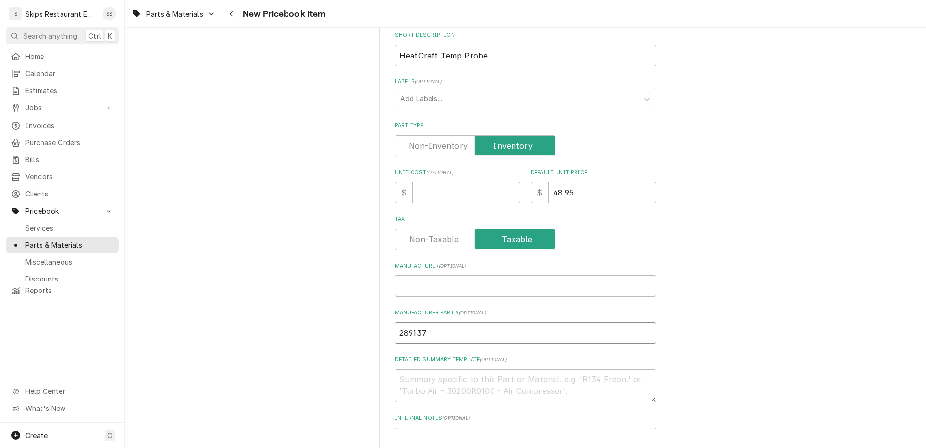
type input "2891370"
type textarea "x"
type input "28913703"
type textarea "x"
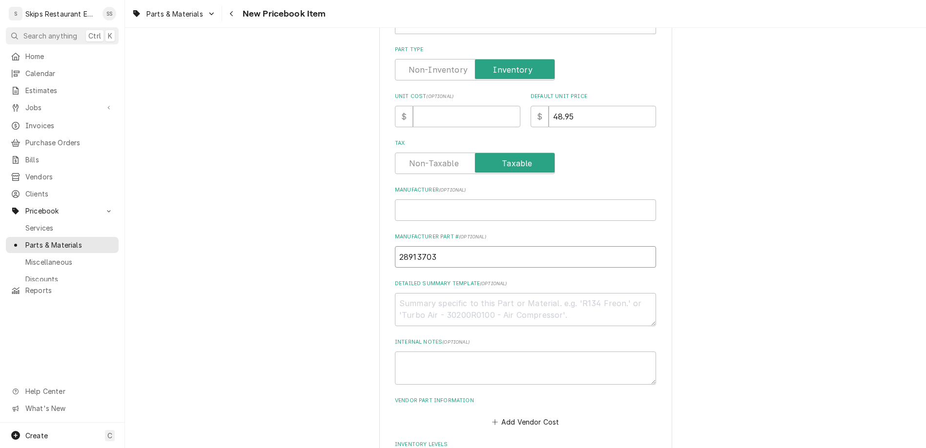
type input "28913703"
drag, startPoint x: 450, startPoint y: 350, endPoint x: 425, endPoint y: 355, distance: 25.5
type input "1"
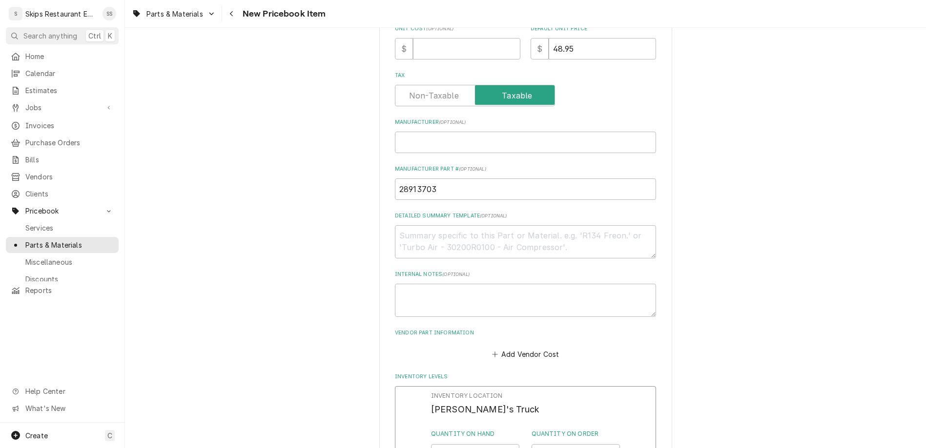
scroll to position [343, 0]
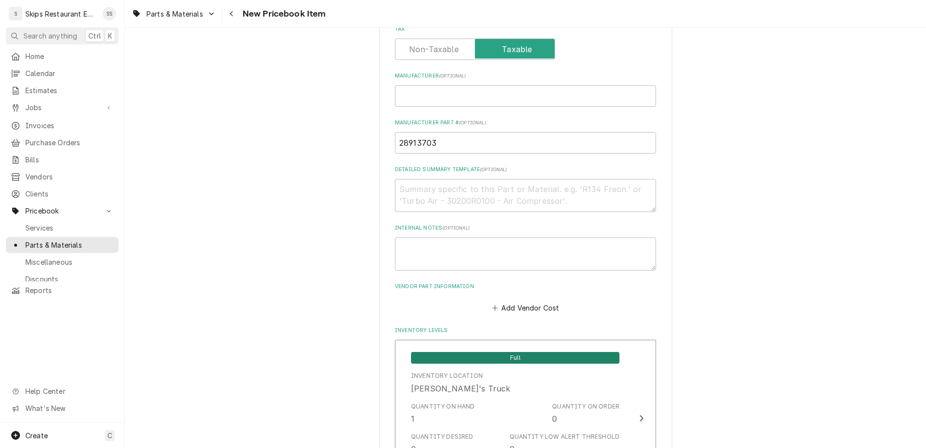
scroll to position [490, 0]
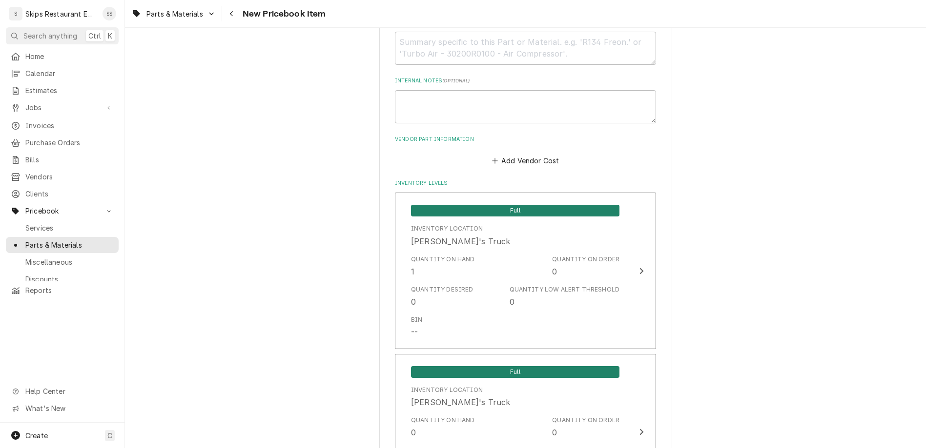
type textarea "x"
